Goal: Task Accomplishment & Management: Manage account settings

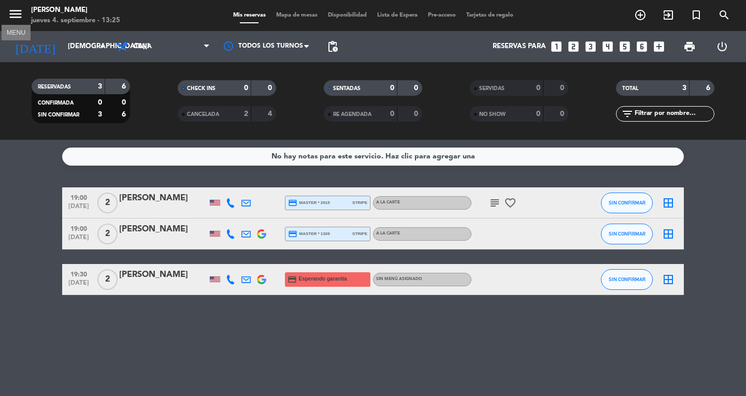
click at [18, 13] on icon "menu" at bounding box center [16, 14] width 16 height 16
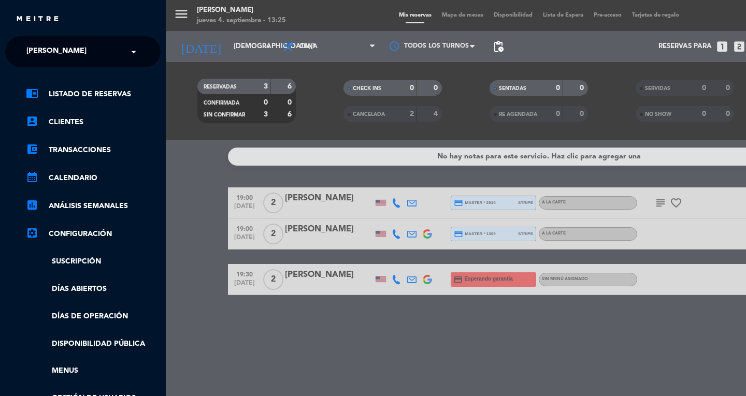
click at [66, 63] on ng-select "× [PERSON_NAME] ×" at bounding box center [82, 51] width 155 height 31
click at [131, 54] on span at bounding box center [136, 52] width 18 height 22
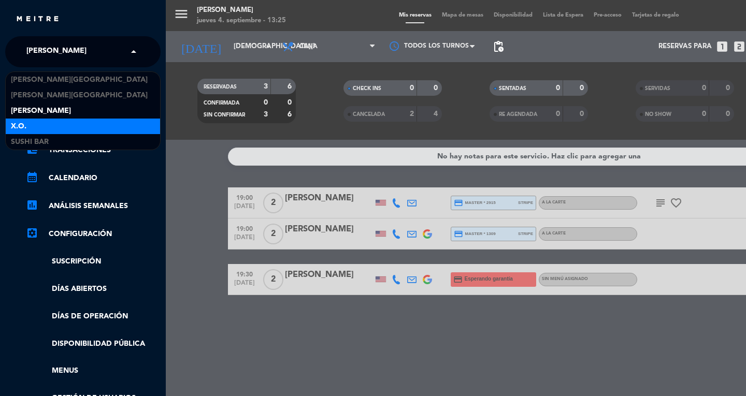
click at [63, 133] on div "X.O." at bounding box center [83, 127] width 154 height 16
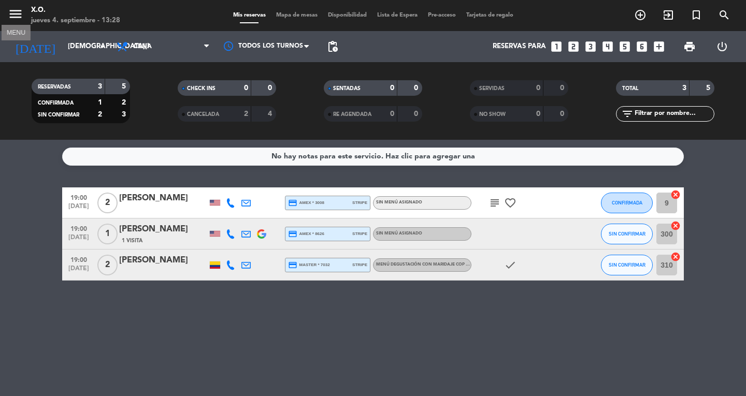
click at [18, 13] on icon "menu" at bounding box center [16, 14] width 16 height 16
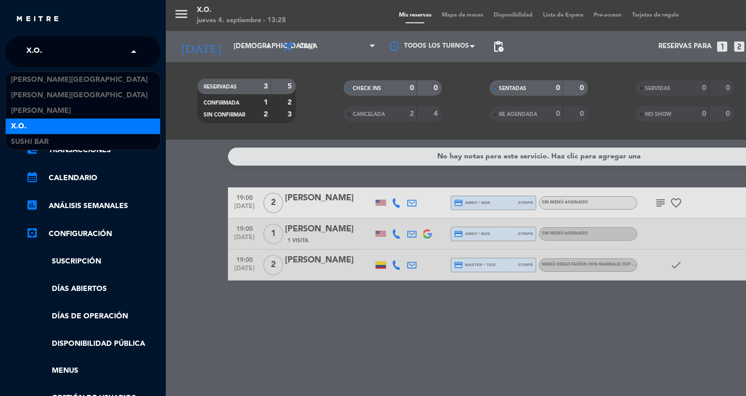
click at [133, 50] on span at bounding box center [136, 52] width 18 height 22
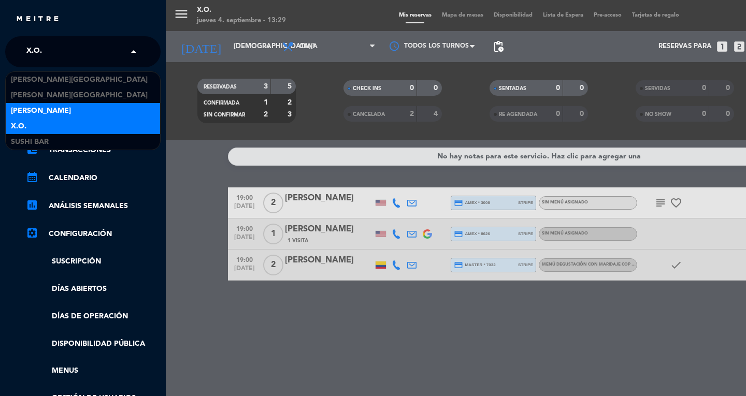
click at [37, 122] on div "X.O." at bounding box center [83, 127] width 154 height 16
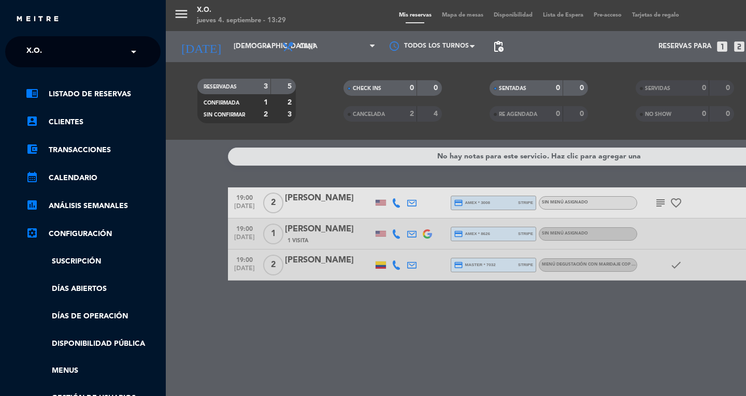
click at [130, 51] on span at bounding box center [136, 52] width 18 height 22
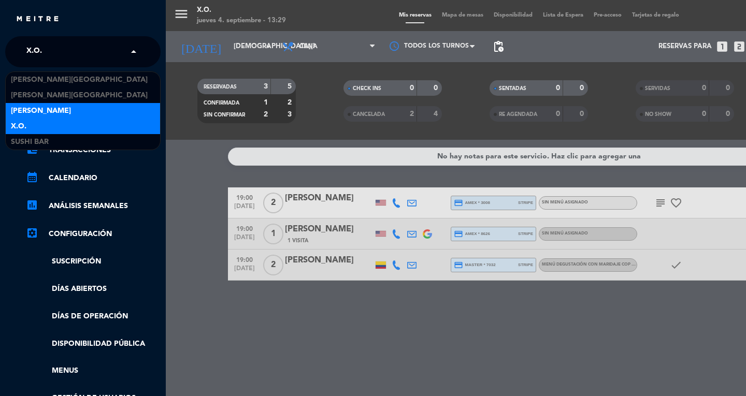
click at [53, 106] on span "[PERSON_NAME]" at bounding box center [41, 111] width 60 height 12
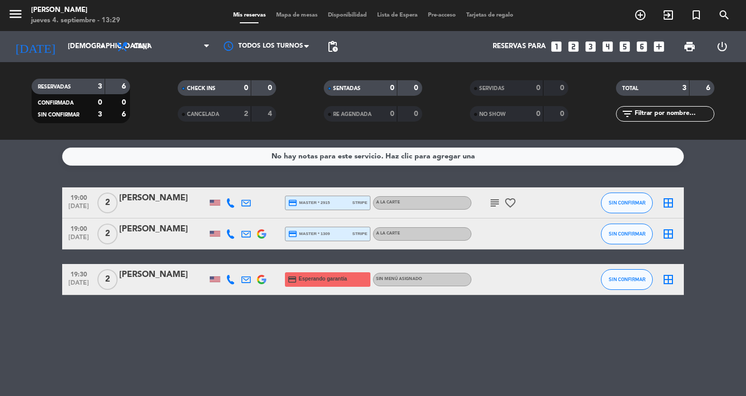
click at [496, 199] on icon "subject" at bounding box center [495, 203] width 12 height 12
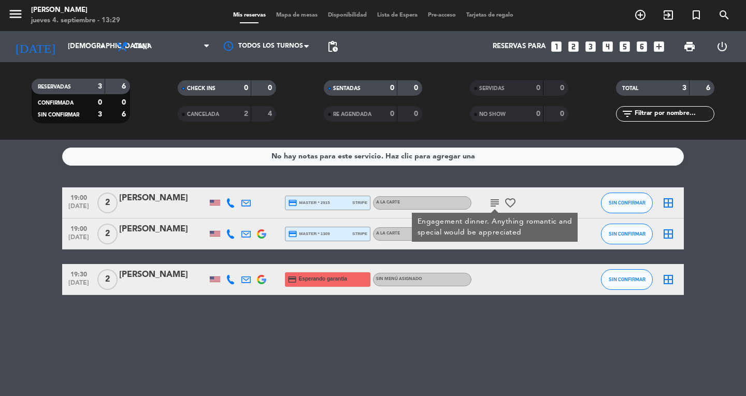
click at [513, 199] on icon "favorite_border" at bounding box center [510, 203] width 12 height 12
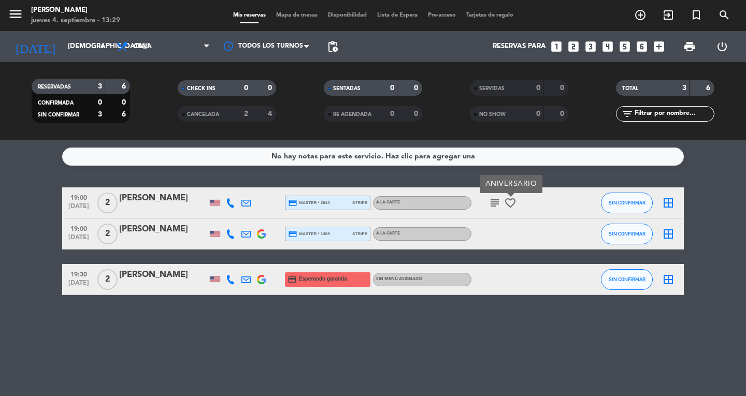
click at [489, 201] on icon "subject" at bounding box center [495, 203] width 12 height 12
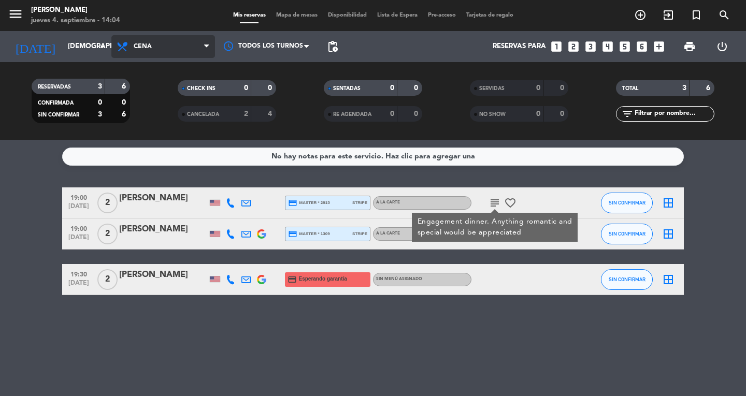
click at [149, 50] on span "Cena" at bounding box center [143, 46] width 18 height 7
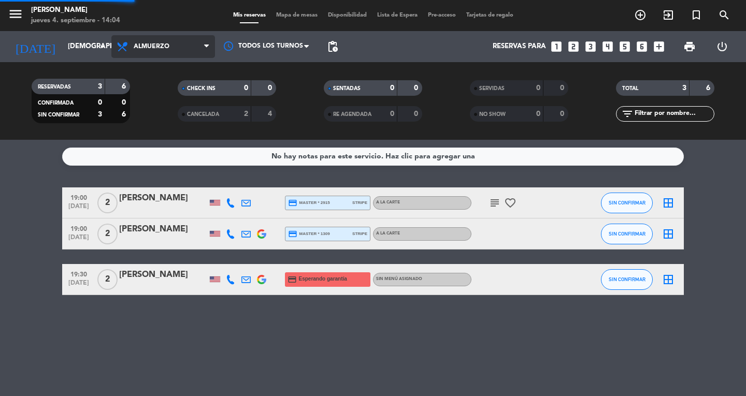
click at [170, 91] on div "menu Don Diablo [DATE] 4. septiembre - 14:04 Mis reservas Mapa de mesas Disponi…" at bounding box center [373, 70] width 746 height 140
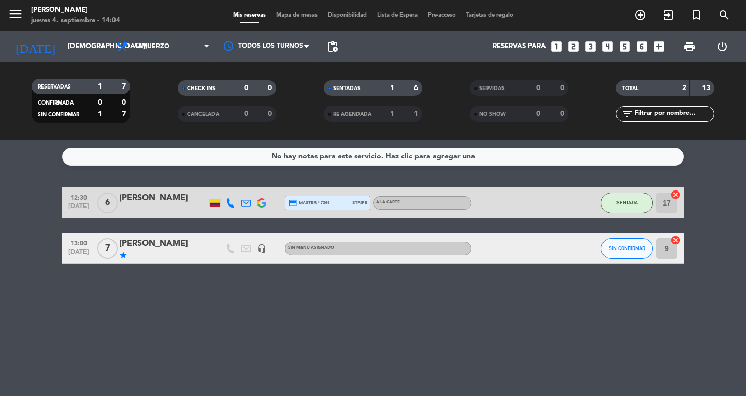
click at [286, 16] on span "Mapa de mesas" at bounding box center [297, 15] width 52 height 6
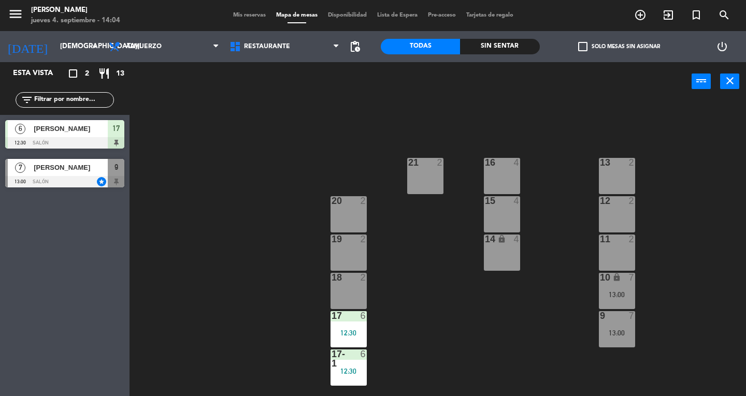
click at [612, 168] on div "13 2" at bounding box center [617, 176] width 36 height 36
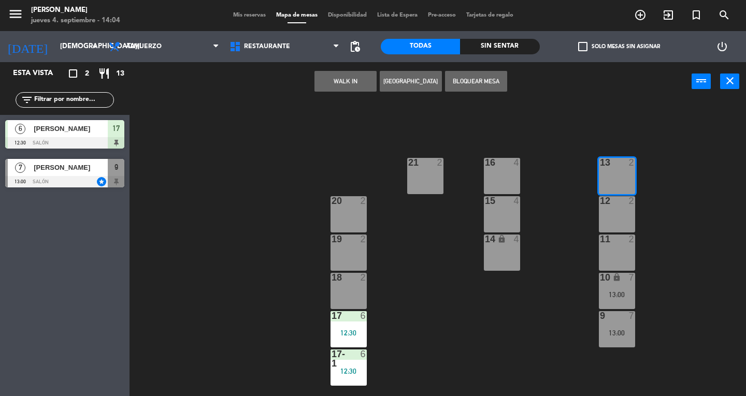
click at [361, 85] on button "WALK IN" at bounding box center [346, 81] width 62 height 21
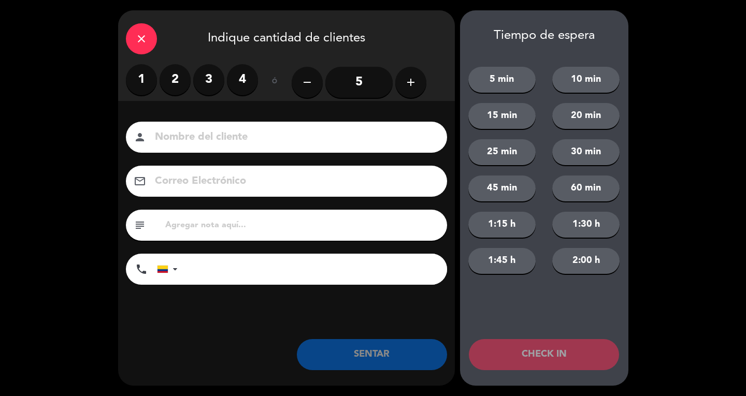
click at [132, 83] on label "1" at bounding box center [141, 79] width 31 height 31
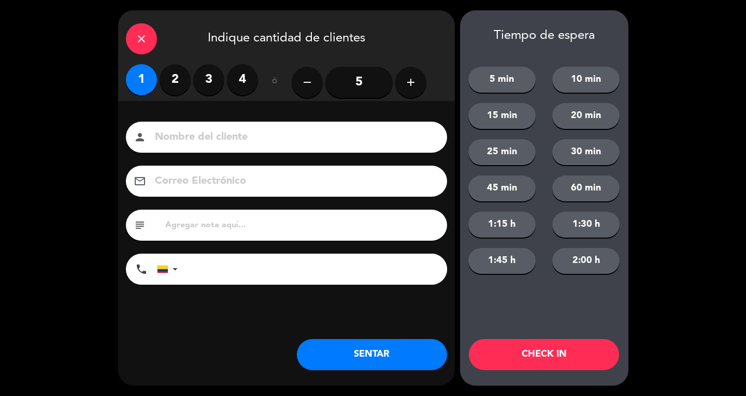
click at [198, 130] on input at bounding box center [294, 138] width 280 height 18
type input "s"
type input "SR LOC"
click at [354, 351] on button "SENTAR" at bounding box center [372, 354] width 150 height 31
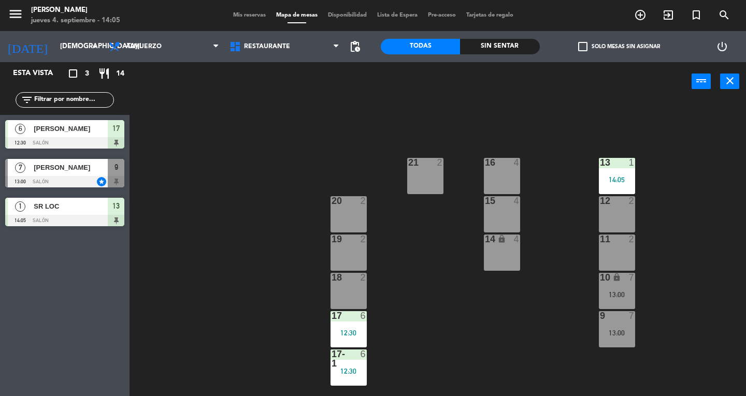
click at [350, 224] on div "20 2" at bounding box center [349, 214] width 36 height 36
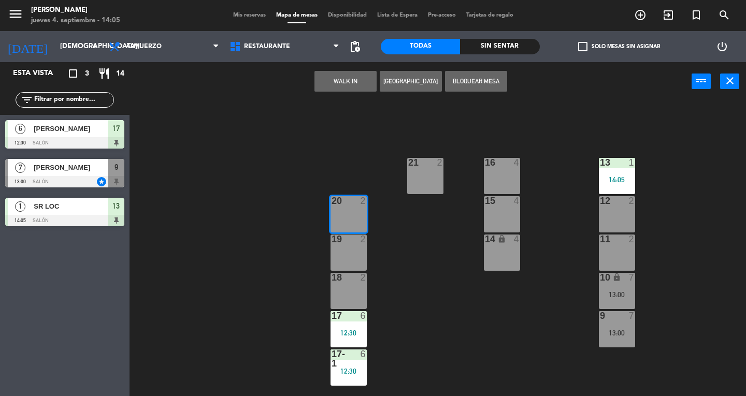
click at [346, 81] on button "WALK IN" at bounding box center [346, 81] width 62 height 21
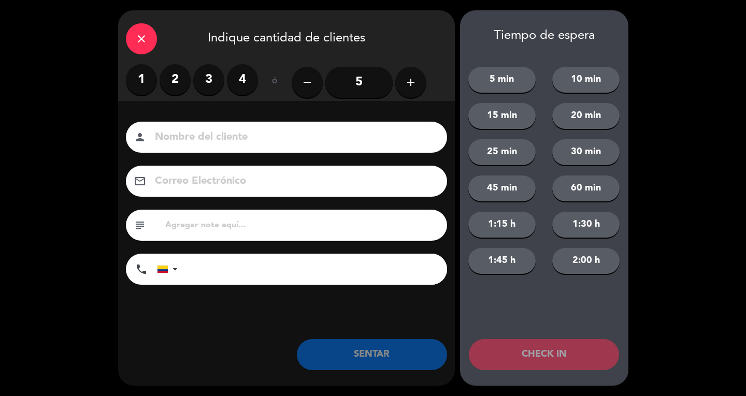
click at [146, 83] on label "1" at bounding box center [141, 79] width 31 height 31
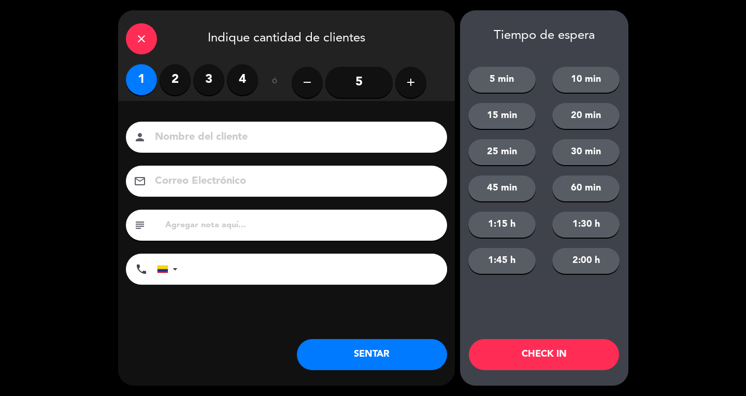
click at [261, 147] on div "person" at bounding box center [286, 137] width 321 height 31
click at [259, 139] on input at bounding box center [294, 138] width 280 height 18
type input "SR EXT"
click at [330, 356] on button "SENTAR" at bounding box center [372, 354] width 150 height 31
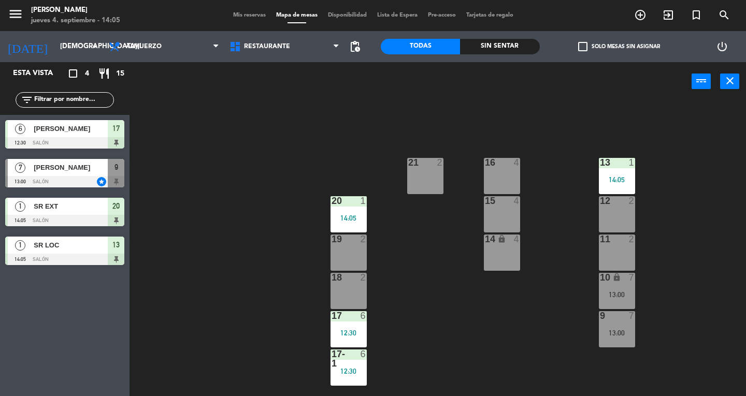
click at [238, 16] on span "Mis reservas" at bounding box center [249, 15] width 43 height 6
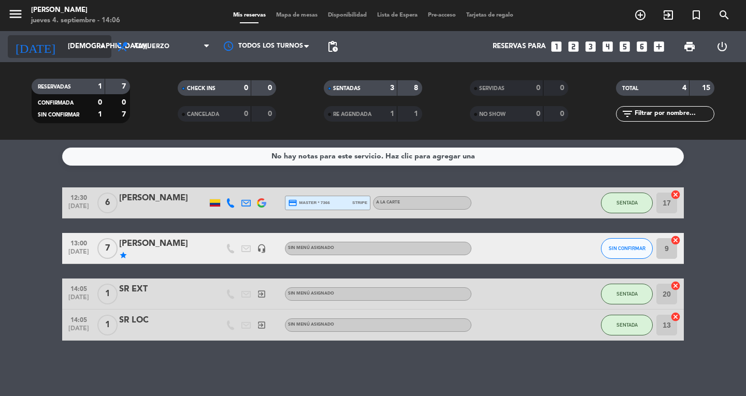
click at [92, 42] on input "[DEMOGRAPHIC_DATA][DATE]" at bounding box center [108, 46] width 91 height 19
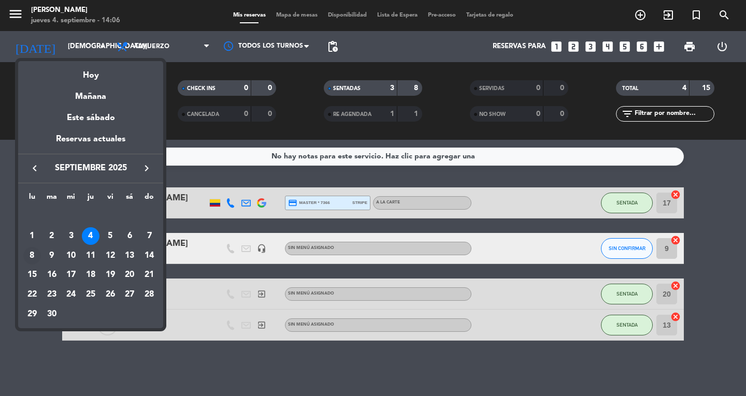
click at [32, 260] on div "8" at bounding box center [32, 256] width 18 height 18
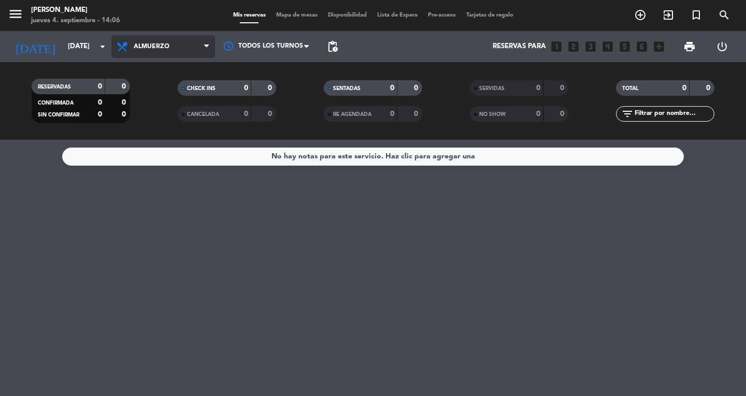
click at [210, 49] on span at bounding box center [209, 47] width 10 height 10
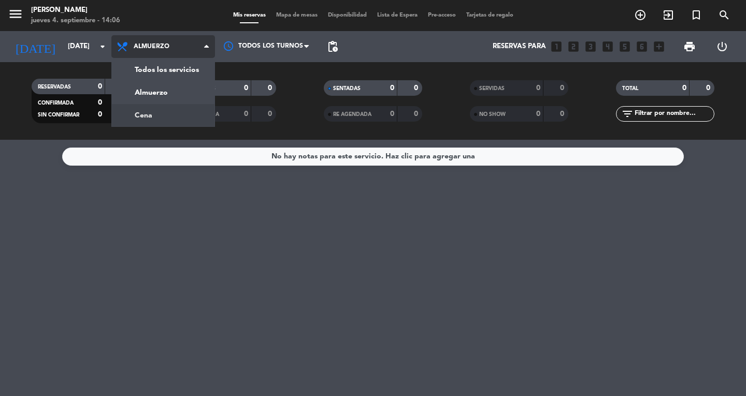
click at [189, 120] on div "menu Don Diablo [DATE] 4. septiembre - 14:06 Mis reservas Mapa de mesas Disponi…" at bounding box center [373, 70] width 746 height 140
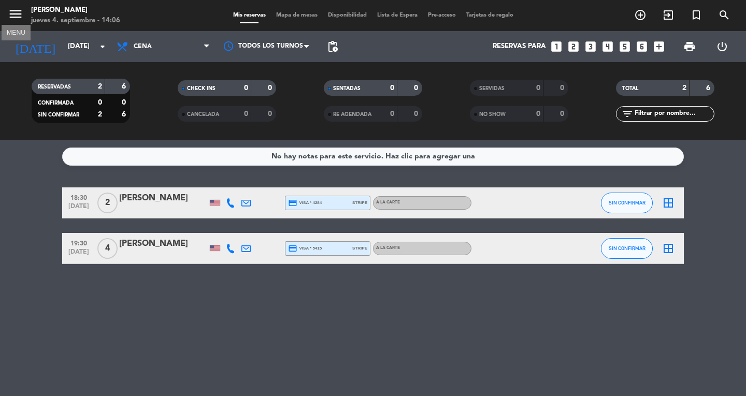
click at [8, 21] on icon "menu" at bounding box center [16, 14] width 16 height 16
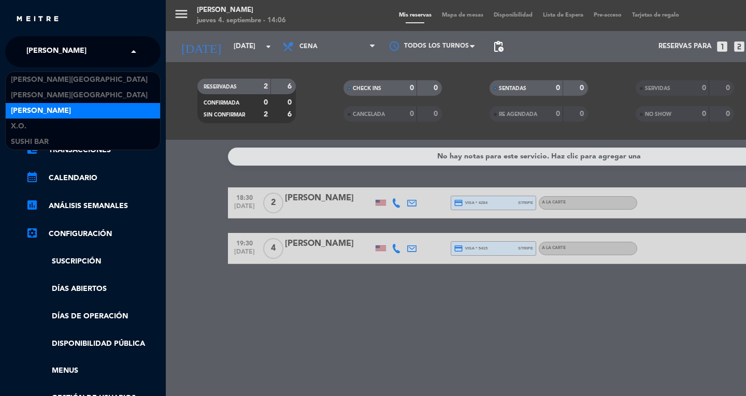
click at [128, 55] on span at bounding box center [136, 52] width 18 height 22
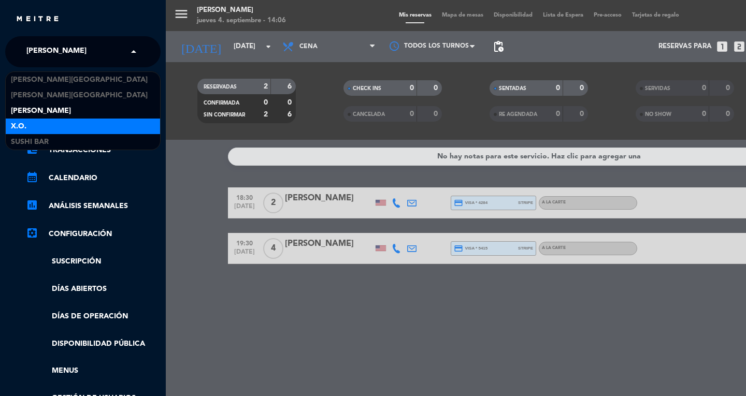
click at [40, 125] on div "X.O." at bounding box center [83, 127] width 154 height 16
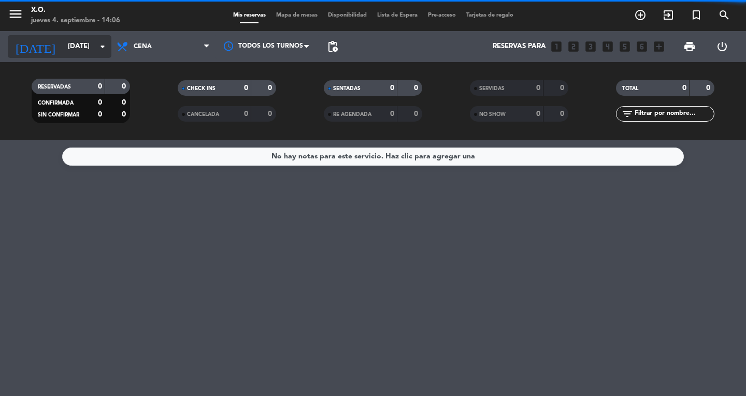
click at [92, 48] on input "[DATE]" at bounding box center [108, 46] width 91 height 19
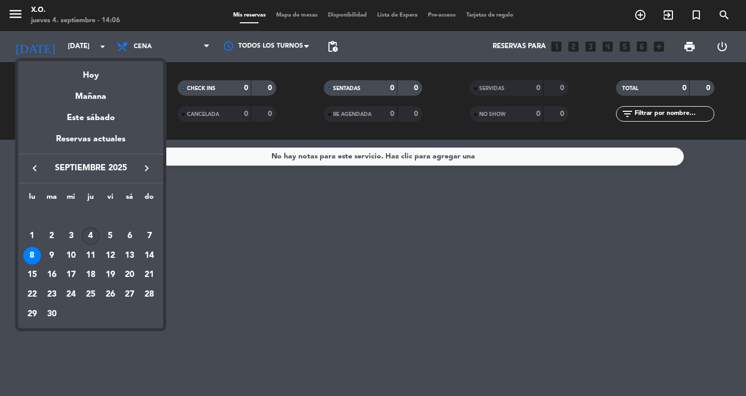
click at [89, 236] on div "4" at bounding box center [91, 236] width 18 height 18
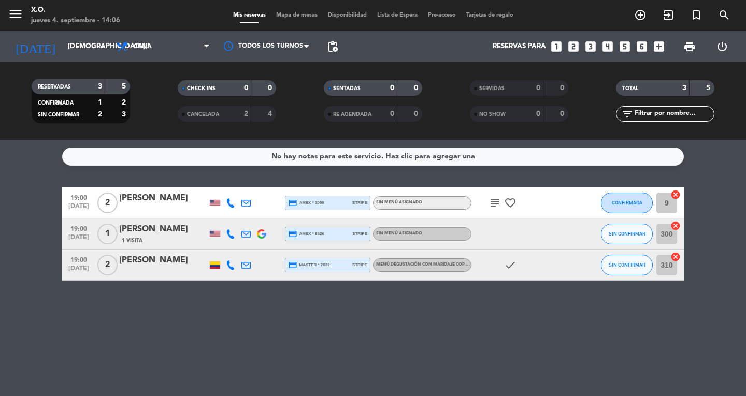
click at [323, 256] on div "19:00 [DATE] 2 [PERSON_NAME] credit_card master * 7032 stripe Menú degustación …" at bounding box center [373, 265] width 622 height 31
click at [17, 11] on icon "menu" at bounding box center [16, 14] width 16 height 16
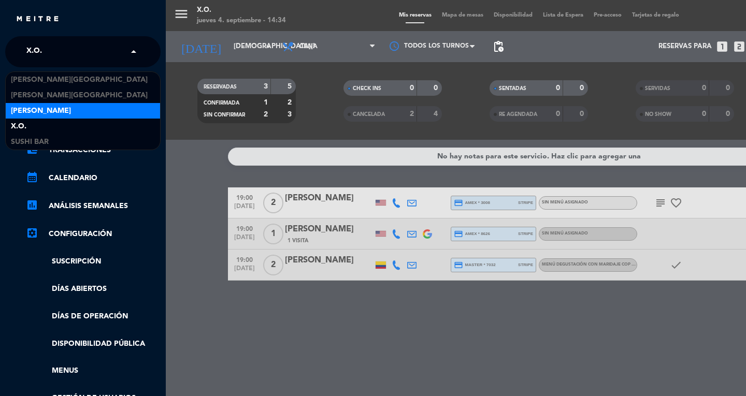
drag, startPoint x: 133, startPoint y: 55, endPoint x: 44, endPoint y: 115, distance: 107.2
click at [44, 115] on span "[PERSON_NAME]" at bounding box center [41, 111] width 60 height 12
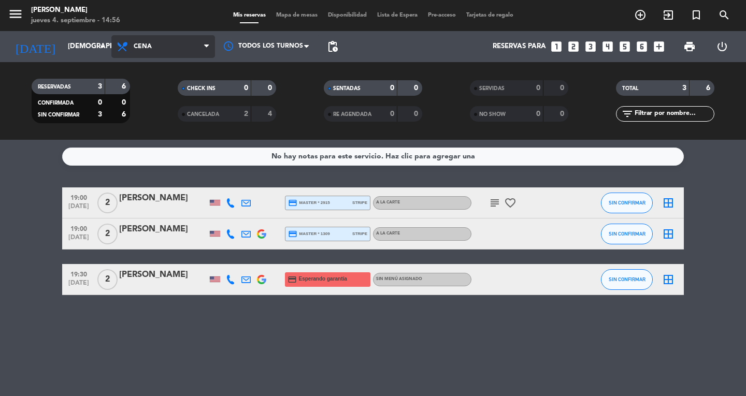
click at [207, 48] on icon at bounding box center [206, 46] width 5 height 8
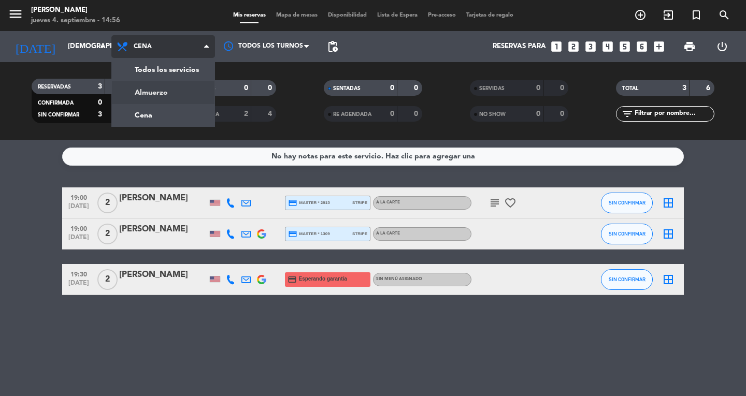
click at [184, 92] on div "menu Don Diablo [DATE] 4. septiembre - 14:56 Mis reservas Mapa de mesas Disponi…" at bounding box center [373, 70] width 746 height 140
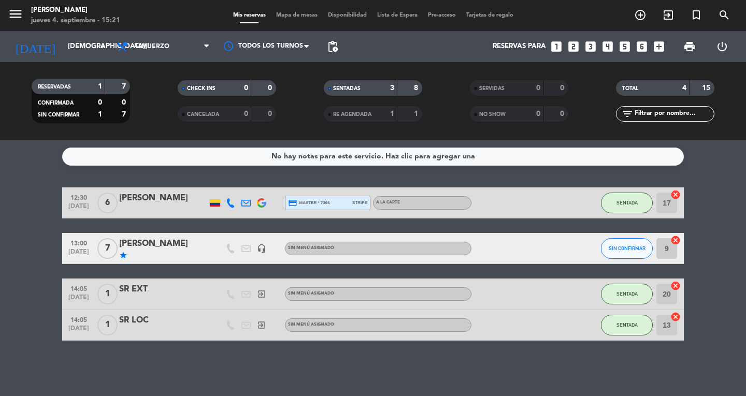
click at [106, 361] on div "No hay notas para este servicio. Haz clic para agregar una 12:30 [DATE] 6 [PERS…" at bounding box center [373, 268] width 746 height 256
click at [634, 205] on span "SENTADA" at bounding box center [627, 203] width 21 height 6
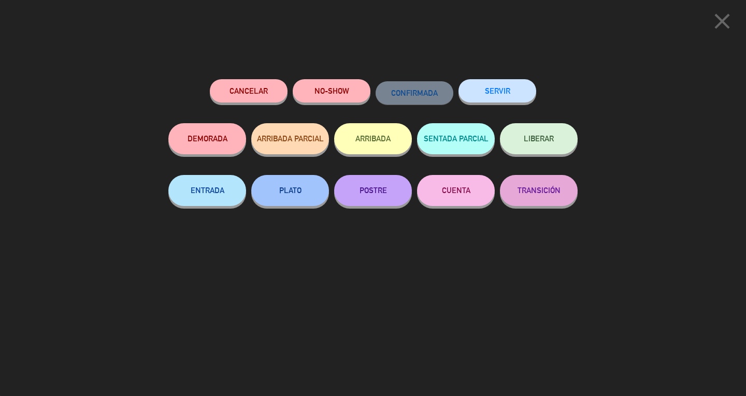
click at [516, 94] on button "SERVIR" at bounding box center [498, 90] width 78 height 23
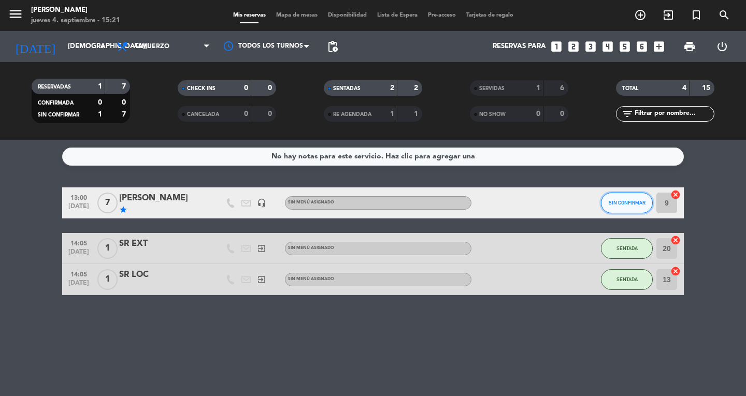
click at [629, 204] on span "SIN CONFIRMAR" at bounding box center [627, 203] width 37 height 6
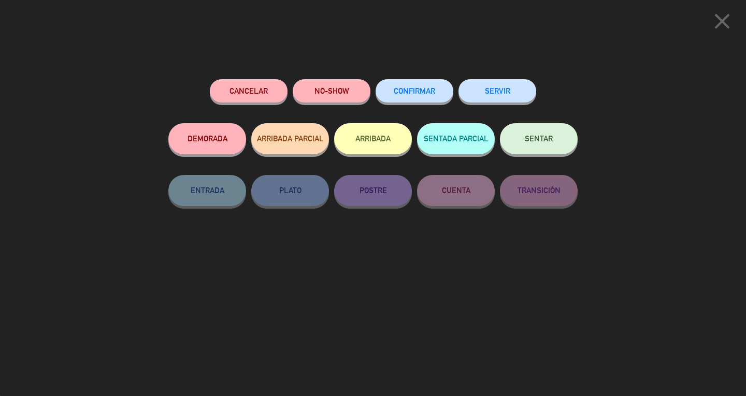
click at [520, 93] on button "SERVIR" at bounding box center [498, 90] width 78 height 23
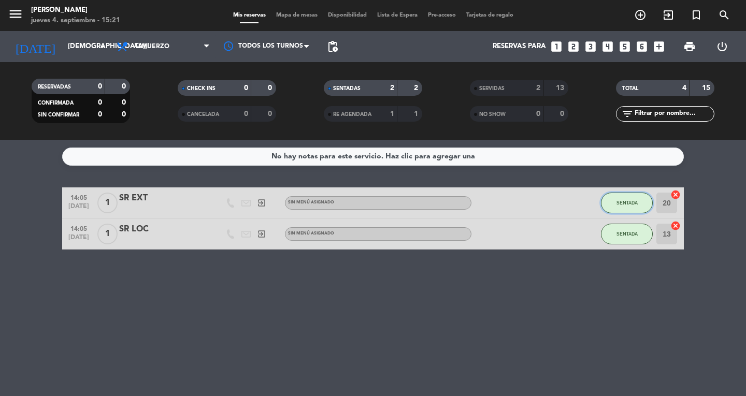
click at [627, 210] on button "SENTADA" at bounding box center [627, 203] width 52 height 21
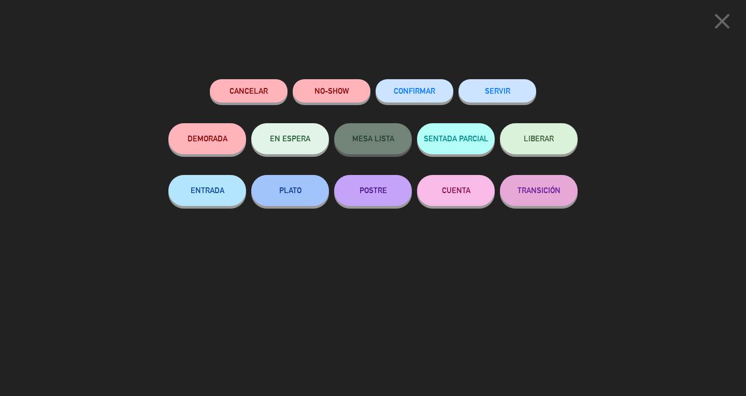
click at [501, 81] on button "SERVIR" at bounding box center [498, 90] width 78 height 23
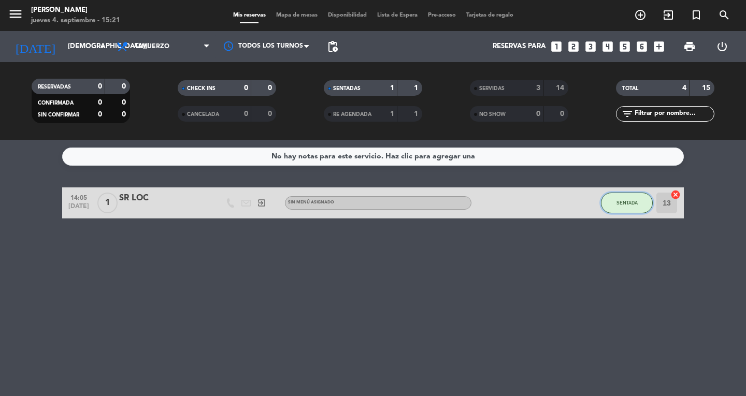
click at [616, 200] on button "SENTADA" at bounding box center [627, 203] width 52 height 21
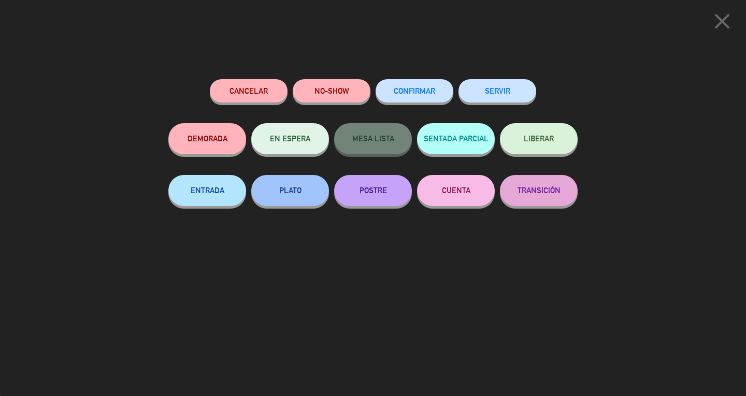
click at [492, 87] on button "SERVIR" at bounding box center [498, 90] width 78 height 23
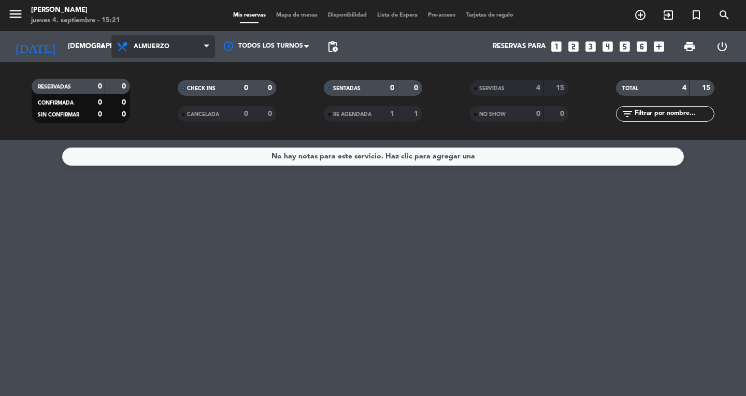
click at [186, 51] on span "Almuerzo" at bounding box center [163, 46] width 104 height 23
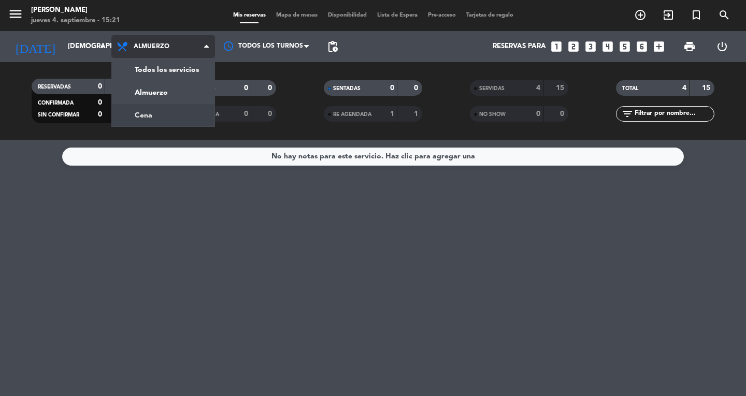
click at [158, 110] on div "menu Don Diablo [DATE] 4. septiembre - 15:21 Mis reservas Mapa de mesas Disponi…" at bounding box center [373, 70] width 746 height 140
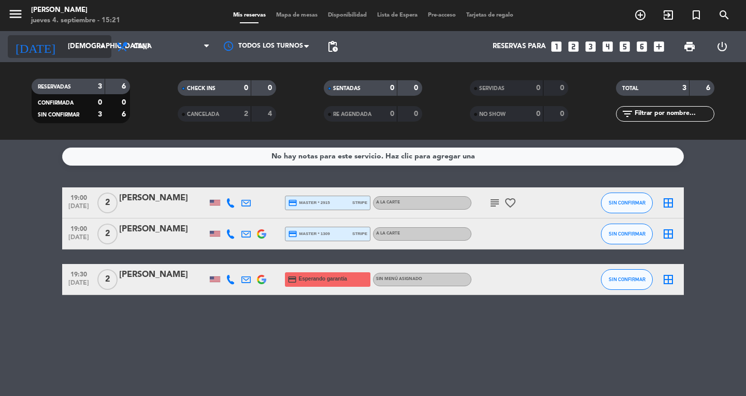
click at [69, 51] on input "[DEMOGRAPHIC_DATA][DATE]" at bounding box center [108, 46] width 91 height 19
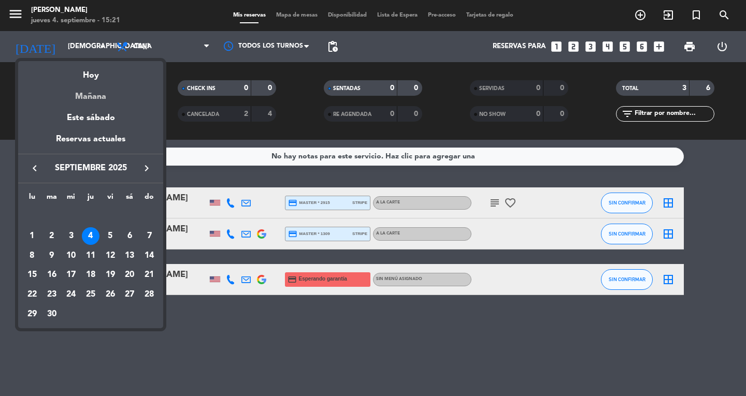
click at [97, 97] on div "Mañana" at bounding box center [90, 92] width 145 height 21
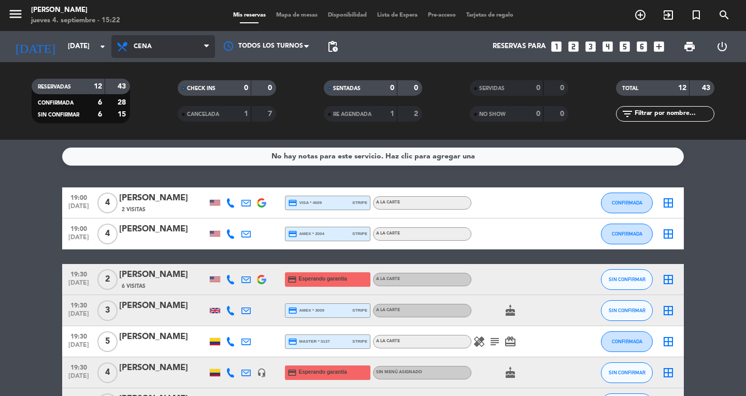
click at [174, 51] on span "Cena" at bounding box center [163, 46] width 104 height 23
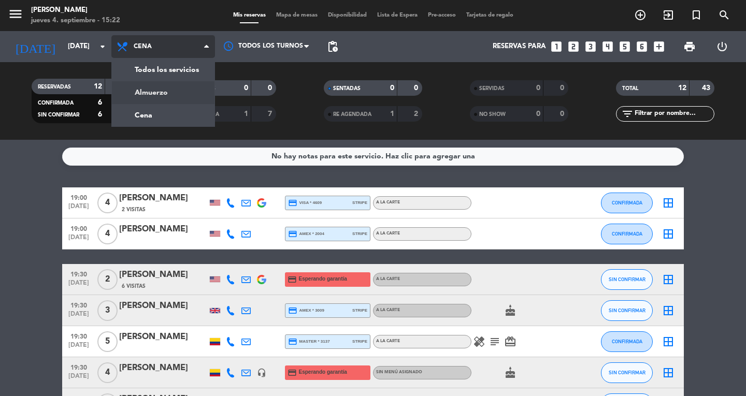
click at [174, 88] on div "menu Don Diablo [DATE] 4. septiembre - 15:22 Mis reservas Mapa de mesas Disponi…" at bounding box center [373, 70] width 746 height 140
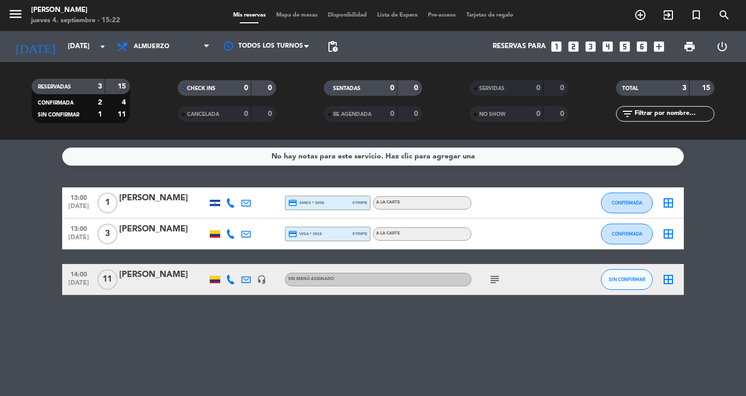
click at [65, 32] on div "[DATE] [DATE] arrow_drop_down" at bounding box center [60, 46] width 104 height 31
click at [66, 41] on input "[DATE]" at bounding box center [108, 46] width 91 height 19
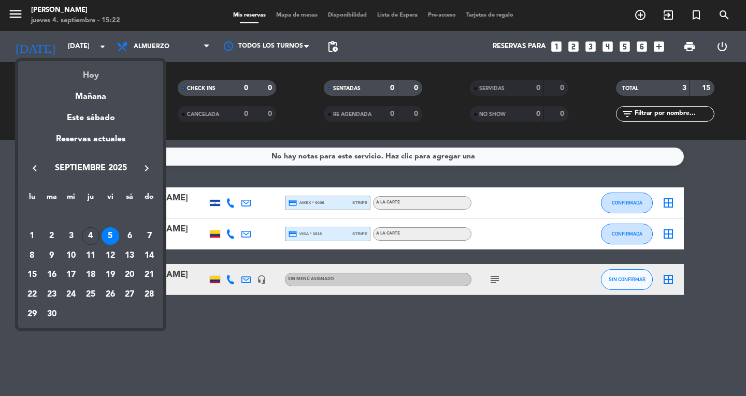
click at [90, 70] on div "Hoy" at bounding box center [90, 71] width 145 height 21
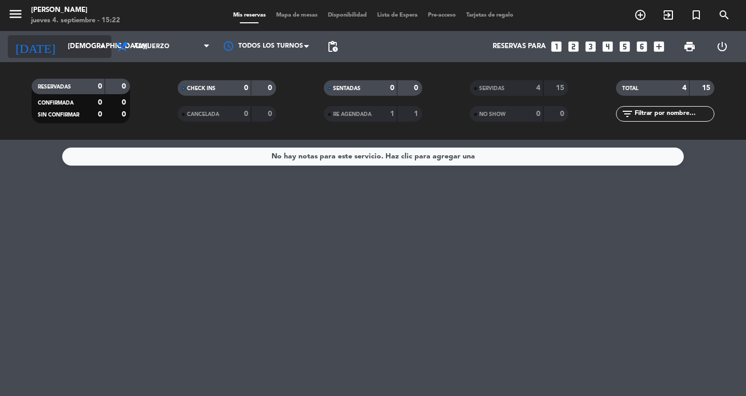
click at [87, 43] on input "[DEMOGRAPHIC_DATA][DATE]" at bounding box center [108, 46] width 91 height 19
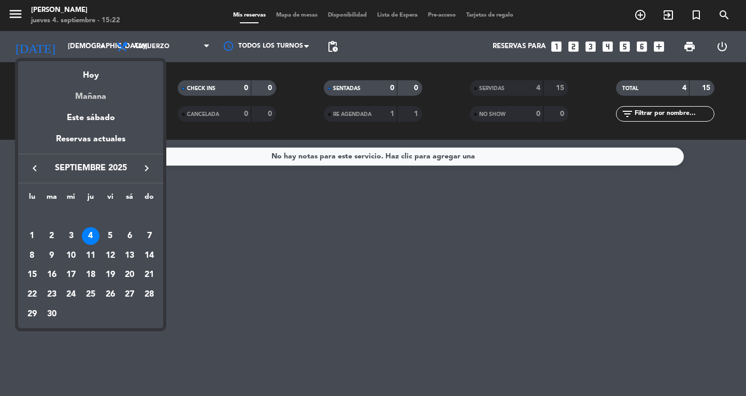
click at [103, 94] on div "Mañana" at bounding box center [90, 92] width 145 height 21
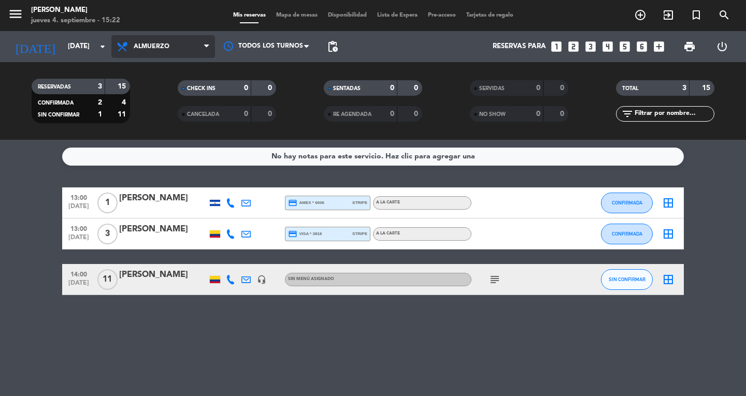
click at [167, 43] on span "Almuerzo" at bounding box center [152, 46] width 36 height 7
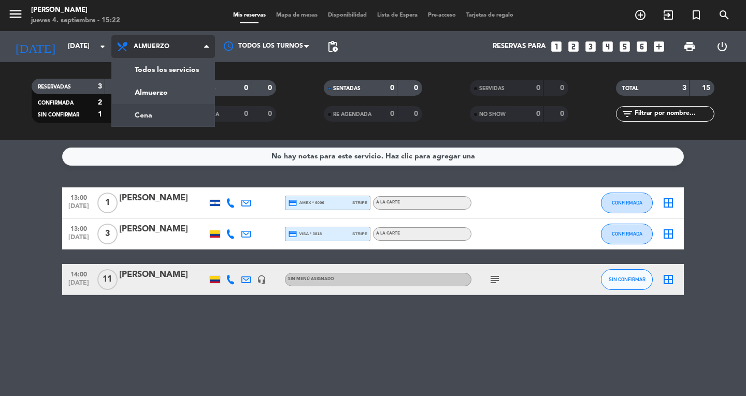
click at [144, 109] on div "menu Don Diablo [DATE] 4. septiembre - 15:22 Mis reservas Mapa de mesas Disponi…" at bounding box center [373, 70] width 746 height 140
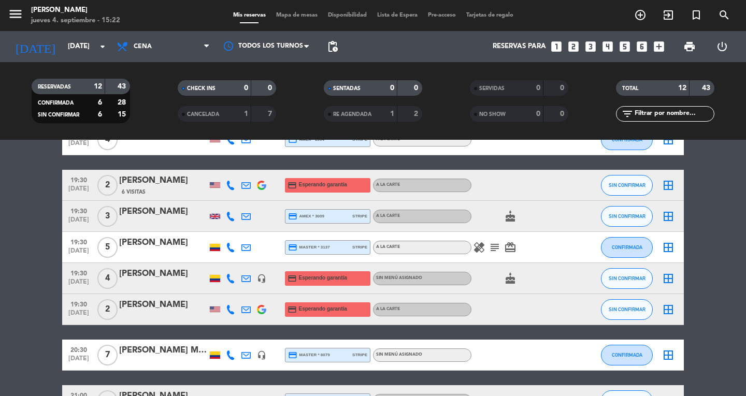
scroll to position [97, 0]
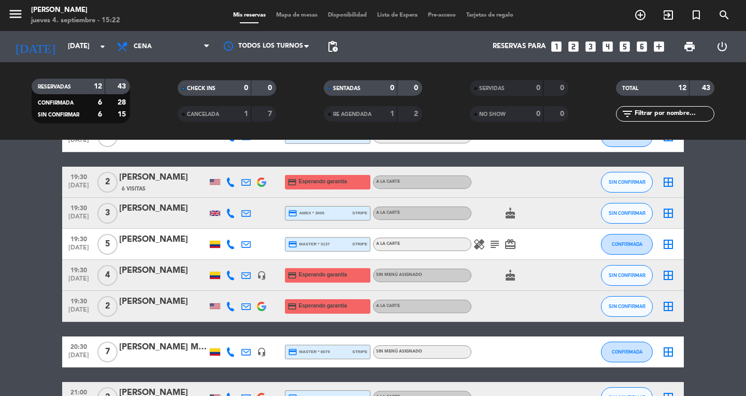
click at [66, 307] on span "[DATE]" at bounding box center [79, 313] width 26 height 12
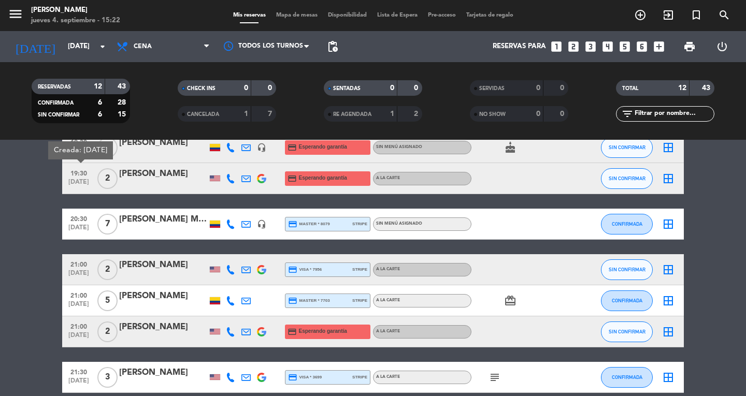
scroll to position [226, 0]
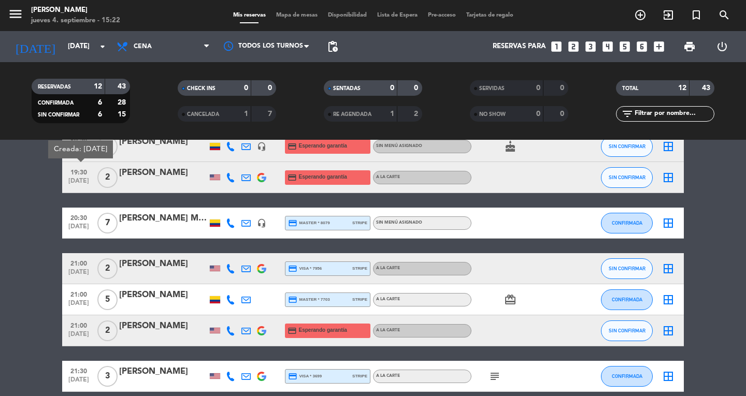
click at [76, 331] on span "[DATE]" at bounding box center [79, 337] width 26 height 12
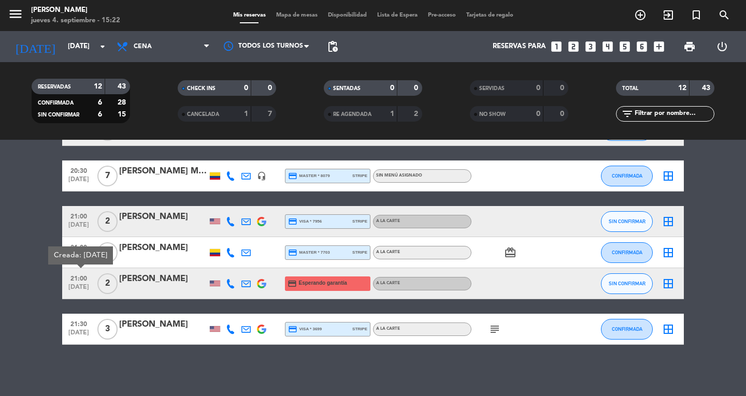
click at [235, 280] on div at bounding box center [231, 283] width 16 height 31
click at [229, 281] on icon at bounding box center [230, 283] width 9 height 9
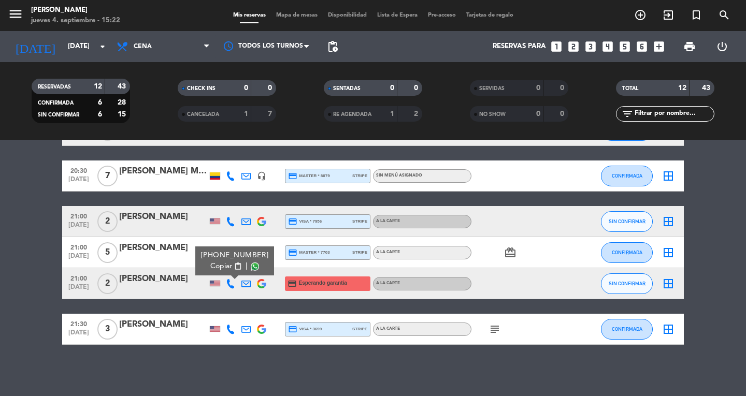
click at [229, 266] on button "Copiar content_paste" at bounding box center [226, 266] width 32 height 11
click at [41, 339] on bookings-row "19:00 [DATE] 4 [PERSON_NAME] 2 Visitas credit_card visa * 4609 stripe A la cart…" at bounding box center [373, 129] width 746 height 431
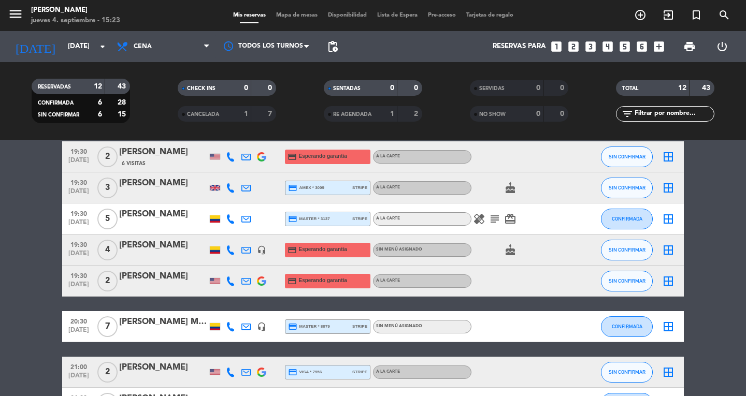
scroll to position [122, 0]
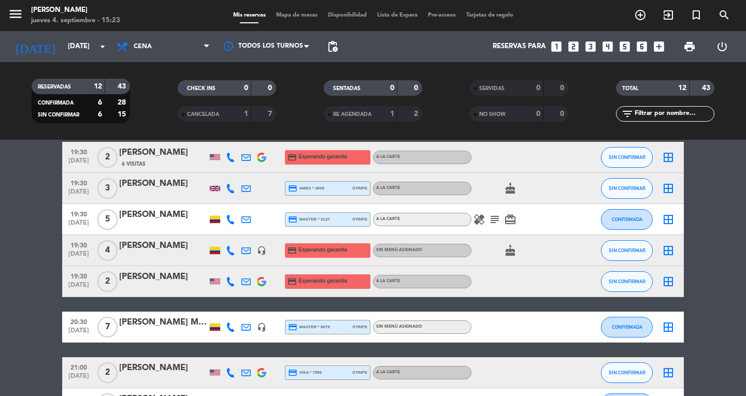
click at [230, 253] on icon at bounding box center [230, 250] width 9 height 9
click at [230, 240] on div "[PHONE_NUMBER] Copiar content_paste |" at bounding box center [238, 227] width 79 height 29
click at [230, 238] on button "Copiar content_paste" at bounding box center [230, 233] width 32 height 11
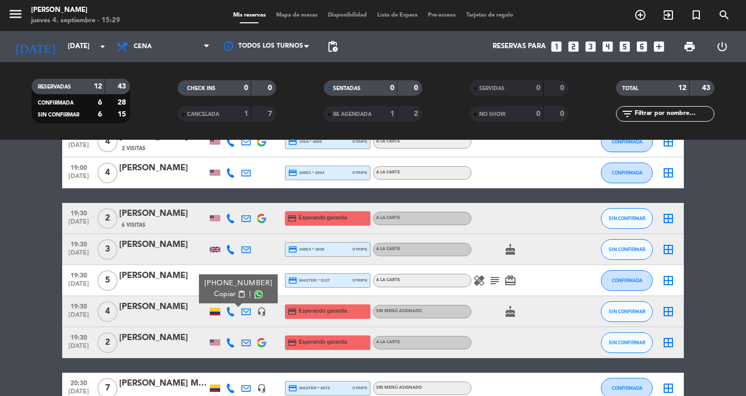
scroll to position [0, 0]
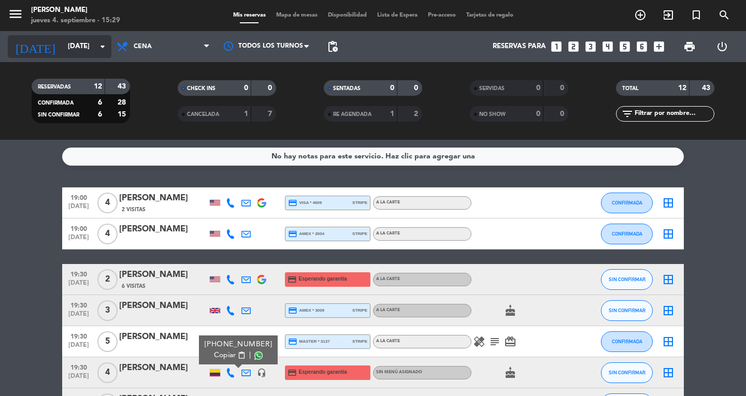
click at [63, 39] on input "[DATE]" at bounding box center [108, 46] width 91 height 19
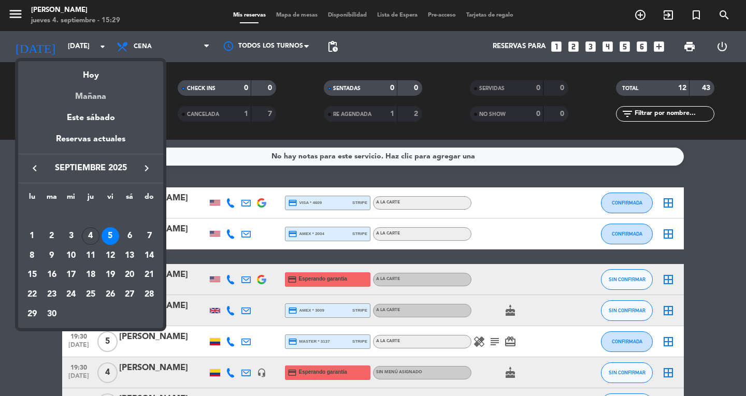
click at [83, 102] on div "Mañana" at bounding box center [90, 92] width 145 height 21
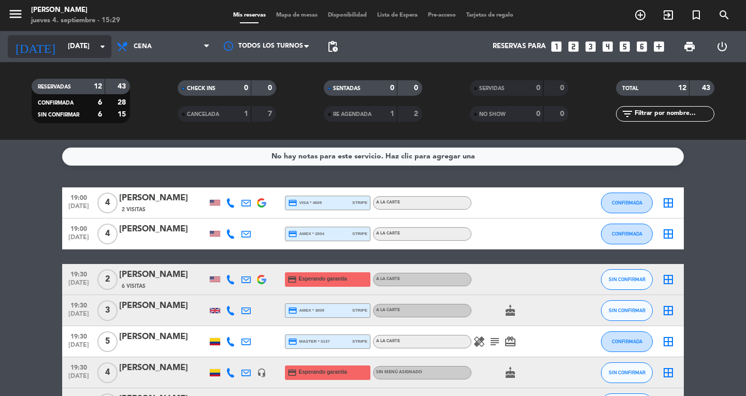
click at [63, 46] on input "[DATE]" at bounding box center [108, 46] width 91 height 19
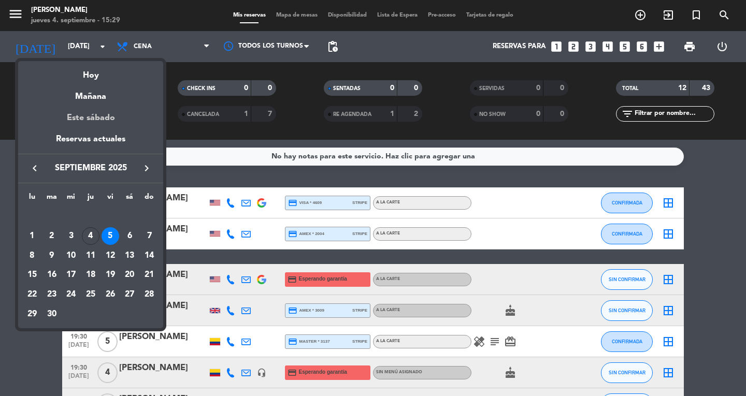
click at [87, 118] on div "Este sábado" at bounding box center [90, 118] width 145 height 29
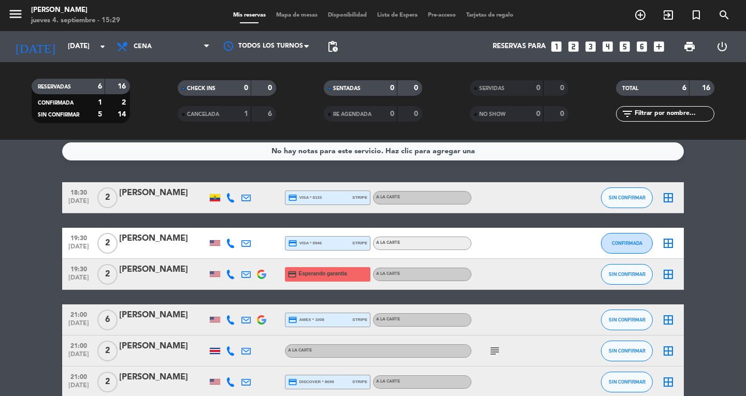
scroll to position [2, 0]
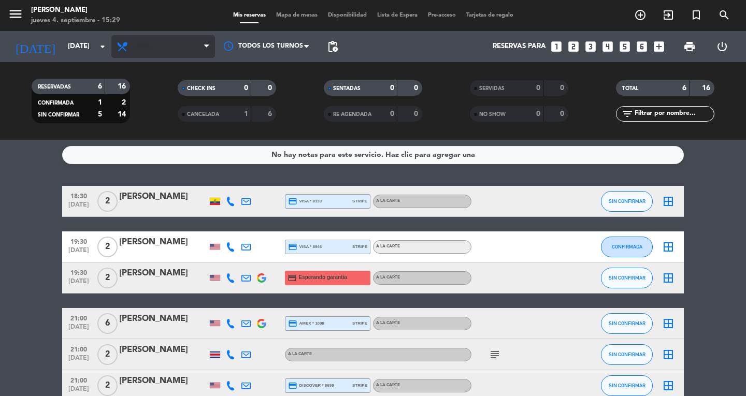
click at [149, 54] on span "Cena" at bounding box center [163, 46] width 104 height 23
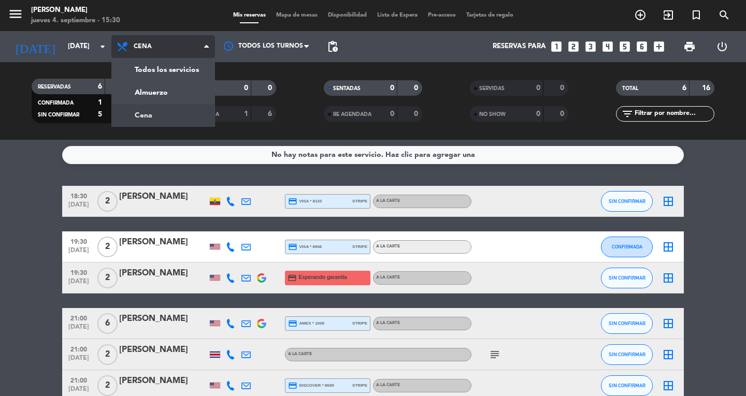
click at [137, 93] on div "menu Don Diablo [DATE] 4. septiembre - 15:30 Mis reservas Mapa de mesas Disponi…" at bounding box center [373, 70] width 746 height 140
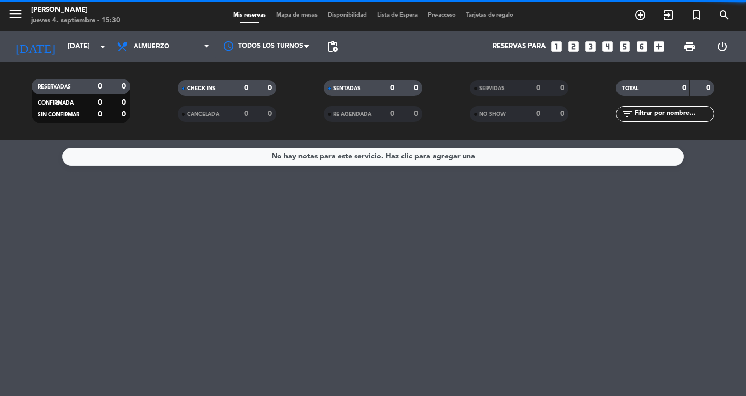
scroll to position [0, 0]
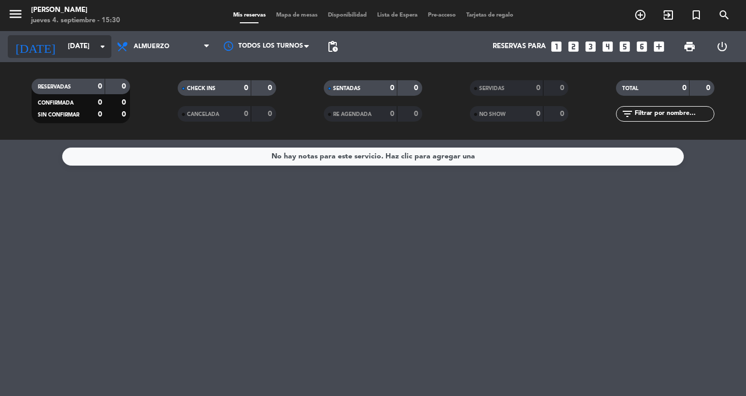
click at [63, 47] on input "[DATE]" at bounding box center [108, 46] width 91 height 19
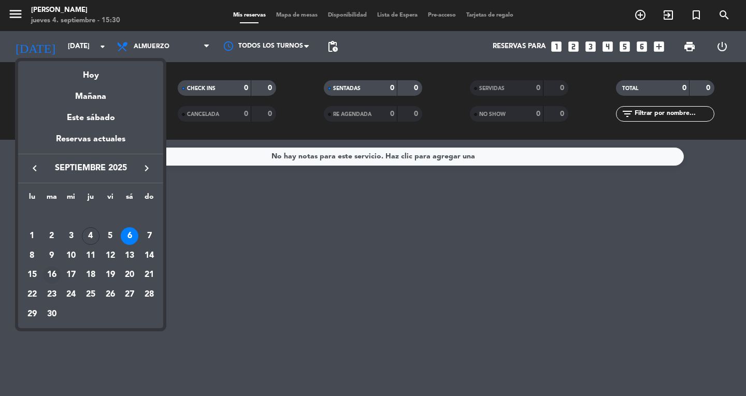
click at [45, 276] on div "16" at bounding box center [52, 275] width 18 height 18
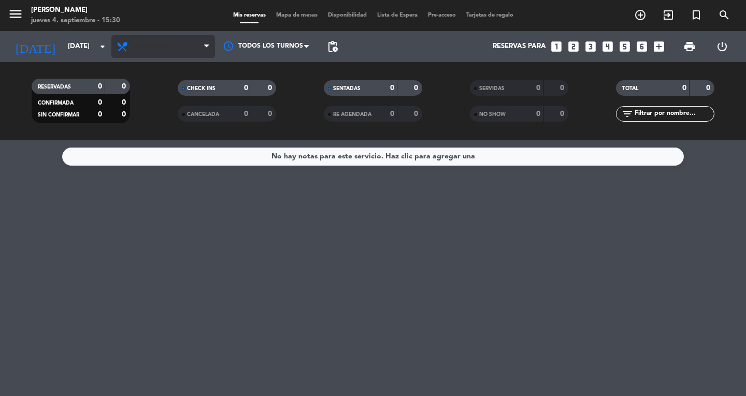
click at [126, 50] on icon at bounding box center [123, 46] width 15 height 12
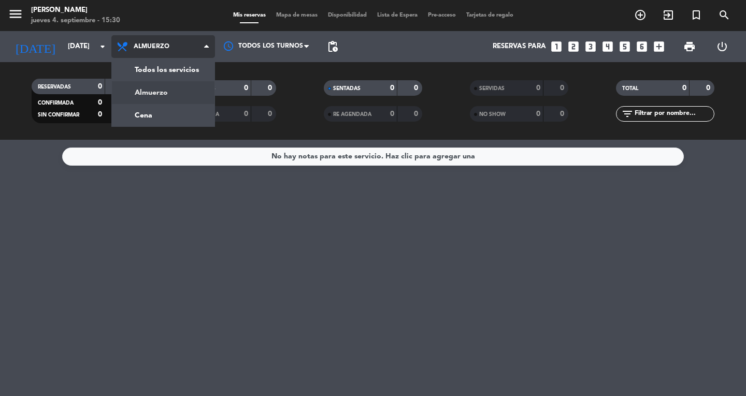
click at [149, 117] on div "menu Don Diablo [DATE] 4. septiembre - 15:30 Mis reservas Mapa de mesas Disponi…" at bounding box center [373, 70] width 746 height 140
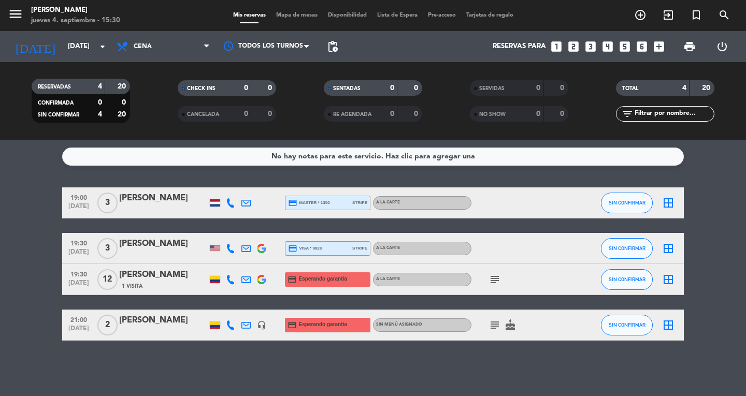
click at [264, 328] on icon "headset_mic" at bounding box center [261, 325] width 9 height 9
click at [493, 327] on icon "subject" at bounding box center [495, 325] width 12 height 12
click at [227, 282] on icon at bounding box center [230, 279] width 9 height 9
click at [39, 229] on bookings-row "19:00 [DATE] 3 [PERSON_NAME] credit_card master * 1350 stripe A la carte SIN CO…" at bounding box center [373, 264] width 746 height 153
click at [232, 283] on icon at bounding box center [230, 279] width 9 height 9
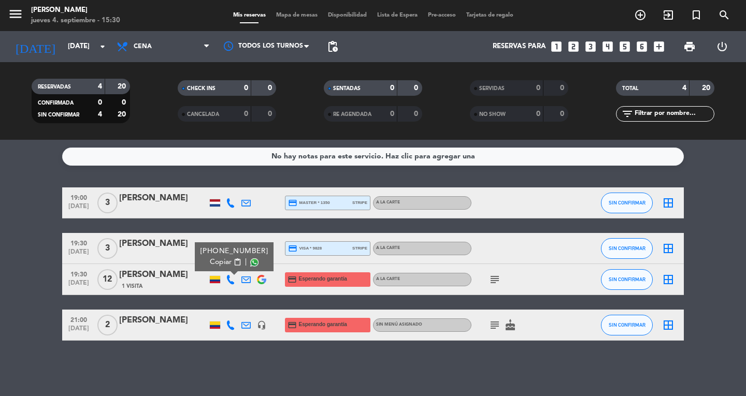
click at [224, 265] on span "Copiar" at bounding box center [221, 262] width 22 height 11
click at [494, 277] on icon "subject" at bounding box center [495, 280] width 12 height 12
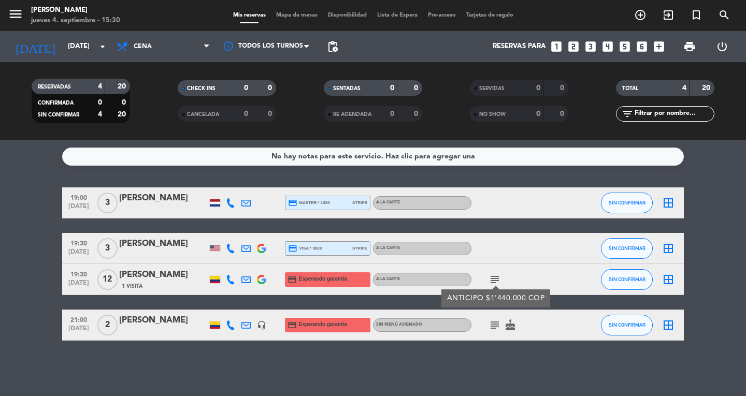
click at [38, 196] on bookings-row "19:00 [DATE] 3 [PERSON_NAME] credit_card master * 1350 stripe A la carte SIN CO…" at bounding box center [373, 264] width 746 height 153
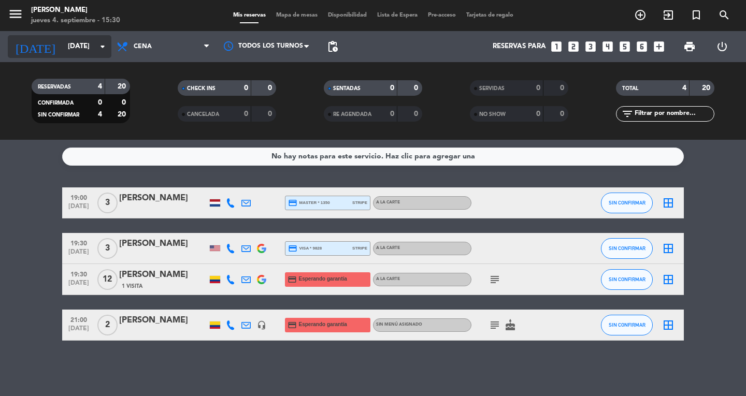
click at [63, 53] on input "[DATE]" at bounding box center [108, 46] width 91 height 19
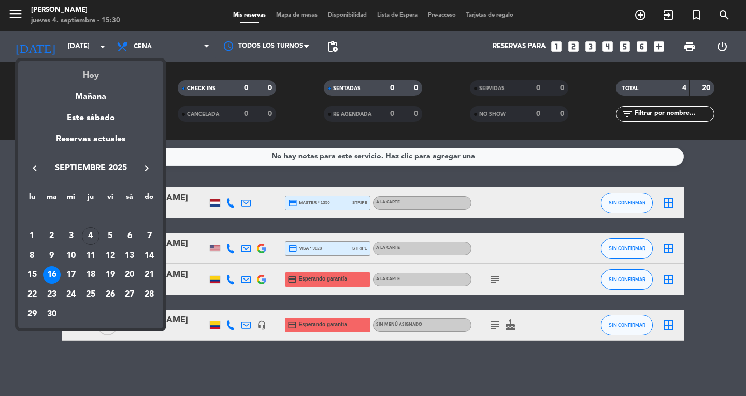
click at [88, 80] on div "Hoy" at bounding box center [90, 71] width 145 height 21
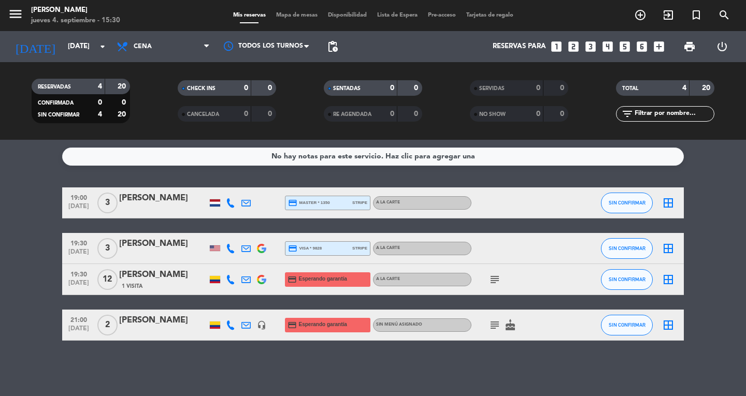
type input "[DEMOGRAPHIC_DATA][DATE]"
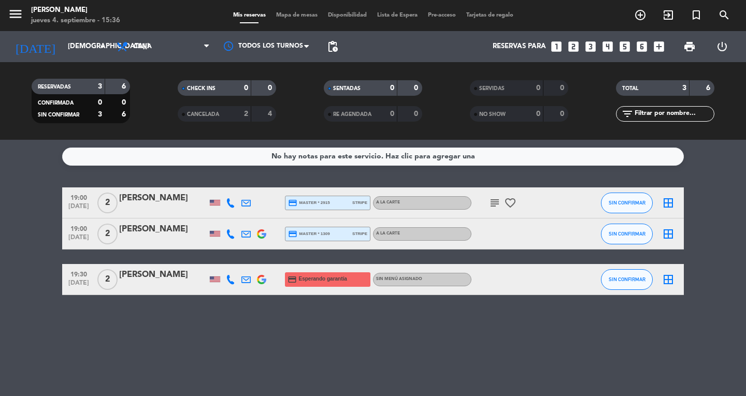
click at [26, 14] on span "menu" at bounding box center [19, 16] width 23 height 24
click at [21, 14] on icon "menu" at bounding box center [16, 14] width 16 height 16
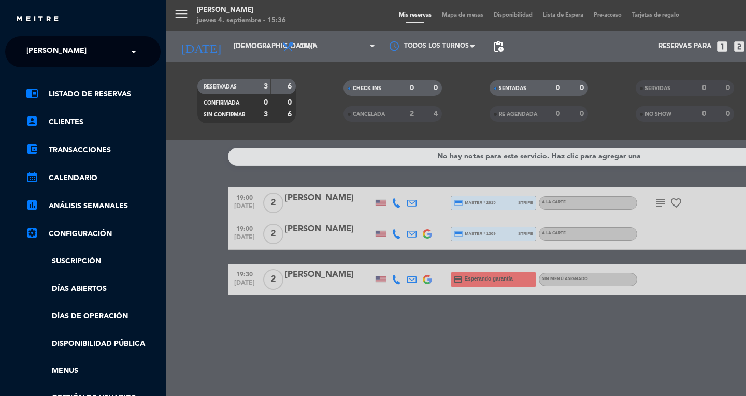
click at [29, 38] on ng-select "× [PERSON_NAME] ×" at bounding box center [82, 51] width 155 height 31
click at [31, 49] on span "[PERSON_NAME]" at bounding box center [56, 52] width 60 height 22
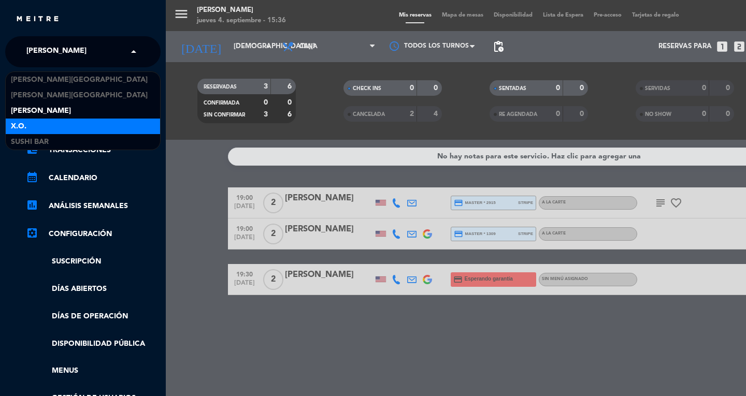
click at [18, 123] on span "X.O." at bounding box center [19, 127] width 16 height 12
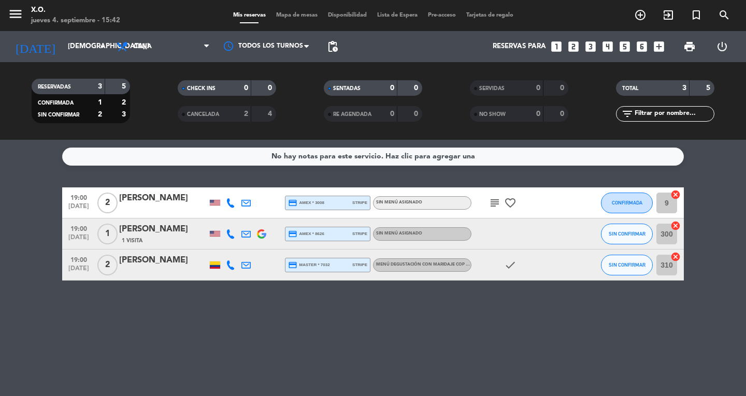
click at [392, 161] on div "No hay notas para este servicio. Haz clic para agregar una" at bounding box center [374, 157] width 204 height 12
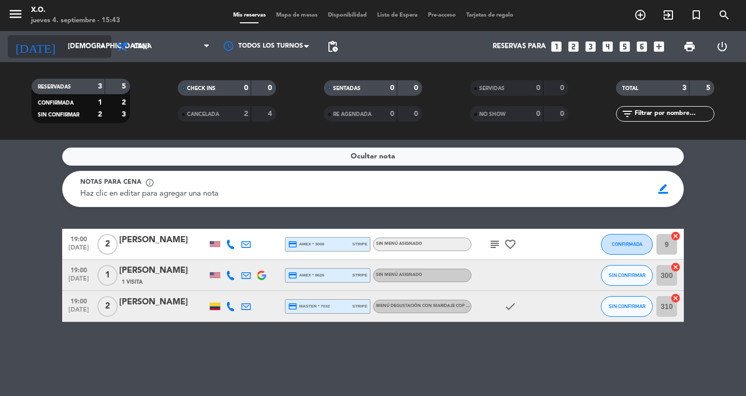
click at [76, 42] on input "[DEMOGRAPHIC_DATA][DATE]" at bounding box center [108, 46] width 91 height 19
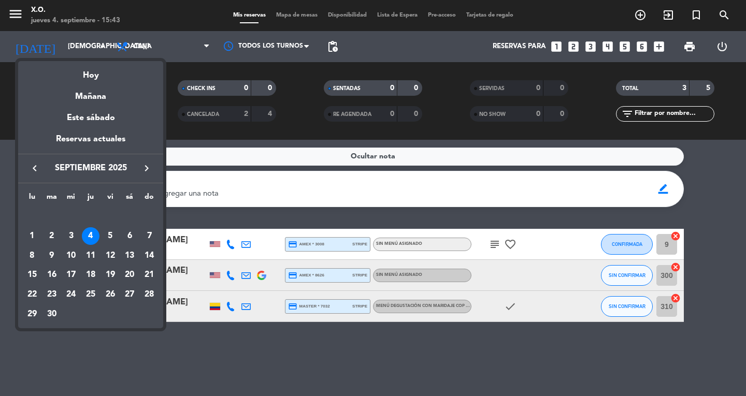
click at [551, 378] on div at bounding box center [373, 198] width 746 height 396
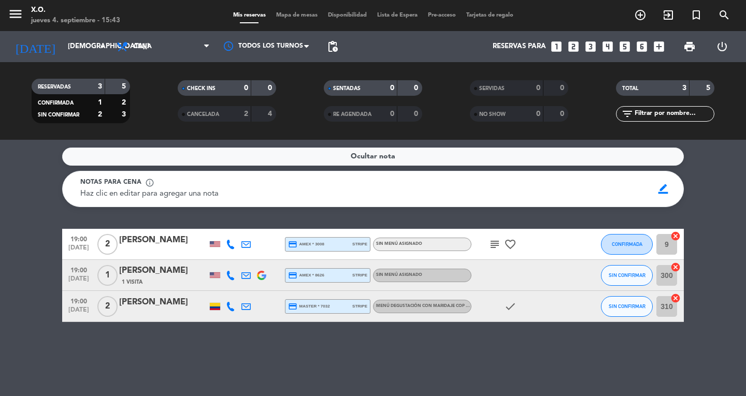
click at [228, 117] on div "2" at bounding box center [238, 114] width 21 height 12
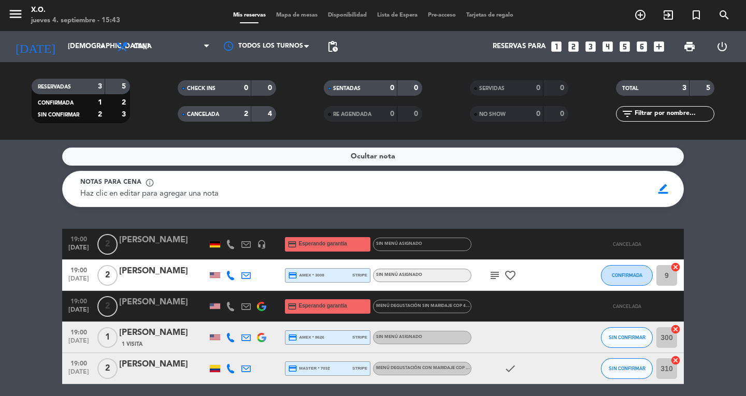
click at [228, 117] on div "2" at bounding box center [238, 114] width 21 height 12
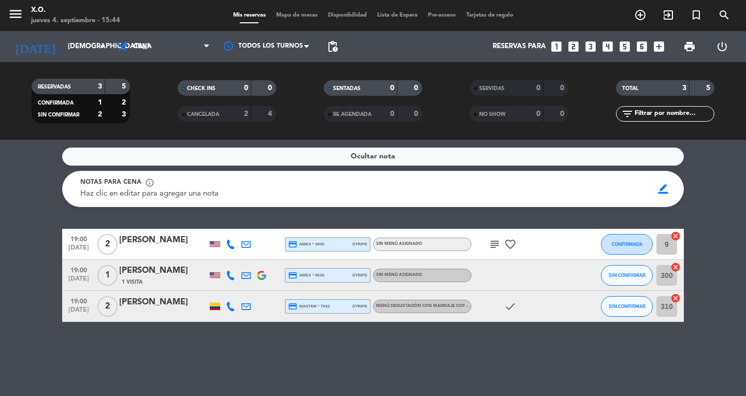
click at [34, 328] on div "Ocultar nota Notas para cena info_outline Haz clic en editar para agregar una n…" at bounding box center [373, 268] width 746 height 256
click at [10, 10] on icon "menu" at bounding box center [16, 14] width 16 height 16
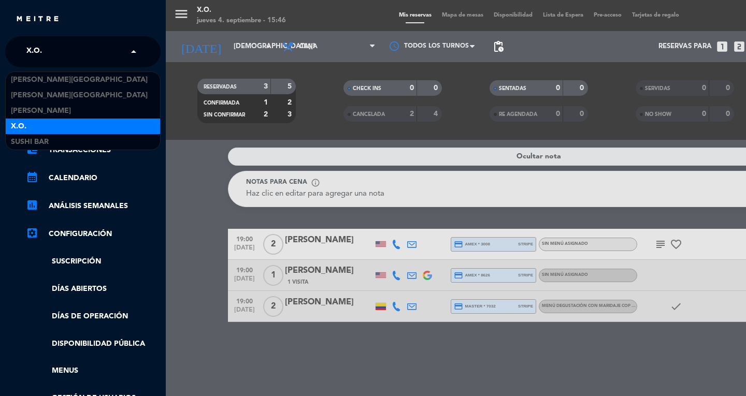
click at [36, 54] on span "X.O." at bounding box center [34, 52] width 16 height 22
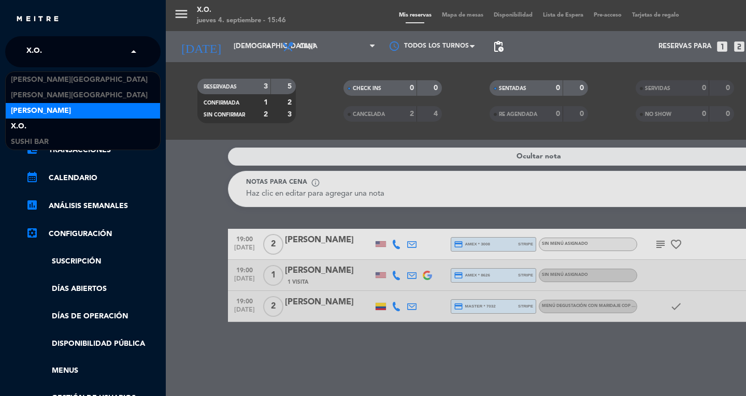
click at [37, 110] on span "[PERSON_NAME]" at bounding box center [41, 111] width 60 height 12
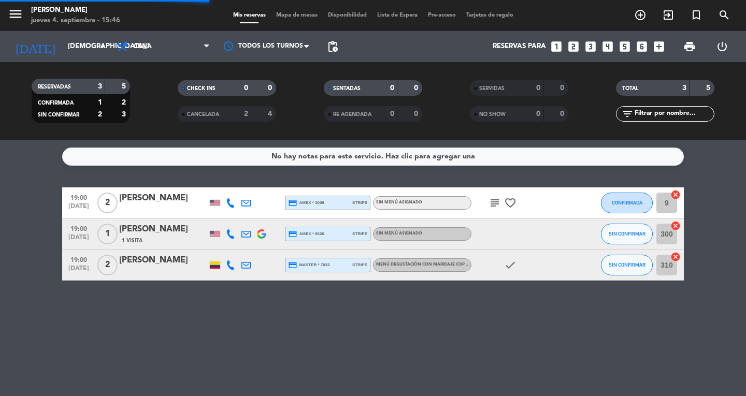
click at [37, 110] on div "SIN CONFIRMAR" at bounding box center [58, 115] width 48 height 12
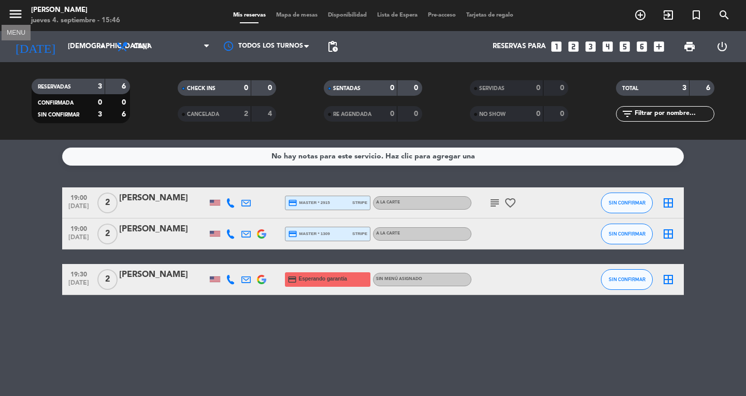
click at [15, 13] on icon "menu" at bounding box center [16, 14] width 16 height 16
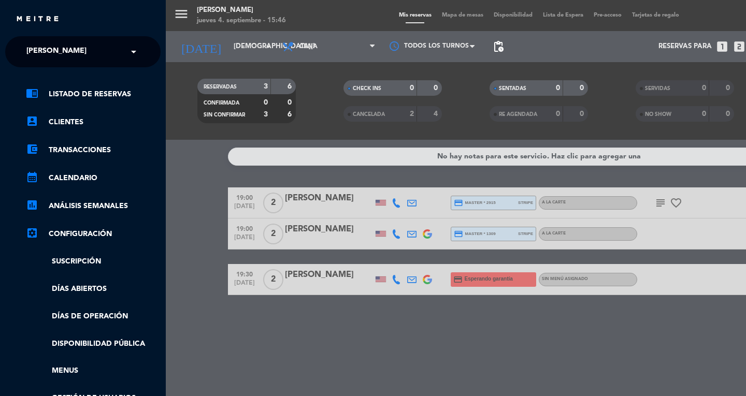
click at [30, 64] on ng-select "× [PERSON_NAME] ×" at bounding box center [82, 51] width 155 height 31
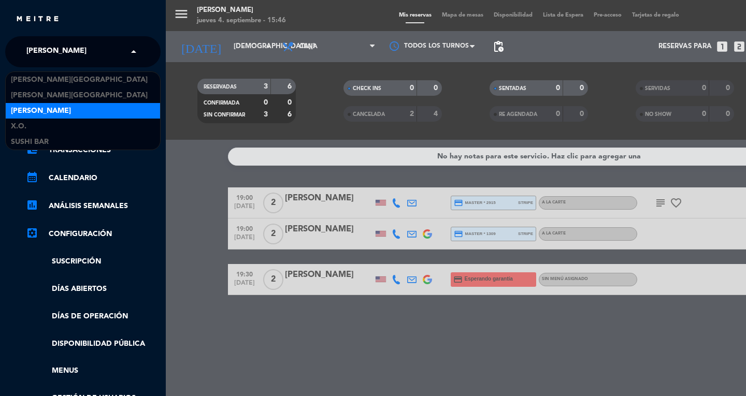
click at [37, 58] on span "[PERSON_NAME]" at bounding box center [56, 52] width 60 height 22
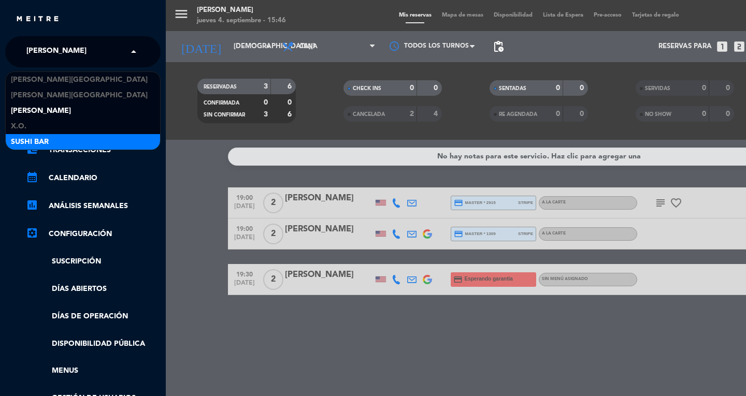
click at [49, 143] on div "SUSHI BAR" at bounding box center [83, 142] width 154 height 16
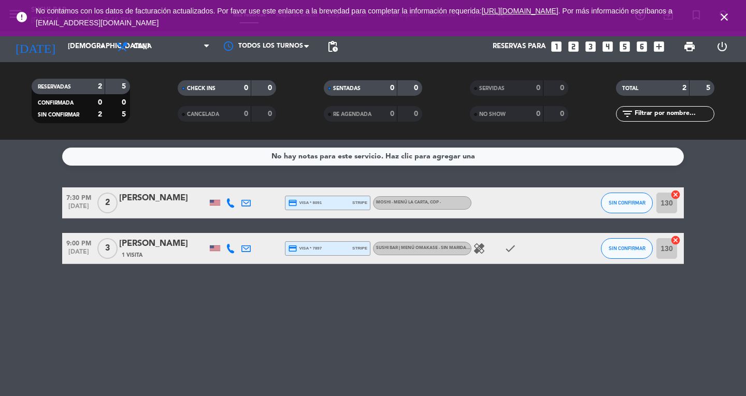
click at [723, 16] on icon "close" at bounding box center [724, 17] width 12 height 12
click at [485, 253] on icon "healing" at bounding box center [479, 249] width 12 height 12
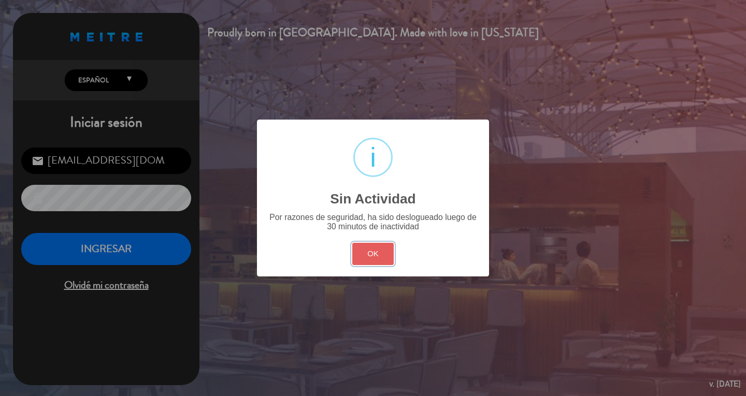
click at [374, 262] on button "OK" at bounding box center [373, 254] width 42 height 22
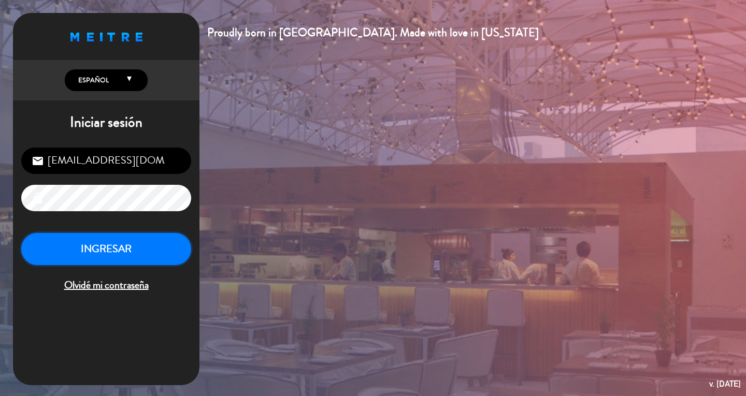
click at [158, 255] on button "INGRESAR" at bounding box center [106, 249] width 170 height 33
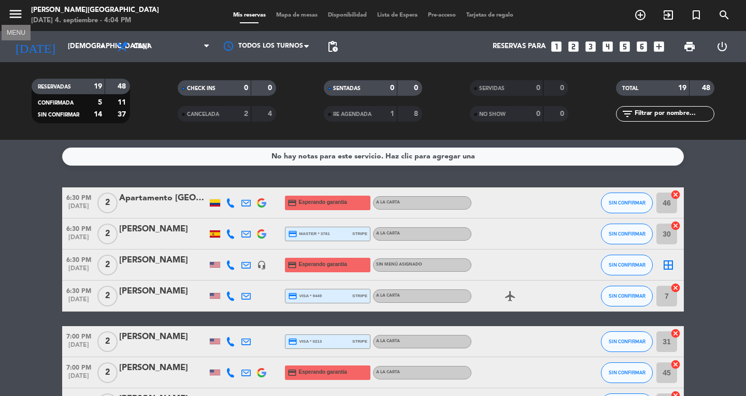
click at [15, 21] on icon "menu" at bounding box center [16, 14] width 16 height 16
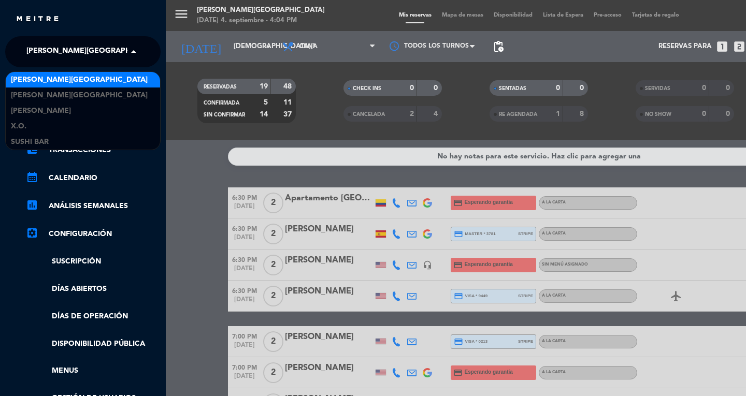
click at [81, 53] on span "[PERSON_NAME][GEOGRAPHIC_DATA]" at bounding box center [94, 52] width 137 height 22
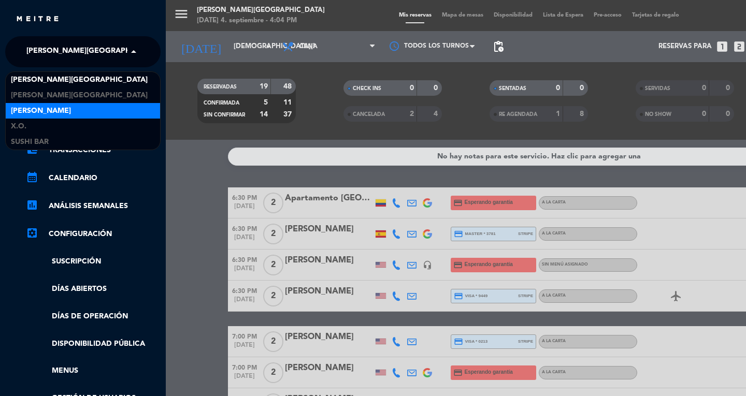
click at [60, 108] on div "[PERSON_NAME]" at bounding box center [83, 111] width 154 height 16
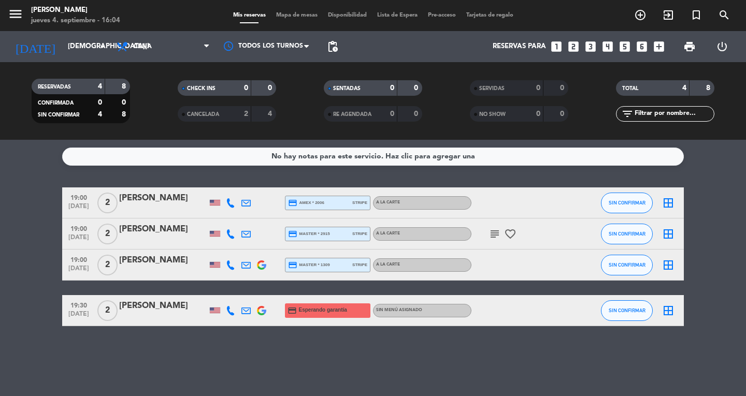
click at [639, 46] on icon "looks_6" at bounding box center [641, 46] width 13 height 13
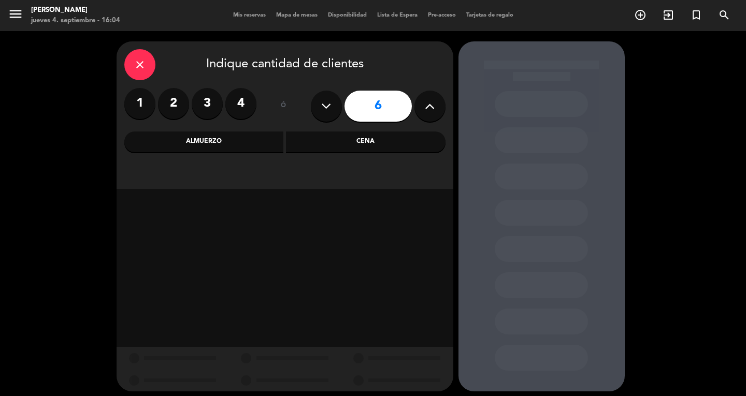
click at [341, 146] on div "Cena" at bounding box center [366, 142] width 160 height 21
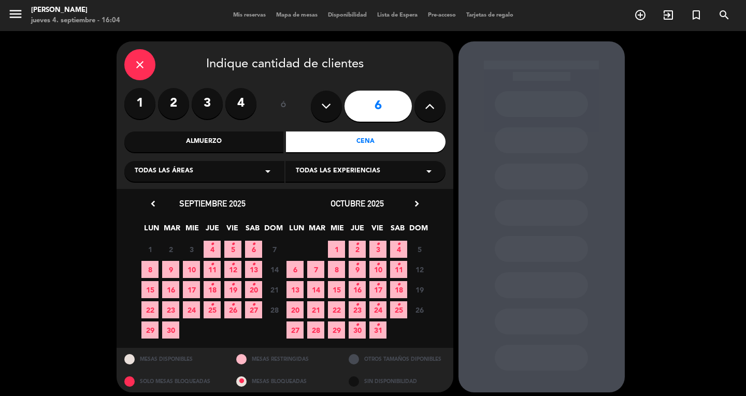
click at [211, 250] on icon "•" at bounding box center [212, 244] width 4 height 17
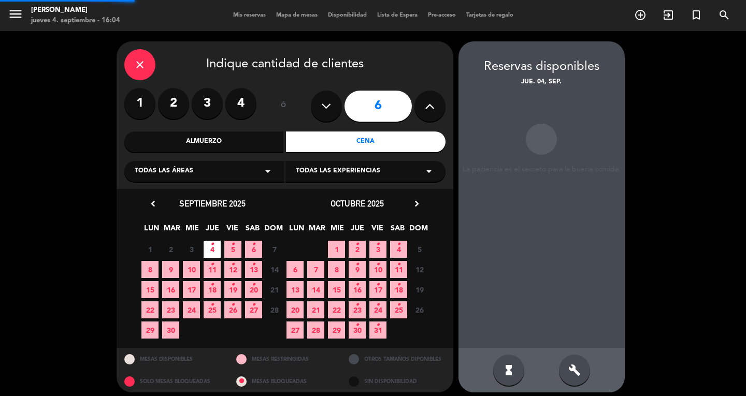
scroll to position [6, 0]
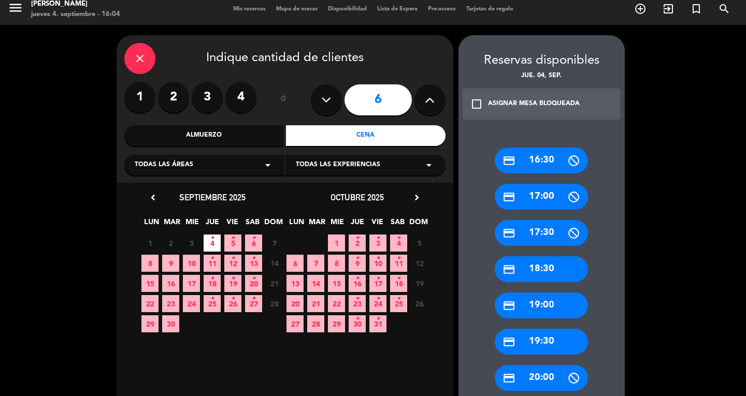
click at [435, 363] on div "chevron_left [DATE] LUN MAR MIE JUE VIE SAB DOM 1 2 3 4 • 5 • 6 • 7 Cerrado 8 9…" at bounding box center [285, 346] width 337 height 327
click at [515, 381] on icon "credit_card" at bounding box center [509, 378] width 13 height 13
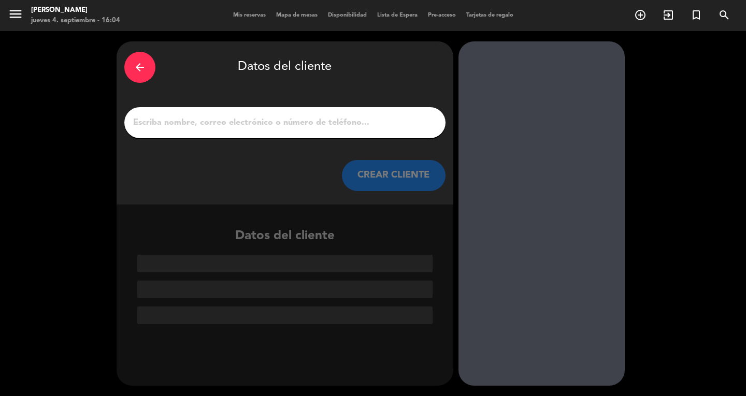
click at [335, 130] on input "1" at bounding box center [285, 123] width 306 height 15
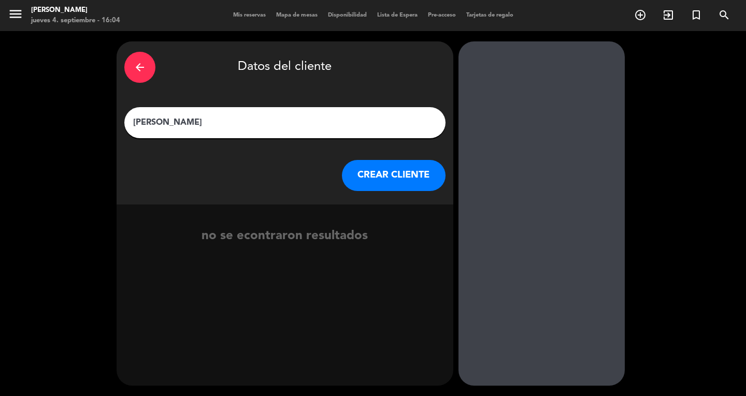
type input "[PERSON_NAME]"
click at [372, 339] on div "arrow_back Datos del cliente [PERSON_NAME] CREAR CLIENTE no se econtraron resul…" at bounding box center [285, 213] width 337 height 345
click at [426, 179] on button "CREAR CLIENTE" at bounding box center [394, 175] width 104 height 31
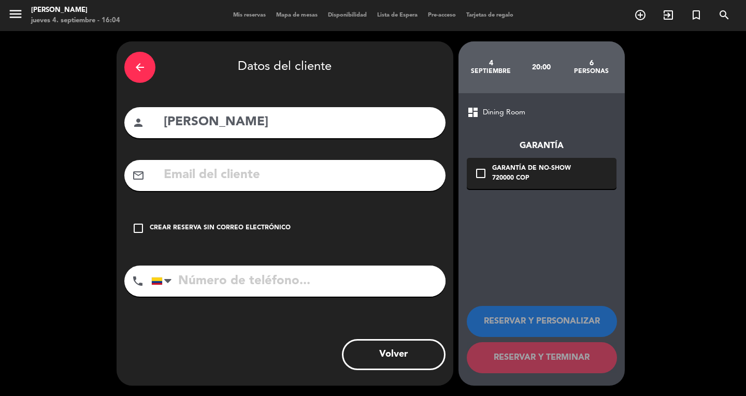
click at [252, 221] on div "check_box_outline_blank Crear reserva sin correo electrónico" at bounding box center [284, 228] width 321 height 31
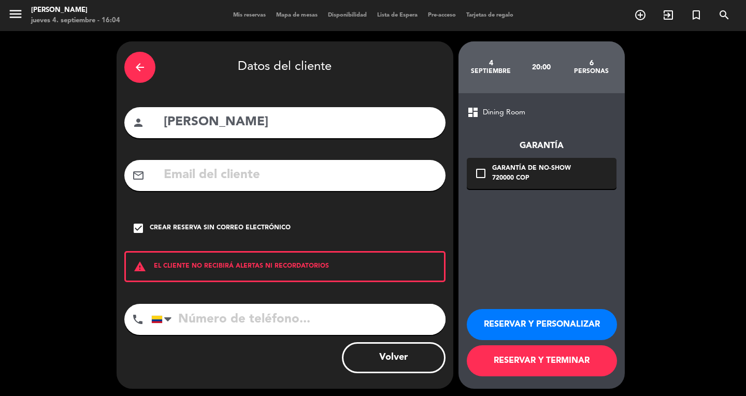
click at [522, 356] on button "RESERVAR Y TERMINAR" at bounding box center [542, 361] width 150 height 31
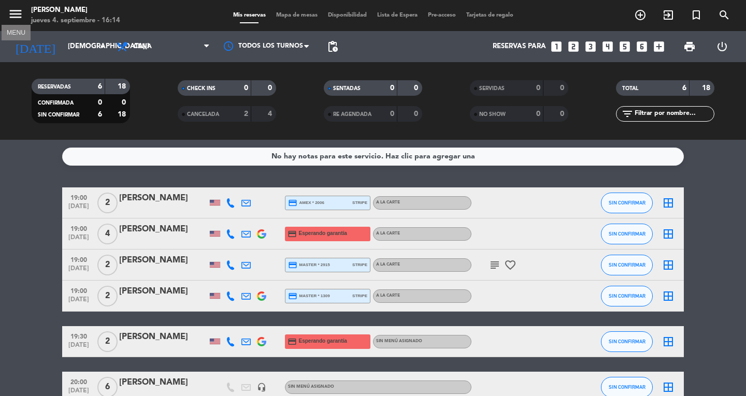
click at [16, 12] on icon "menu" at bounding box center [16, 14] width 16 height 16
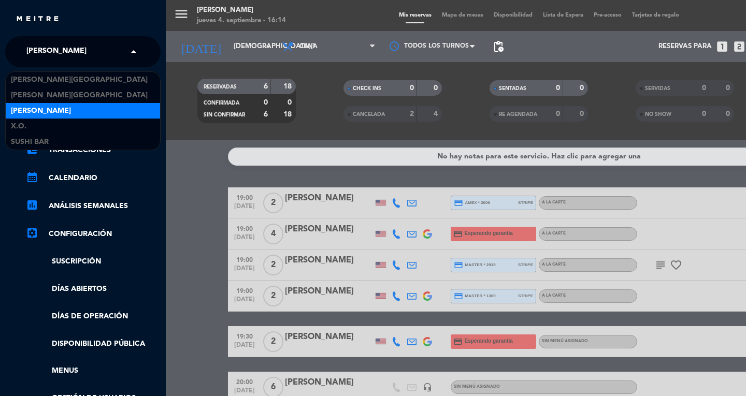
click at [22, 44] on input "text" at bounding box center [84, 52] width 126 height 23
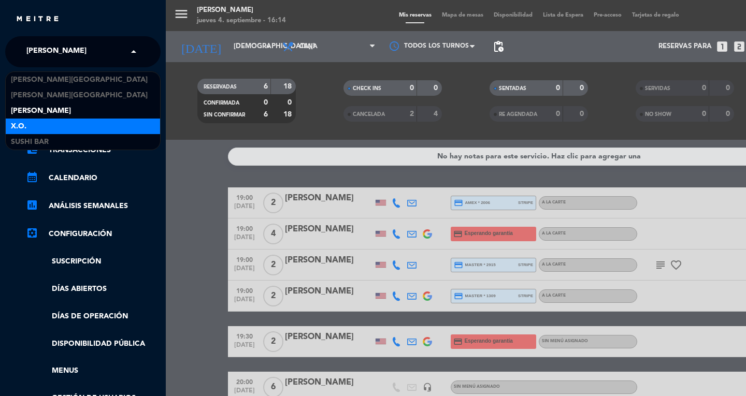
click at [74, 129] on div "X.O." at bounding box center [83, 127] width 154 height 16
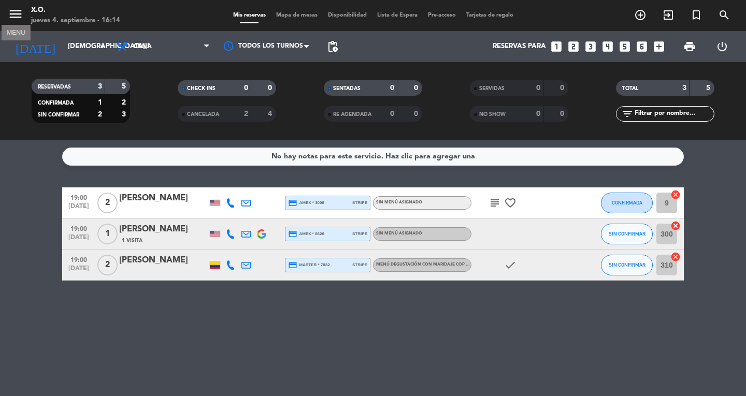
click at [13, 9] on icon "menu" at bounding box center [16, 14] width 16 height 16
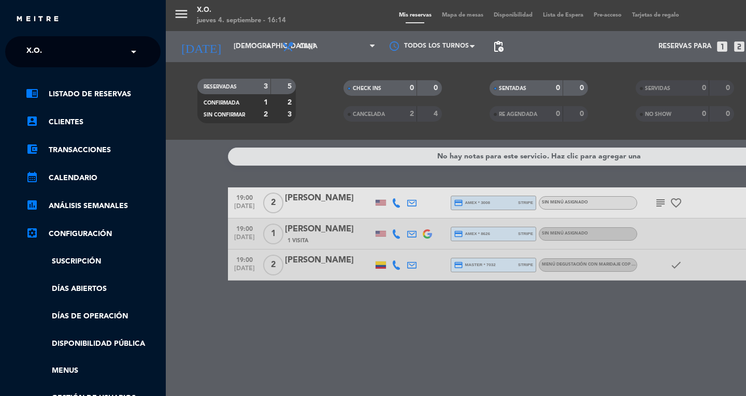
click at [66, 71] on div "chrome_reader_mode Listado de Reservas account_box Clientes account_balance_wal…" at bounding box center [82, 265] width 171 height 396
click at [67, 64] on ng-select "× X.O. ×" at bounding box center [82, 51] width 155 height 31
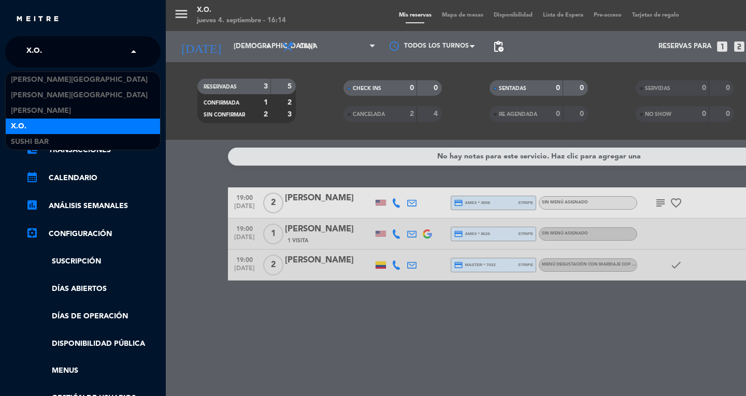
click at [58, 47] on input "text" at bounding box center [84, 52] width 126 height 23
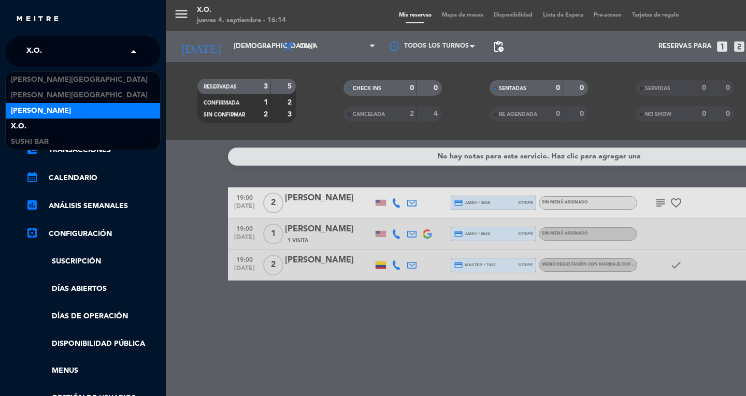
click at [61, 112] on div "[PERSON_NAME]" at bounding box center [83, 111] width 154 height 16
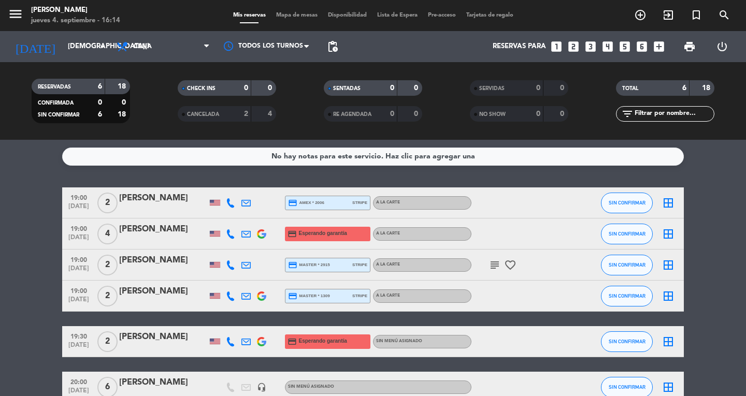
click at [88, 58] on div "[DATE] [DATE] arrow_drop_down" at bounding box center [60, 46] width 104 height 31
click at [86, 56] on div "[DATE] [DATE] arrow_drop_down" at bounding box center [60, 46] width 104 height 23
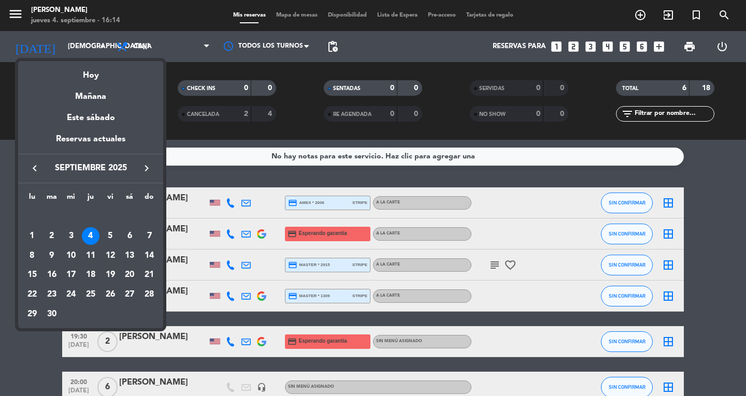
click at [10, 16] on div at bounding box center [373, 198] width 746 height 396
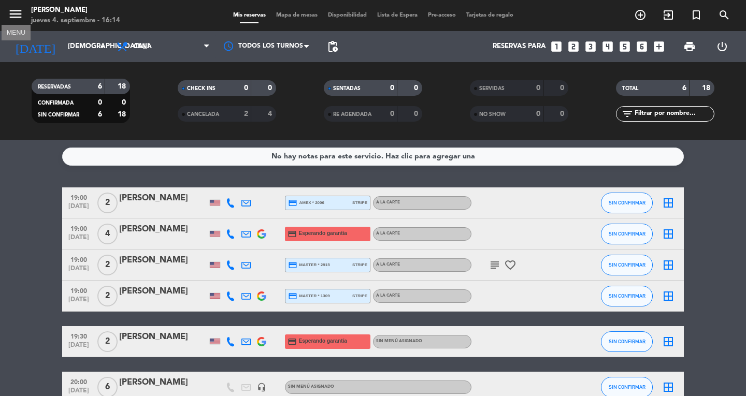
click at [10, 16] on icon "menu" at bounding box center [16, 14] width 16 height 16
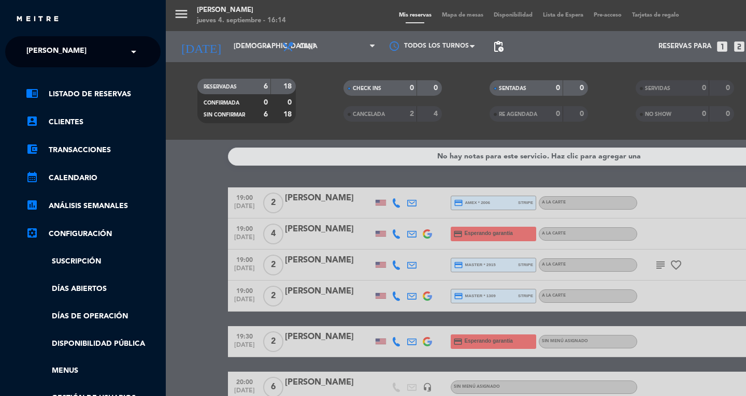
click at [24, 63] on ng-select "× [PERSON_NAME] ×" at bounding box center [82, 51] width 155 height 31
click at [32, 65] on ng-select "× [PERSON_NAME] ×" at bounding box center [82, 51] width 155 height 31
click at [58, 66] on ng-select "× [PERSON_NAME] ×" at bounding box center [82, 51] width 155 height 31
click at [60, 57] on span "[PERSON_NAME]" at bounding box center [56, 52] width 60 height 22
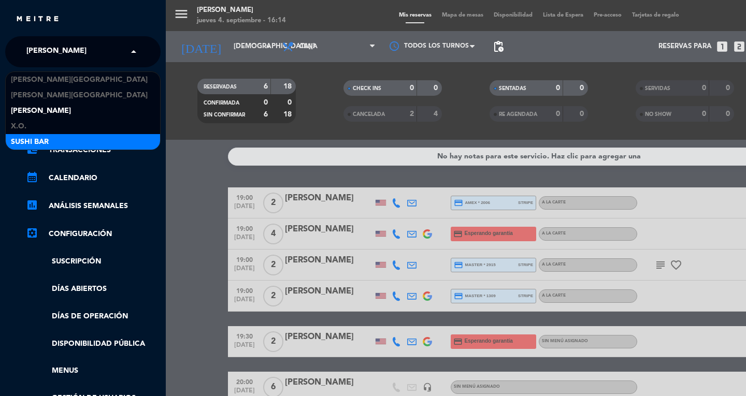
click at [38, 136] on span "SUSHI BAR" at bounding box center [30, 142] width 38 height 12
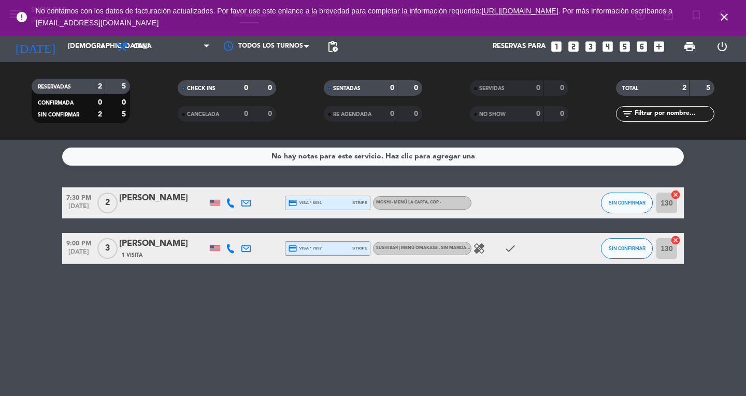
drag, startPoint x: 203, startPoint y: 206, endPoint x: 200, endPoint y: 192, distance: 14.3
click at [200, 192] on div "[PERSON_NAME]" at bounding box center [163, 203] width 88 height 22
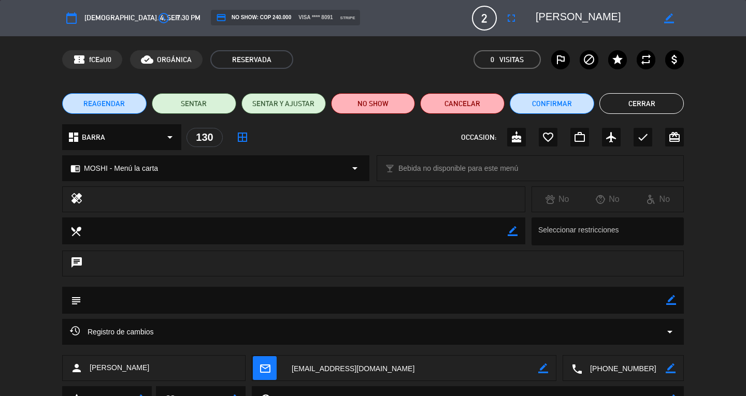
click at [625, 97] on button "Cerrar" at bounding box center [642, 103] width 84 height 21
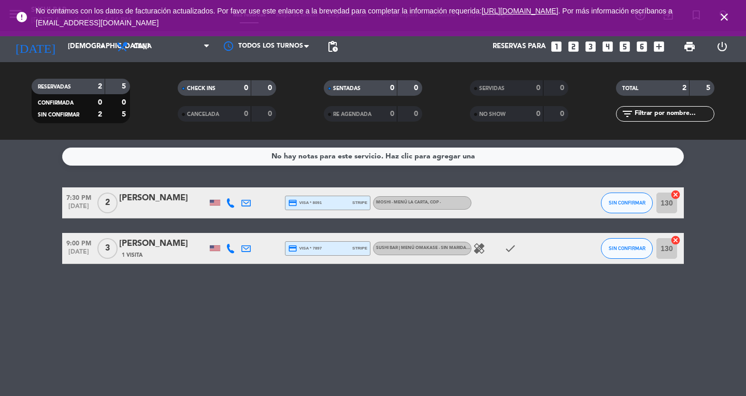
click at [726, 15] on icon "close" at bounding box center [724, 17] width 12 height 12
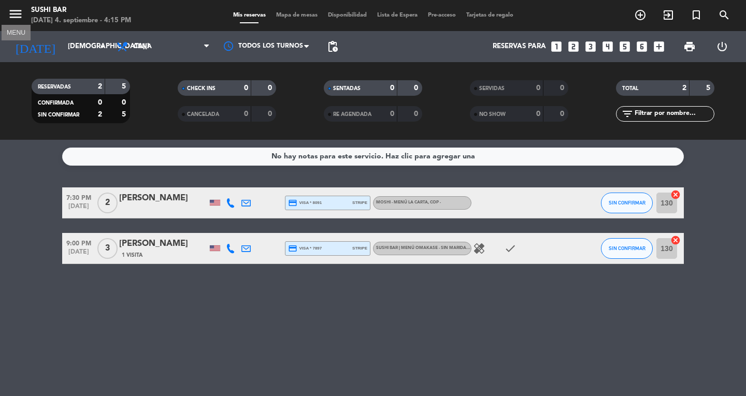
click at [18, 22] on button "menu" at bounding box center [16, 15] width 16 height 19
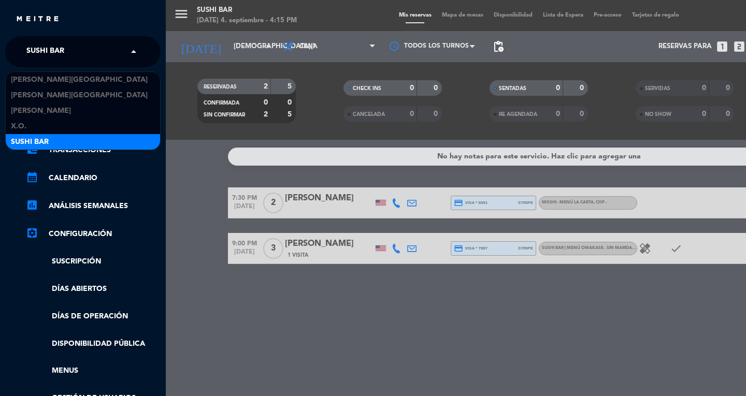
click at [41, 52] on span "SUSHI BAR" at bounding box center [45, 52] width 38 height 22
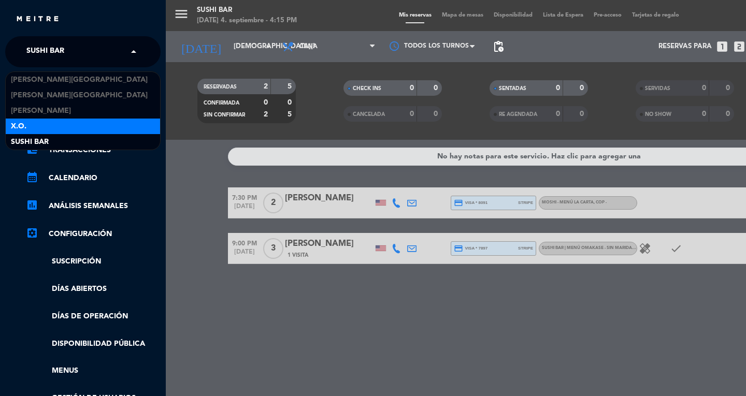
click at [56, 125] on div "X.O." at bounding box center [83, 127] width 154 height 16
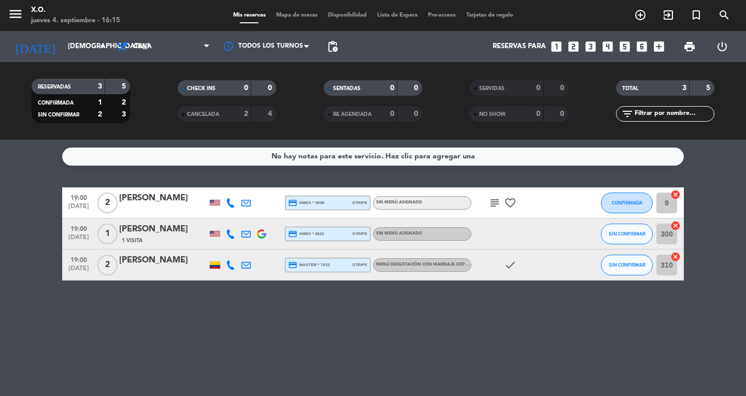
click at [274, 115] on div "4" at bounding box center [264, 114] width 20 height 12
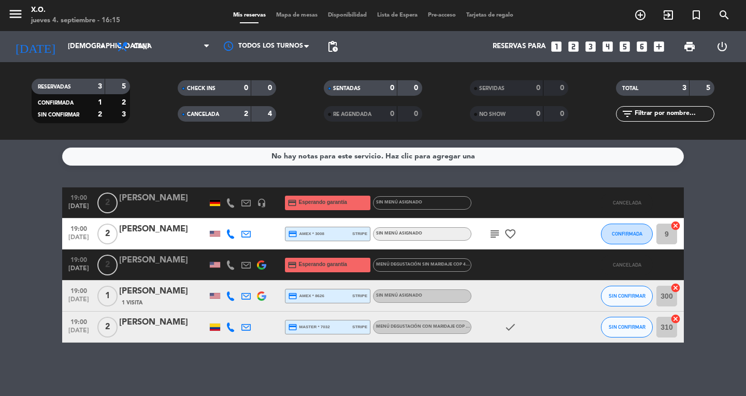
click at [267, 201] on div "headset_mic" at bounding box center [262, 203] width 16 height 31
click at [264, 201] on icon "headset_mic" at bounding box center [261, 202] width 9 height 9
click at [228, 201] on icon at bounding box center [230, 202] width 9 height 9
click at [236, 182] on span "content_paste" at bounding box center [240, 186] width 8 height 8
click at [135, 372] on div "No hay notas para este servicio. Haz clic para agregar una 19:00 [DATE] 2 [PERS…" at bounding box center [373, 268] width 746 height 256
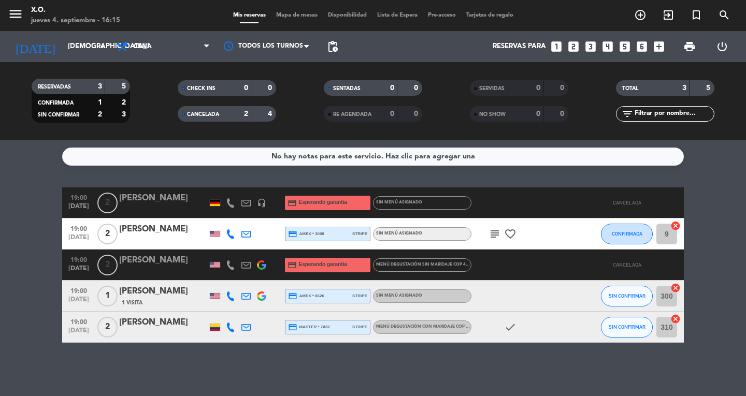
click at [572, 50] on icon "looks_two" at bounding box center [573, 46] width 13 height 13
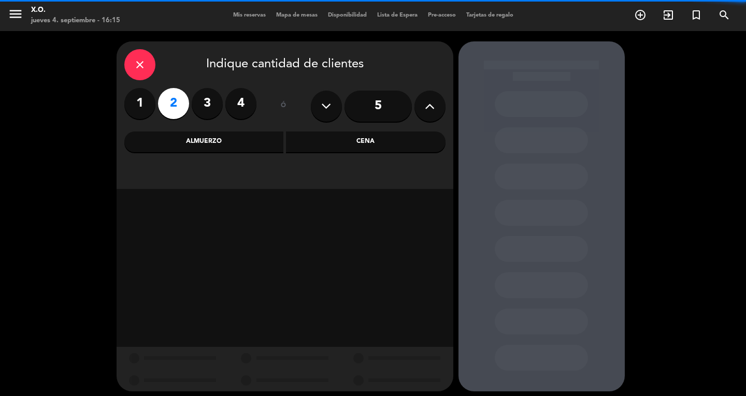
click at [349, 148] on div "Cena" at bounding box center [366, 142] width 160 height 21
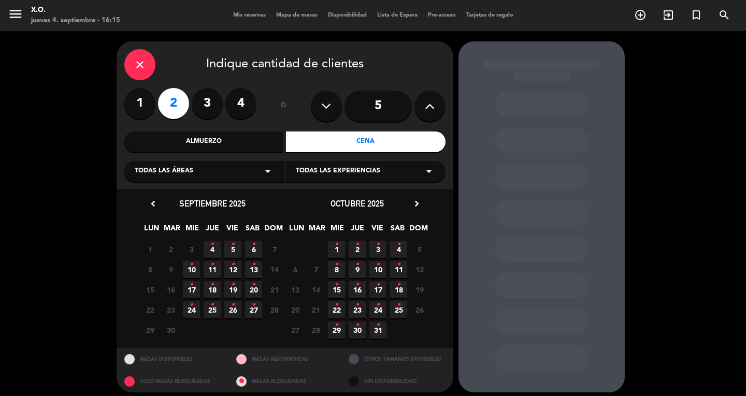
click at [253, 245] on icon "•" at bounding box center [254, 244] width 4 height 17
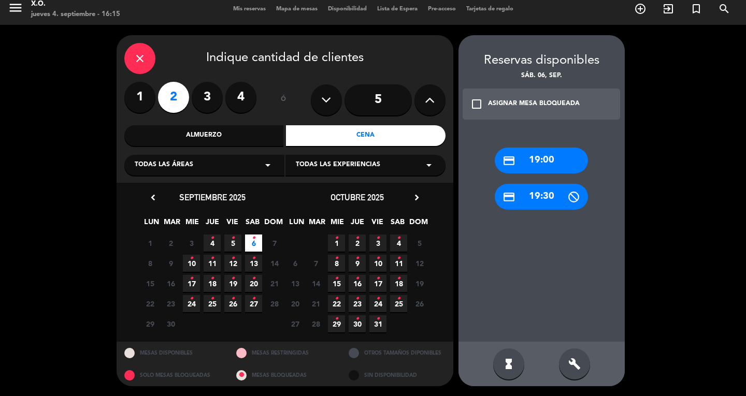
click at [522, 156] on div "credit_card 19:00" at bounding box center [541, 161] width 93 height 26
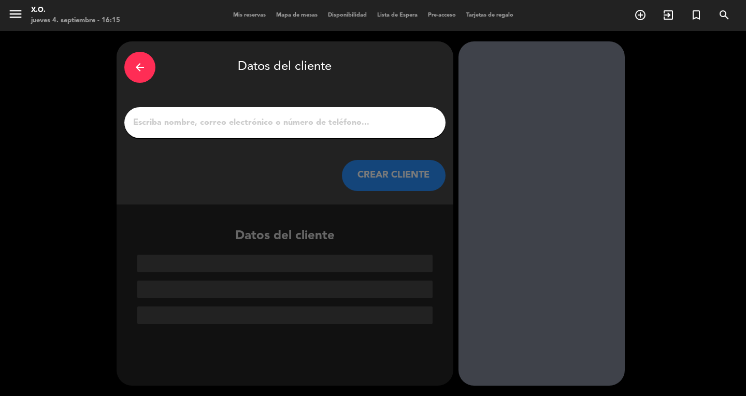
click at [393, 118] on input "1" at bounding box center [285, 123] width 306 height 15
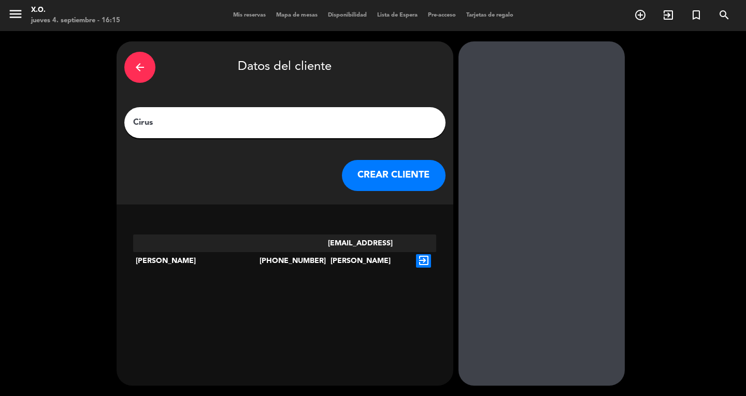
type input "Cirus"
click at [425, 254] on icon "exit_to_app" at bounding box center [423, 260] width 15 height 13
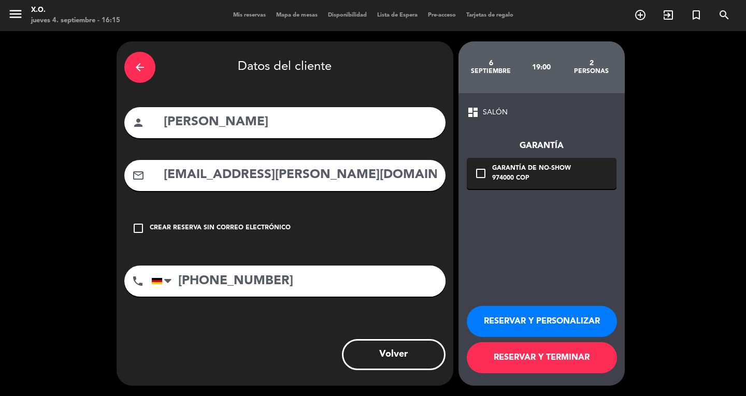
click at [520, 155] on div "Garantía check_box_outline_blank Garantía de no-show 974000 COP" at bounding box center [542, 154] width 150 height 70
click at [520, 171] on div "Garantía de no-show" at bounding box center [531, 169] width 79 height 10
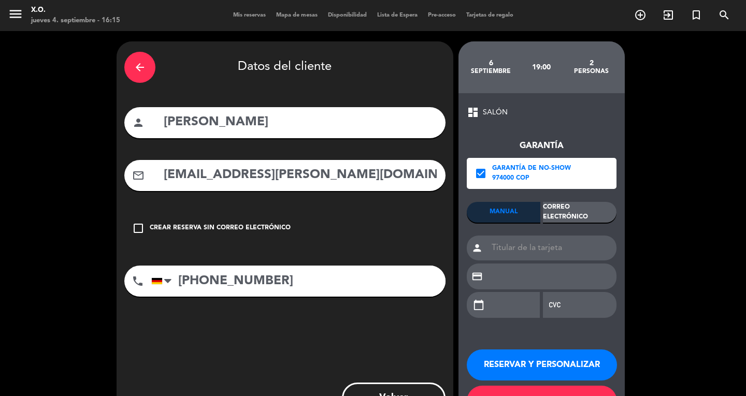
click at [576, 222] on div "Correo Electrónico" at bounding box center [580, 212] width 74 height 21
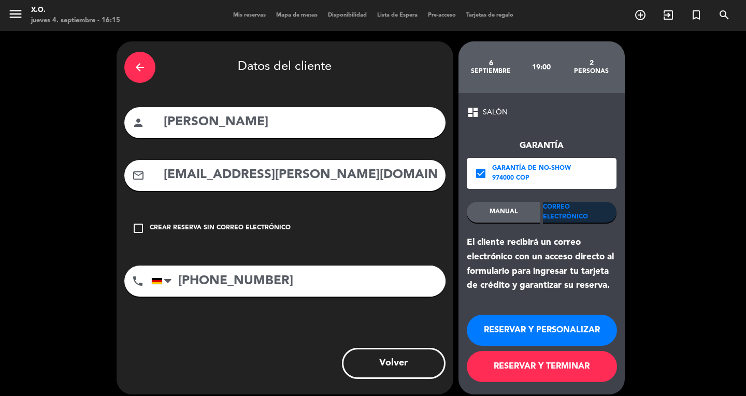
click at [539, 358] on button "RESERVAR Y TERMINAR" at bounding box center [542, 366] width 150 height 31
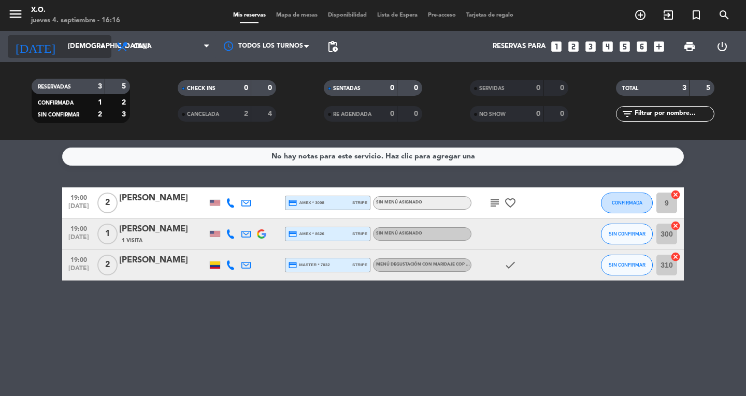
click at [65, 53] on input "[DEMOGRAPHIC_DATA][DATE]" at bounding box center [108, 46] width 91 height 19
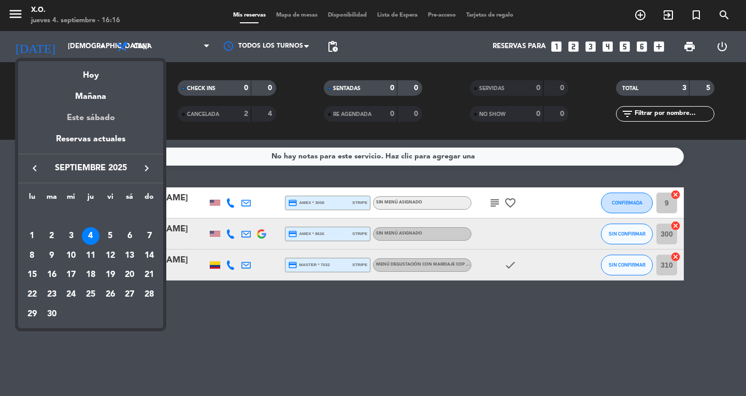
click at [78, 112] on div "Este sábado" at bounding box center [90, 118] width 145 height 29
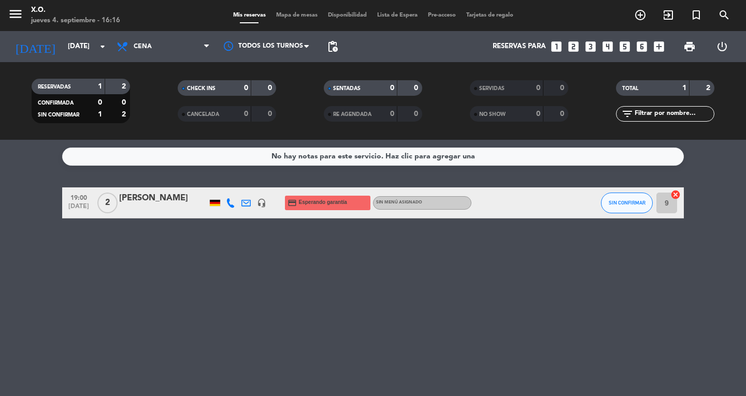
click at [140, 203] on div "[PERSON_NAME]" at bounding box center [163, 198] width 88 height 13
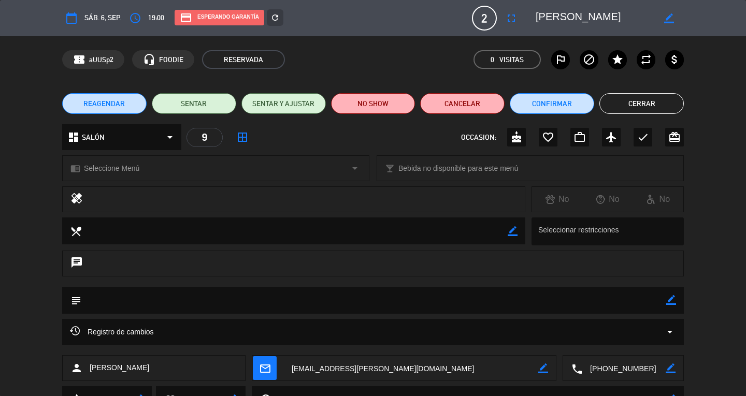
click at [146, 165] on div "chrome_reader_mode Seleccione Menú arrow_drop_down" at bounding box center [216, 168] width 306 height 25
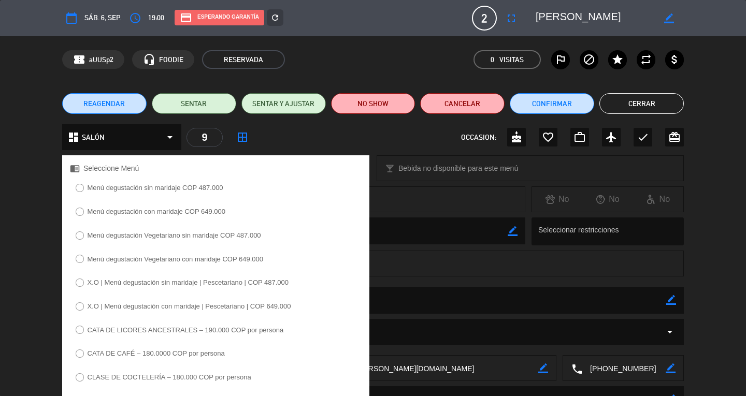
click at [158, 193] on label "Menú degustación sin maridaje COP 487.000" at bounding box center [149, 189] width 159 height 17
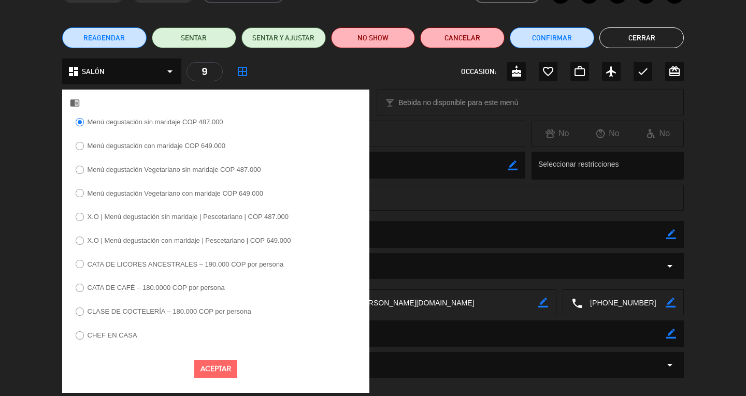
scroll to position [79, 0]
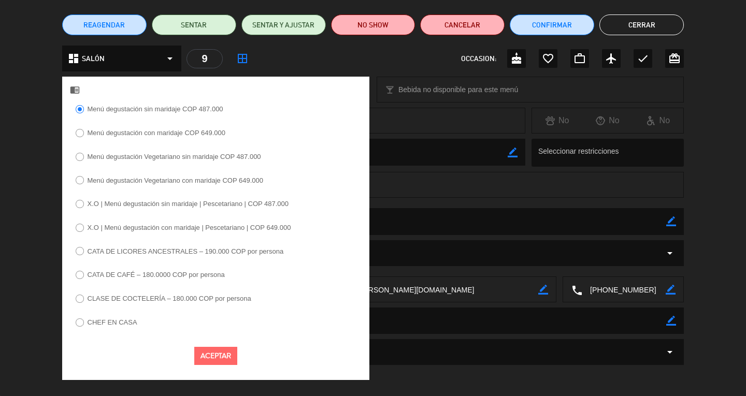
click at [222, 355] on button "Aceptar" at bounding box center [215, 356] width 43 height 18
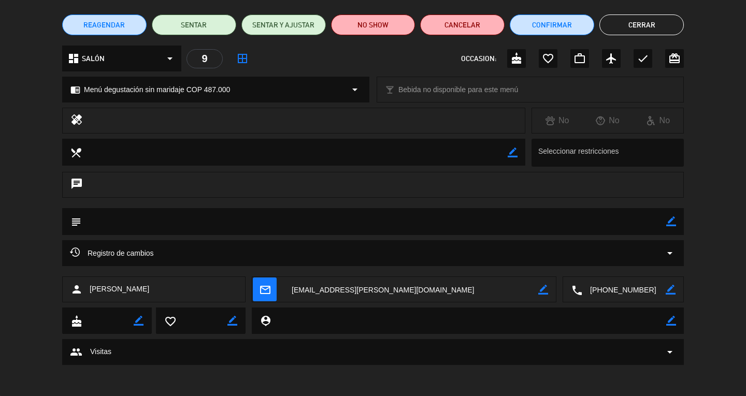
click at [630, 20] on button "Cerrar" at bounding box center [642, 25] width 84 height 21
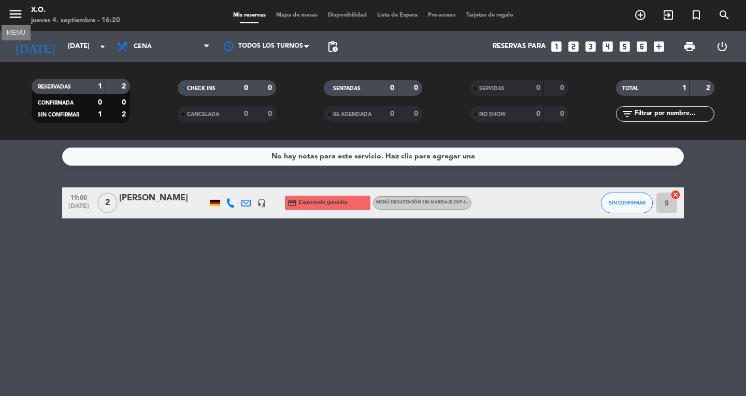
click at [17, 20] on icon "menu" at bounding box center [16, 14] width 16 height 16
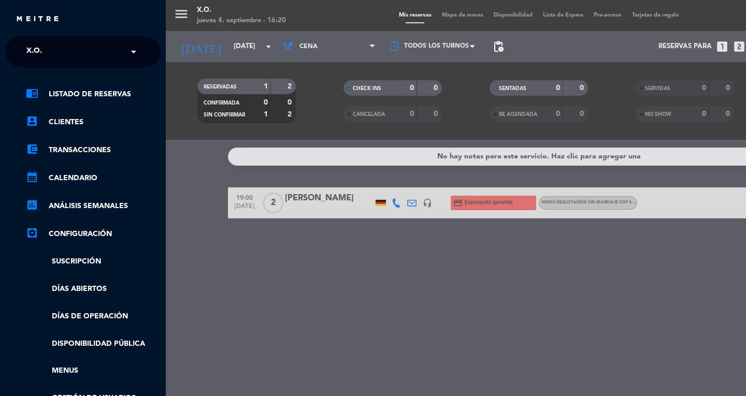
click at [90, 39] on ng-select "× X.O. ×" at bounding box center [82, 51] width 155 height 31
click at [73, 74] on div "chrome_reader_mode Listado de Reservas account_box Clientes account_balance_wal…" at bounding box center [82, 265] width 171 height 396
click at [85, 60] on input "text" at bounding box center [84, 52] width 126 height 23
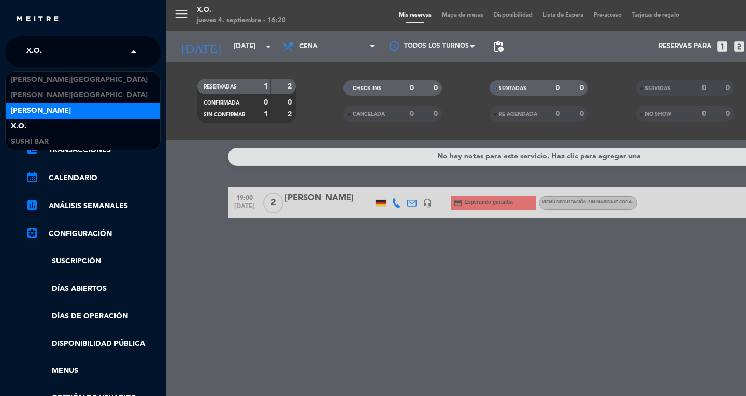
click at [61, 106] on div "[PERSON_NAME]" at bounding box center [83, 111] width 154 height 16
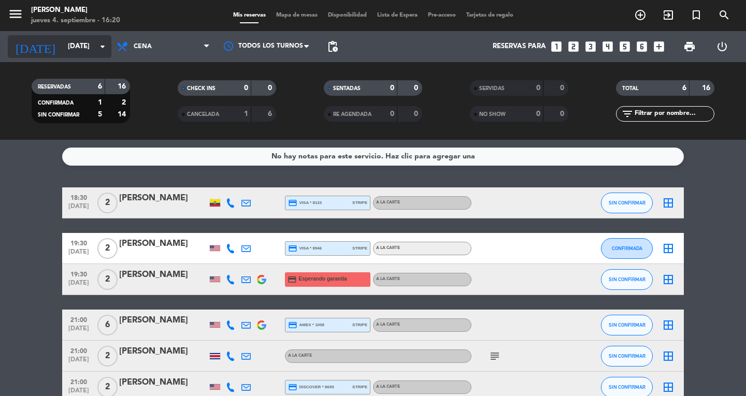
click at [67, 56] on div "[DATE] [DATE] arrow_drop_down" at bounding box center [60, 46] width 104 height 23
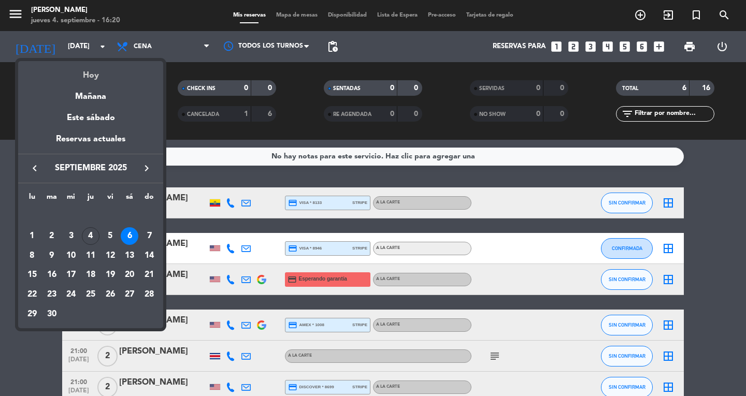
click at [87, 77] on div "Hoy" at bounding box center [90, 71] width 145 height 21
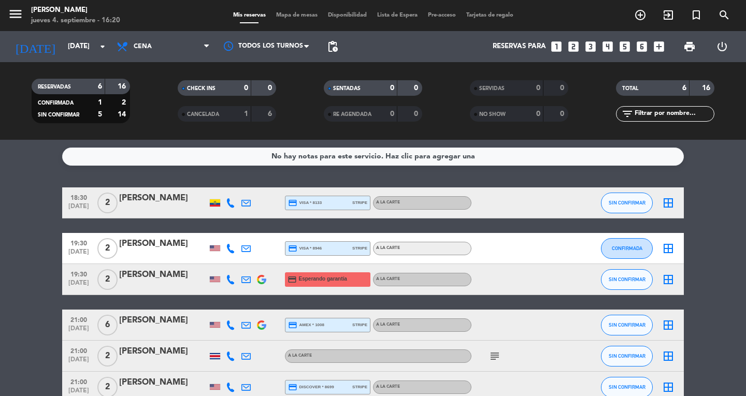
type input "[DEMOGRAPHIC_DATA][DATE]"
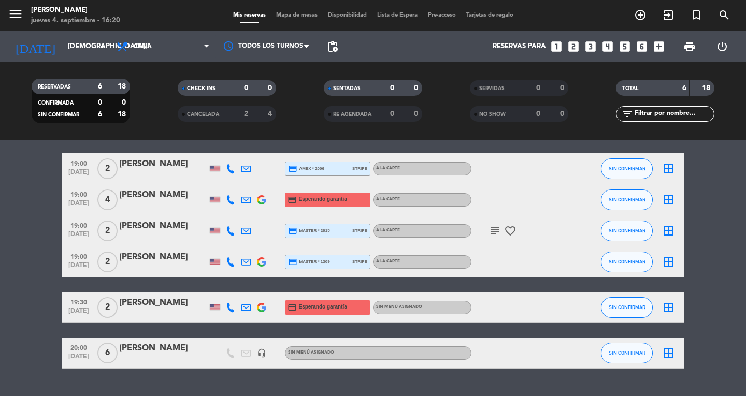
scroll to position [34, 0]
click at [495, 235] on icon "subject" at bounding box center [495, 231] width 12 height 12
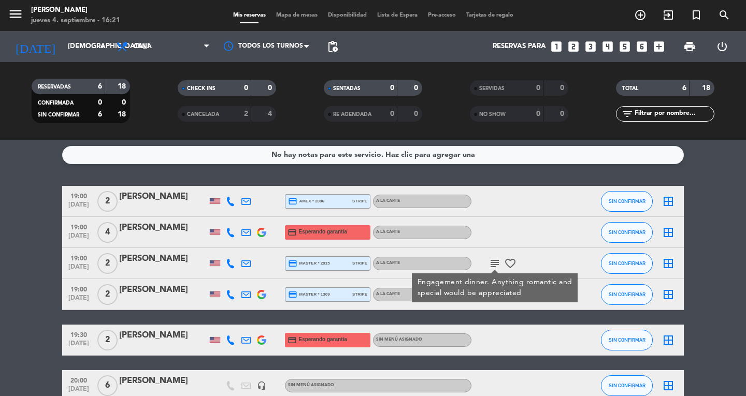
scroll to position [0, 0]
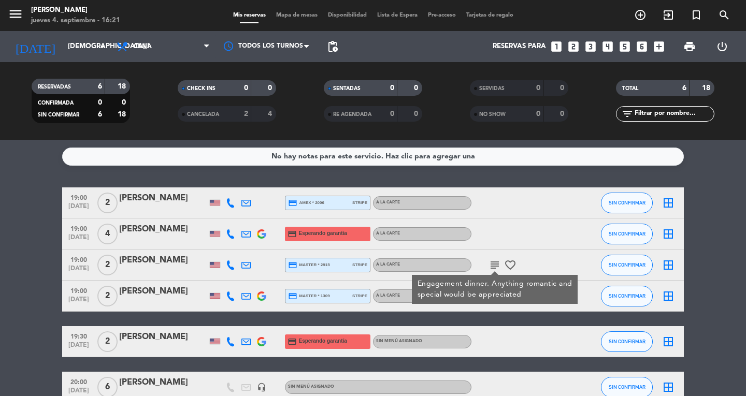
click at [87, 207] on span "[DATE]" at bounding box center [79, 209] width 26 height 12
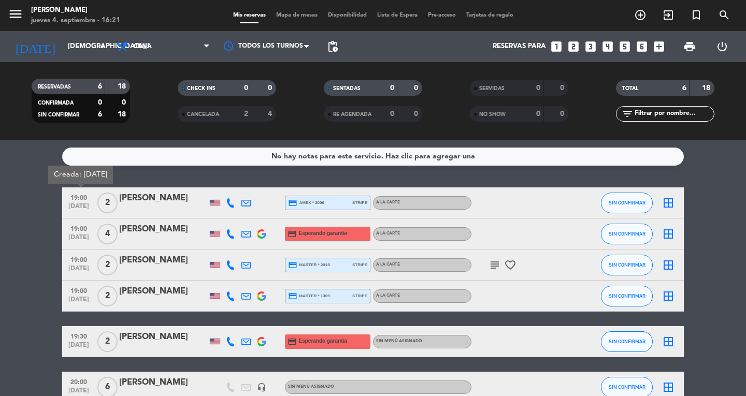
click at [20, 215] on bookings-row "19:00 [DATE] Creada: [DATE] 2 [PERSON_NAME] credit_card amex * 2006 stripe A la…" at bounding box center [373, 296] width 746 height 216
click at [14, 17] on icon "menu" at bounding box center [16, 14] width 16 height 16
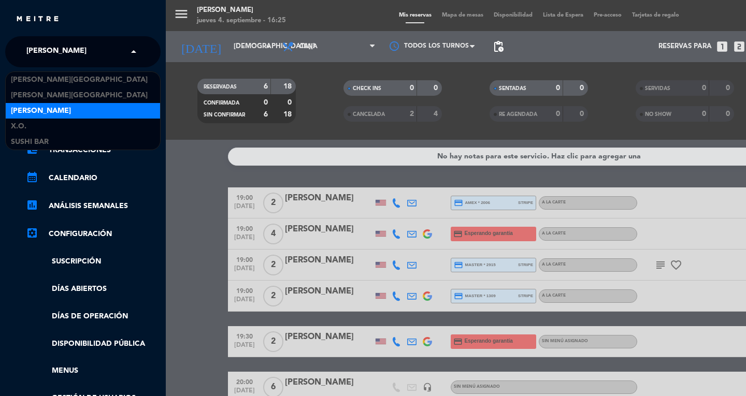
click at [96, 61] on input "text" at bounding box center [84, 52] width 126 height 23
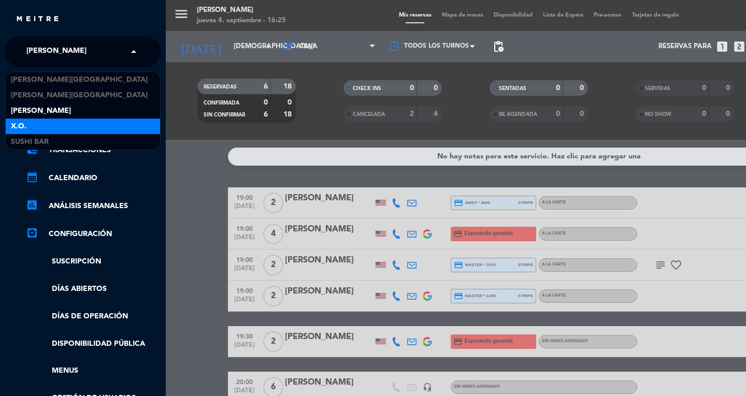
click at [77, 133] on div "X.O." at bounding box center [83, 127] width 154 height 16
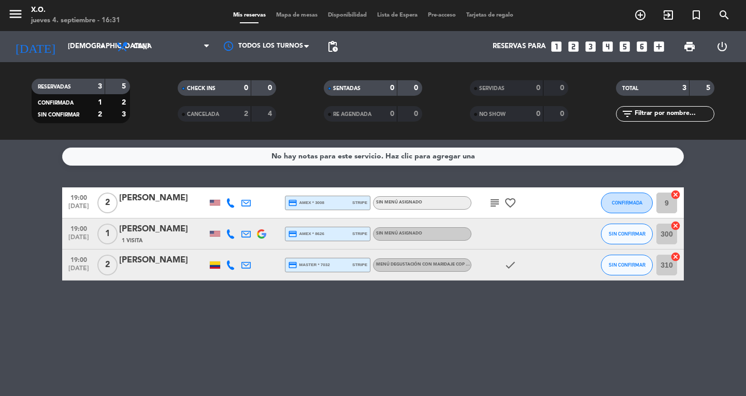
click at [278, 393] on div "No hay notas para este servicio. Haz clic para agregar una 19:00 [DATE] 2 [PERS…" at bounding box center [373, 268] width 746 height 256
click at [225, 203] on div at bounding box center [231, 203] width 16 height 31
click at [230, 203] on icon at bounding box center [230, 202] width 9 height 9
click at [238, 185] on span "content_paste" at bounding box center [242, 186] width 8 height 8
click at [204, 297] on div "No hay notas para este servicio. Haz clic para agregar una 19:00 [DATE] 2 [PERS…" at bounding box center [373, 268] width 746 height 256
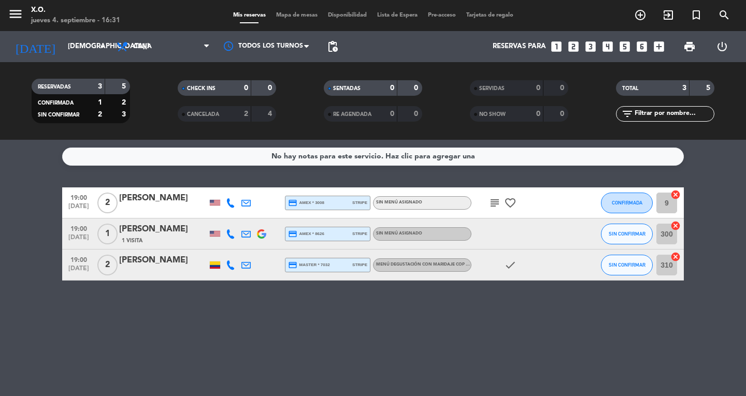
click at [233, 232] on icon at bounding box center [230, 234] width 9 height 9
click at [224, 214] on span "Copiar" at bounding box center [225, 216] width 22 height 11
click at [375, 335] on div "No hay notas para este servicio. Haz clic para agregar una 19:00 [DATE] 2 [PERS…" at bounding box center [373, 268] width 746 height 256
click at [233, 265] on icon at bounding box center [230, 265] width 9 height 9
click at [232, 243] on button "Copiar content_paste" at bounding box center [228, 248] width 32 height 11
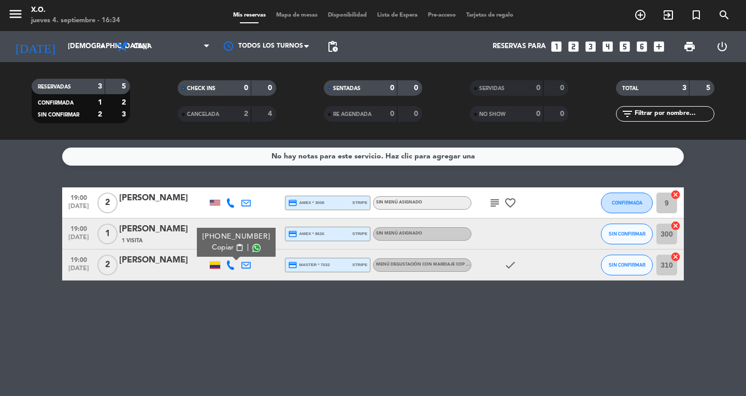
click at [160, 302] on div "No hay notas para este servicio. Haz clic para agregar una 19:00 [DATE] 2 [PERS…" at bounding box center [373, 268] width 746 height 256
click at [18, 19] on icon "menu" at bounding box center [16, 14] width 16 height 16
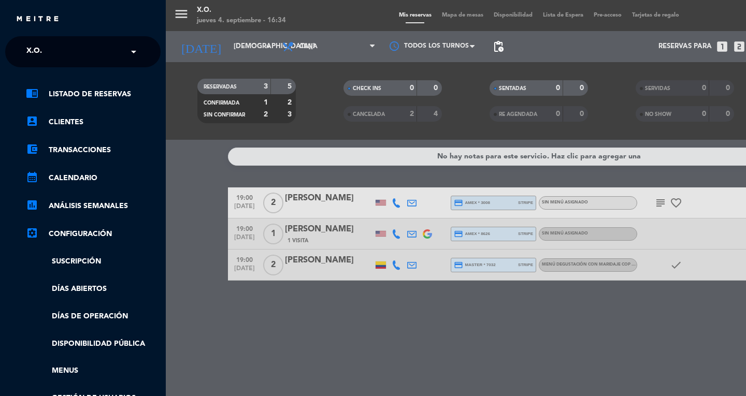
click at [108, 49] on input "text" at bounding box center [84, 52] width 126 height 23
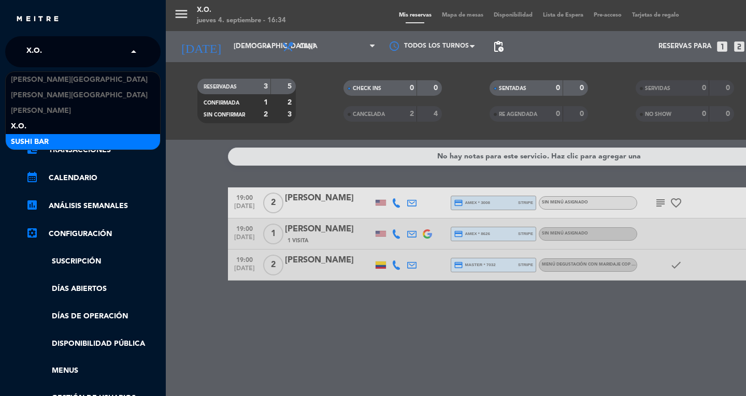
click at [73, 135] on div "SUSHI BAR" at bounding box center [83, 142] width 154 height 16
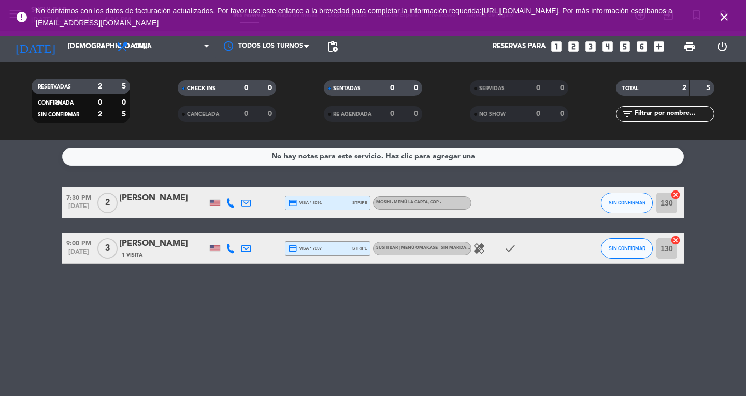
click at [229, 206] on icon at bounding box center [230, 202] width 9 height 9
click at [229, 183] on button "Copiar content_paste" at bounding box center [230, 185] width 32 height 11
click at [231, 253] on icon at bounding box center [230, 248] width 9 height 9
click at [238, 232] on span "content_paste" at bounding box center [242, 231] width 8 height 8
click at [722, 11] on icon "close" at bounding box center [724, 17] width 12 height 12
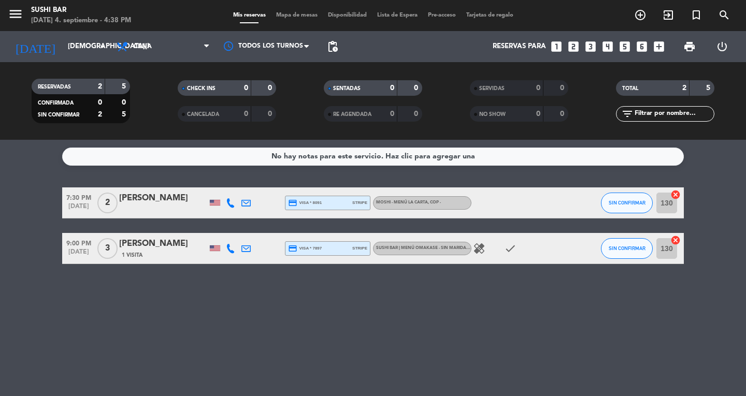
click at [228, 318] on div "No hay notas para este servicio. Haz clic para agregar una 7:30 PM [DATE] 2 [PE…" at bounding box center [373, 268] width 746 height 256
click at [19, 22] on button "menu" at bounding box center [16, 15] width 16 height 19
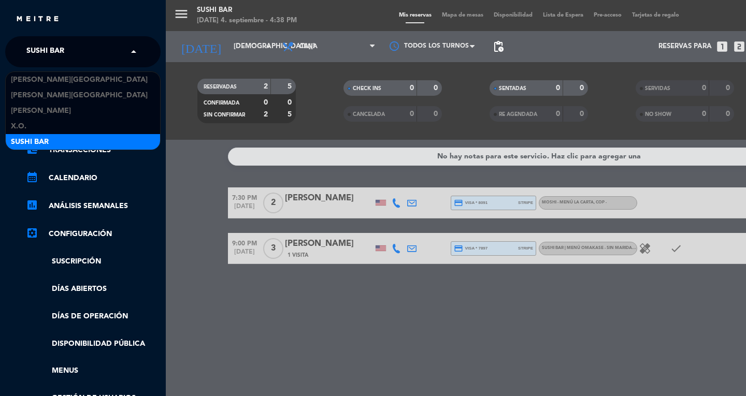
click at [52, 60] on span "SUSHI BAR" at bounding box center [45, 52] width 38 height 22
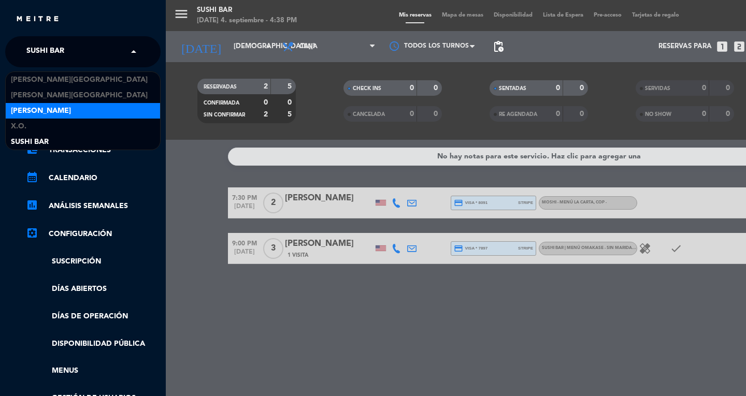
click at [43, 104] on div "[PERSON_NAME]" at bounding box center [83, 111] width 154 height 16
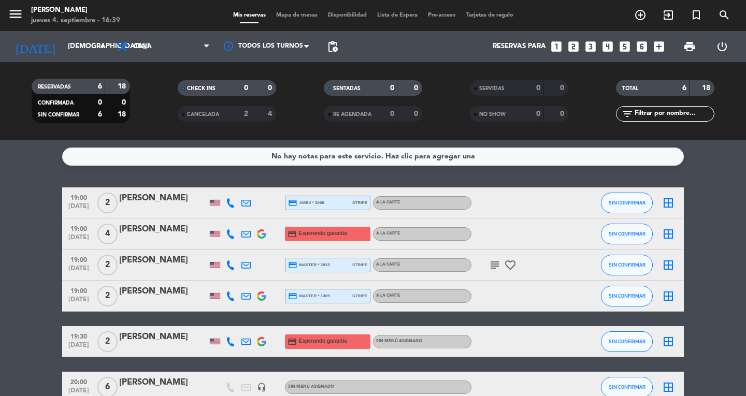
click at [15, 236] on bookings-row "19:00 [DATE] 2 [PERSON_NAME] credit_card amex * 2006 stripe A la carte SIN CONF…" at bounding box center [373, 296] width 746 height 216
click at [56, 178] on div "No hay notas para este servicio. Haz clic para agregar una 19:00 [DATE] 2 [PERS…" at bounding box center [373, 268] width 746 height 256
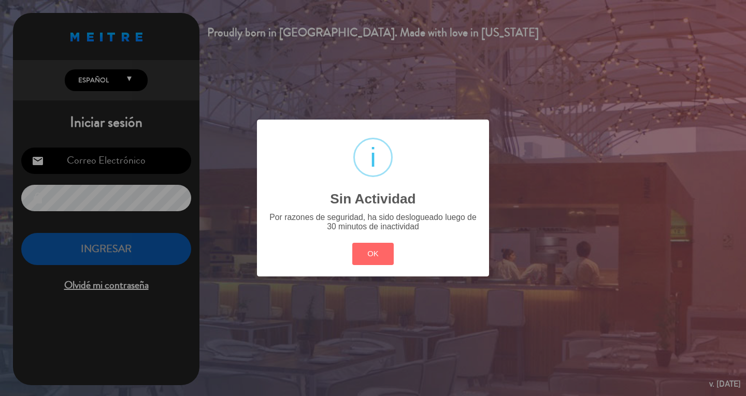
type input "[EMAIL_ADDRESS][DOMAIN_NAME]"
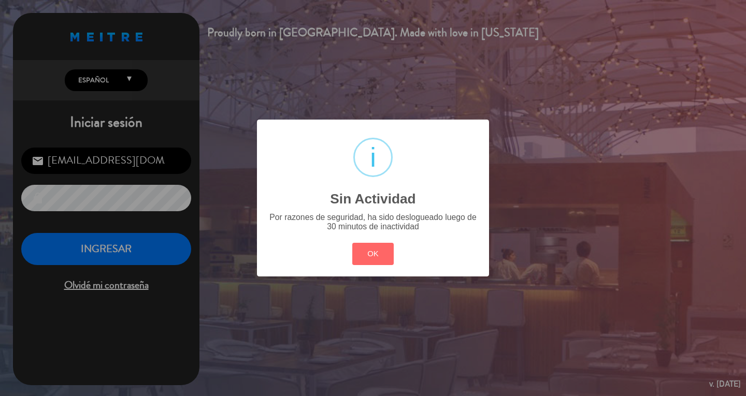
click at [352, 243] on button "OK" at bounding box center [373, 254] width 42 height 22
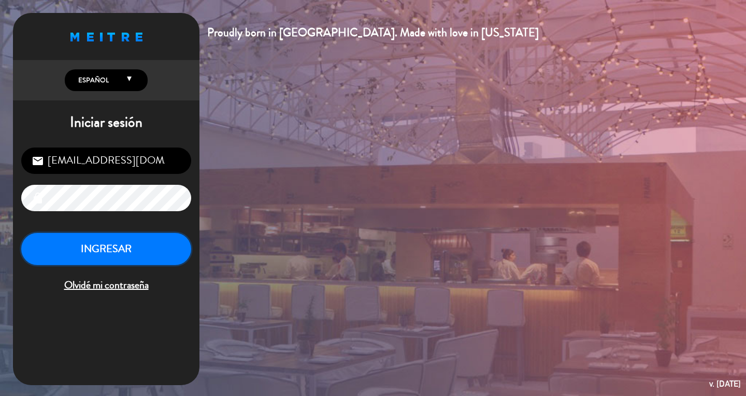
click at [92, 245] on button "INGRESAR" at bounding box center [106, 249] width 170 height 33
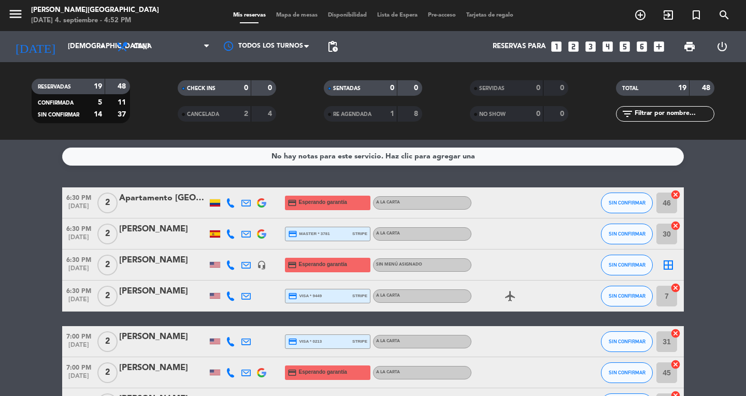
click at [18, 16] on icon "menu" at bounding box center [16, 14] width 16 height 16
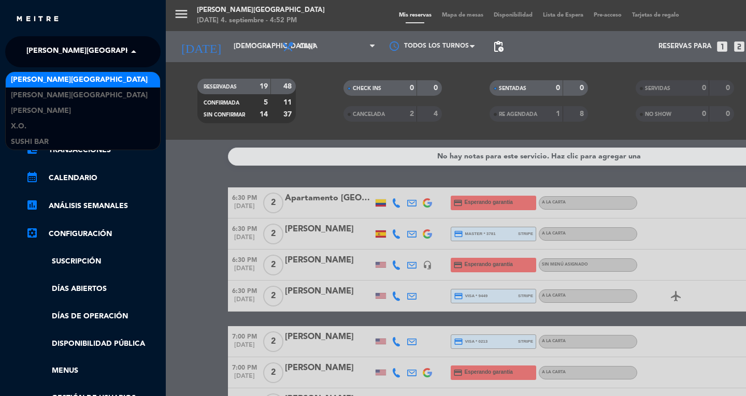
click at [50, 62] on span "[PERSON_NAME][GEOGRAPHIC_DATA]" at bounding box center [94, 52] width 137 height 22
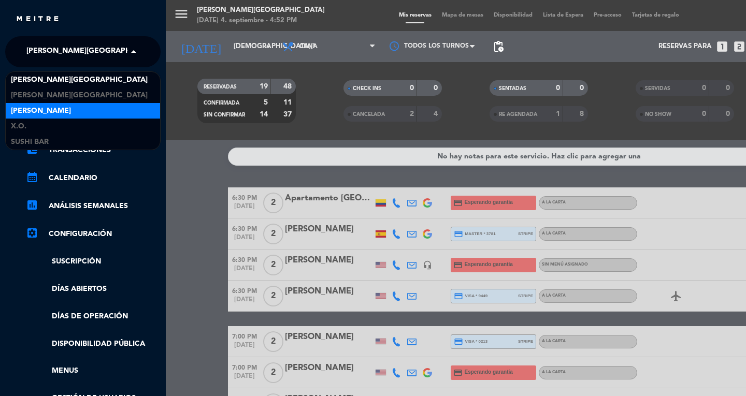
click at [39, 110] on span "[PERSON_NAME]" at bounding box center [41, 111] width 60 height 12
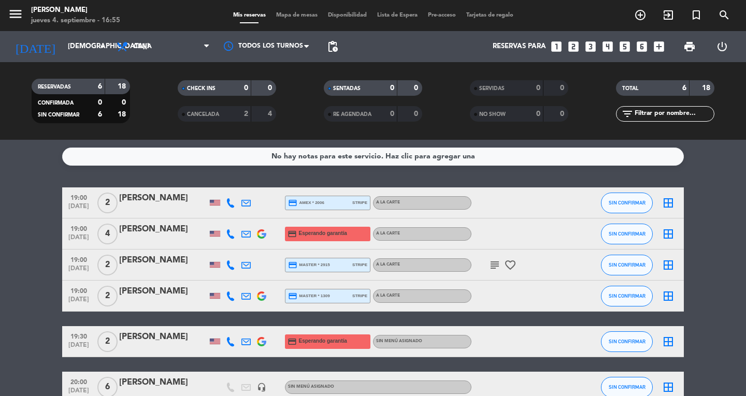
click at [31, 220] on bookings-row "19:00 [DATE] 2 [PERSON_NAME] credit_card amex * 2006 stripe A la carte SIN CONF…" at bounding box center [373, 296] width 746 height 216
click at [229, 199] on icon at bounding box center [230, 202] width 9 height 9
click at [228, 187] on button "Copiar content_paste" at bounding box center [230, 185] width 32 height 11
click at [223, 236] on div at bounding box center [231, 234] width 16 height 31
click at [232, 236] on icon at bounding box center [230, 234] width 9 height 9
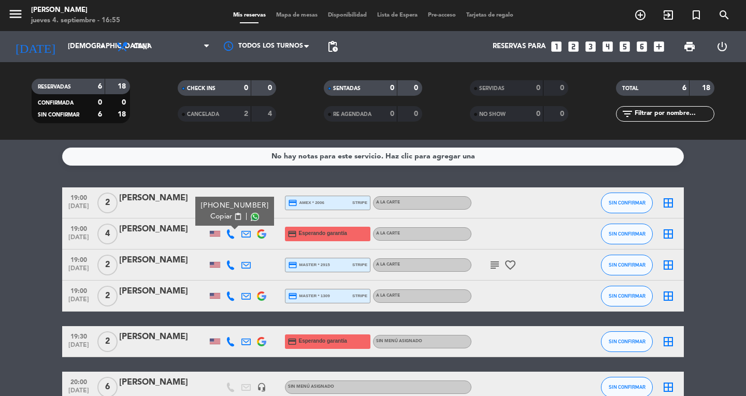
click at [234, 220] on span "content_paste" at bounding box center [238, 217] width 8 height 8
click at [229, 266] on icon at bounding box center [230, 265] width 9 height 9
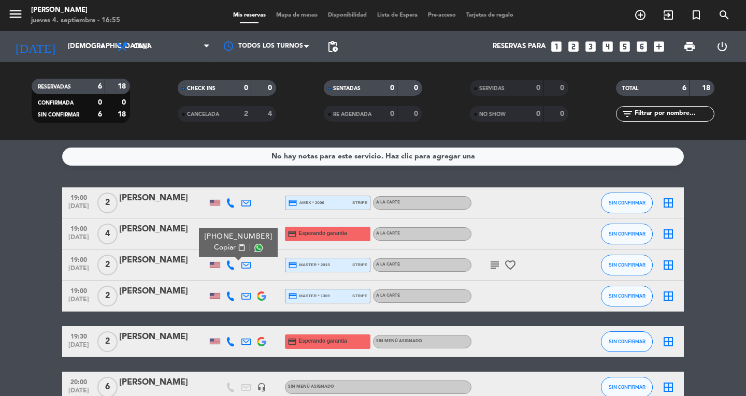
click at [230, 243] on button "Copiar content_paste" at bounding box center [230, 248] width 32 height 11
click at [230, 299] on icon at bounding box center [230, 296] width 9 height 9
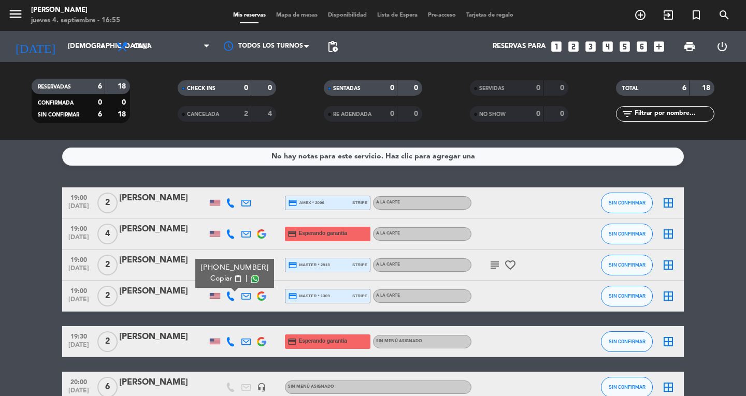
click at [225, 281] on span "Copiar" at bounding box center [221, 279] width 22 height 11
click at [226, 338] on icon at bounding box center [230, 341] width 9 height 9
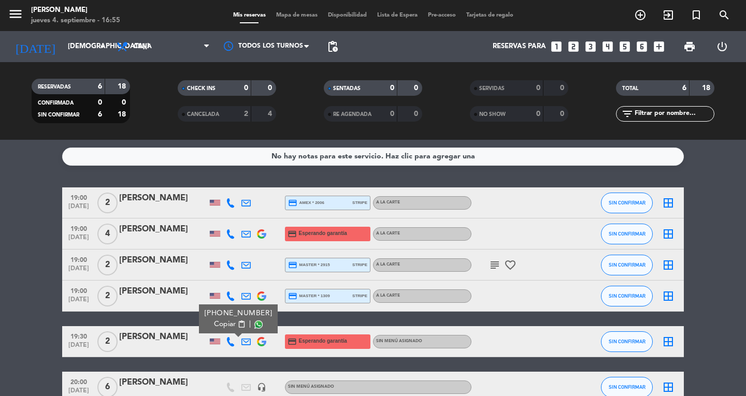
click at [220, 322] on span "Copiar" at bounding box center [225, 324] width 22 height 11
click at [8, 24] on button "menu" at bounding box center [16, 15] width 16 height 19
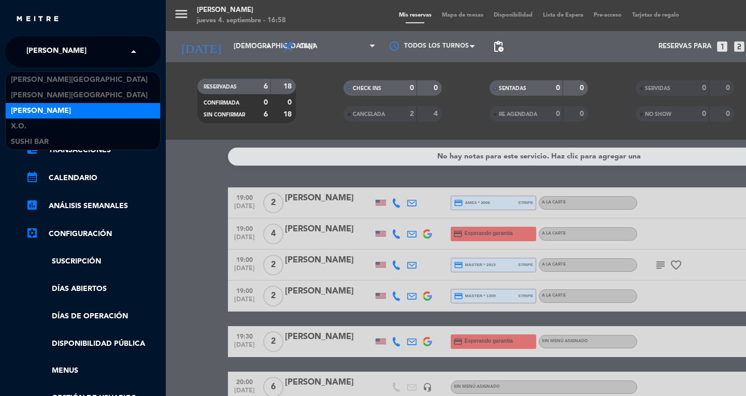
click at [43, 50] on span "[PERSON_NAME]" at bounding box center [56, 52] width 60 height 22
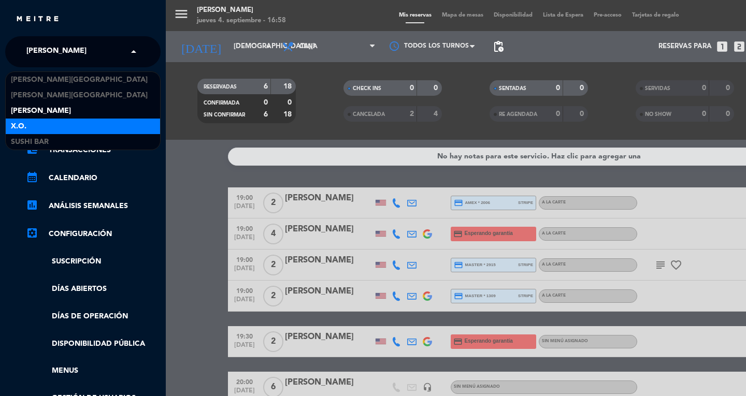
click at [33, 126] on div "X.O." at bounding box center [83, 127] width 154 height 16
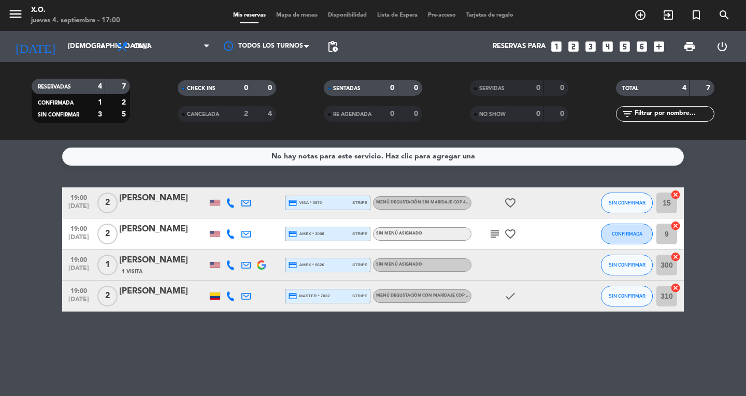
click at [364, 324] on div "No hay notas para este servicio. Haz clic para agregar una 19:00 [DATE] 2 [PERS…" at bounding box center [373, 268] width 746 height 256
click at [106, 17] on div "jueves 4. septiembre - 17:00" at bounding box center [75, 21] width 89 height 10
click at [21, 15] on icon "menu" at bounding box center [16, 14] width 16 height 16
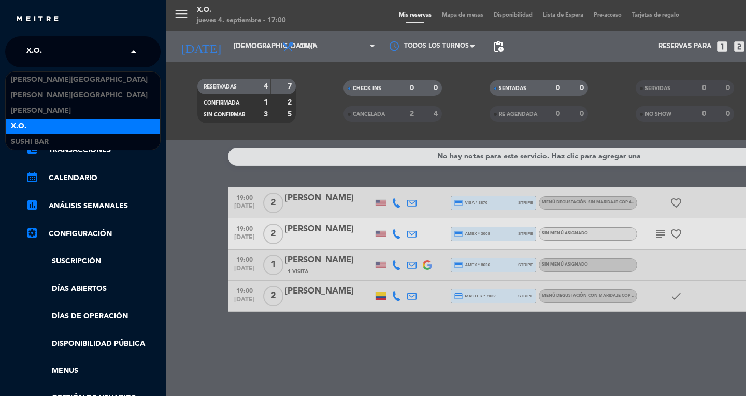
click at [58, 48] on input "text" at bounding box center [84, 52] width 126 height 23
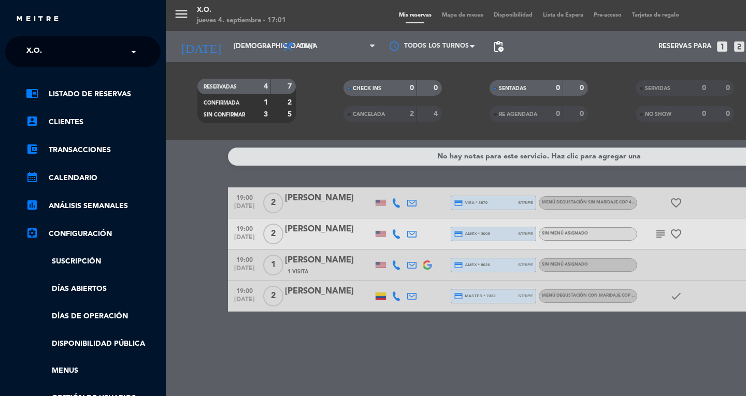
click at [575, 355] on div "menu X.O. [DATE] 4. septiembre - 17:01 Mis reservas Mapa de mesas Disponibilida…" at bounding box center [539, 198] width 746 height 396
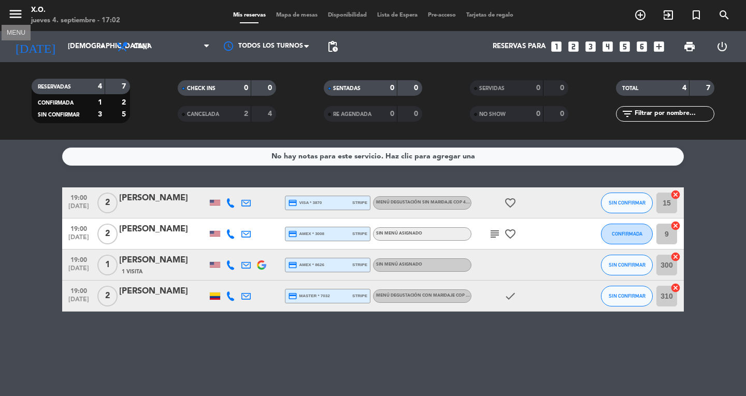
click at [19, 16] on icon "menu" at bounding box center [16, 14] width 16 height 16
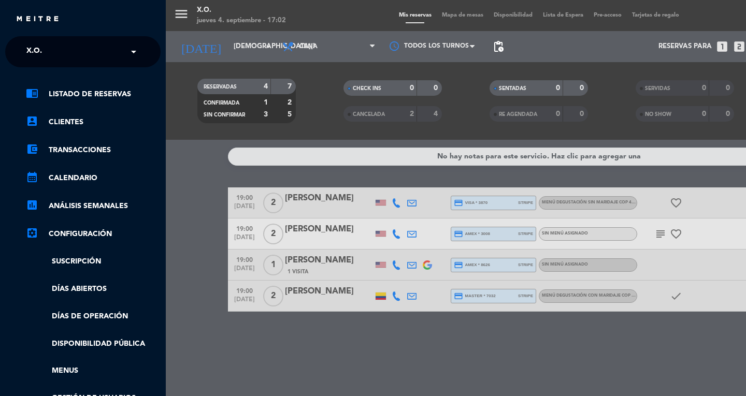
click at [53, 61] on div "× X.O." at bounding box center [39, 52] width 35 height 22
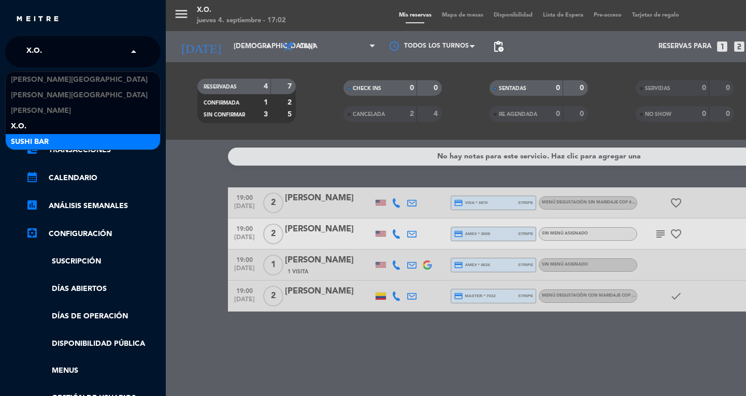
click at [50, 140] on div "SUSHI BAR" at bounding box center [83, 142] width 154 height 16
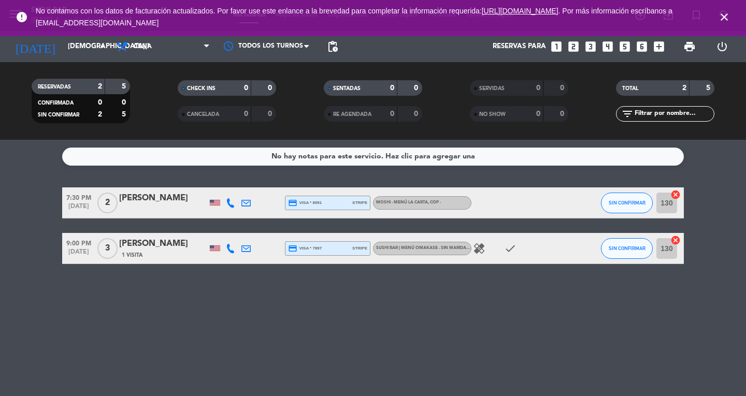
click at [607, 45] on icon "looks_4" at bounding box center [607, 46] width 13 height 13
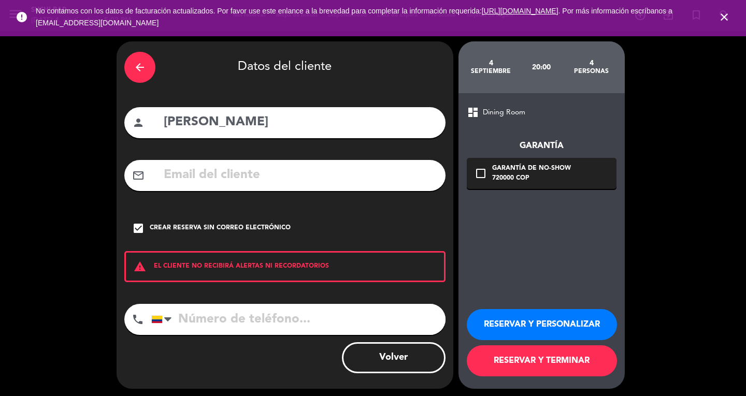
click at [133, 76] on div "arrow_back" at bounding box center [139, 67] width 31 height 31
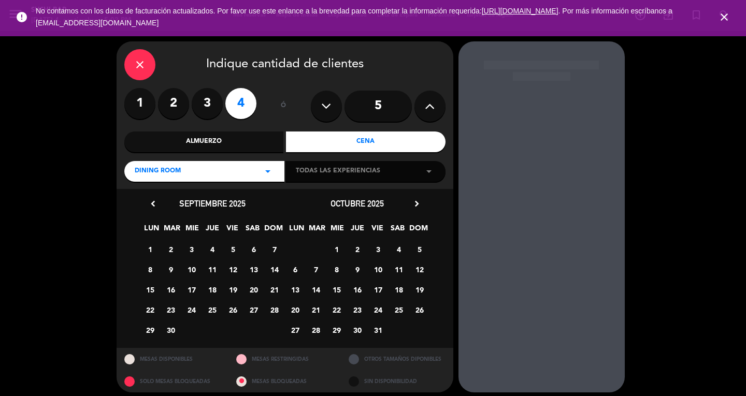
click at [152, 63] on div "close" at bounding box center [139, 64] width 31 height 31
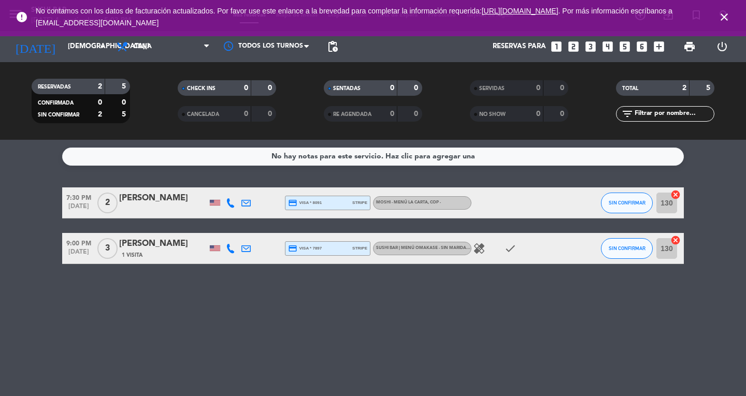
click at [245, 313] on div "No hay notas para este servicio. Haz clic para agregar una 7:30 PM [DATE] 2 [PE…" at bounding box center [373, 268] width 746 height 256
click at [729, 14] on icon "close" at bounding box center [724, 17] width 12 height 12
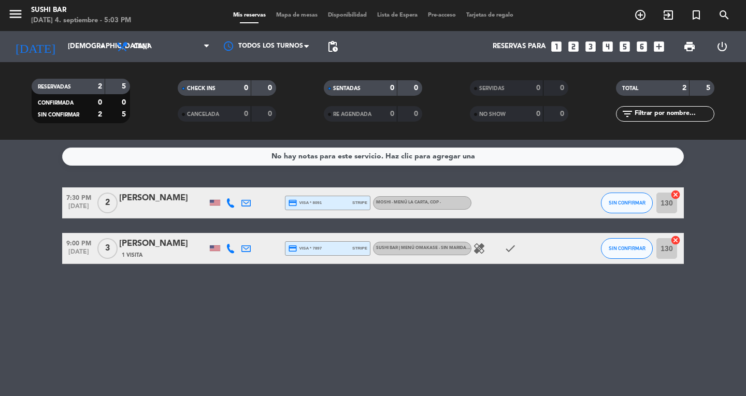
click at [609, 43] on icon "looks_4" at bounding box center [607, 46] width 13 height 13
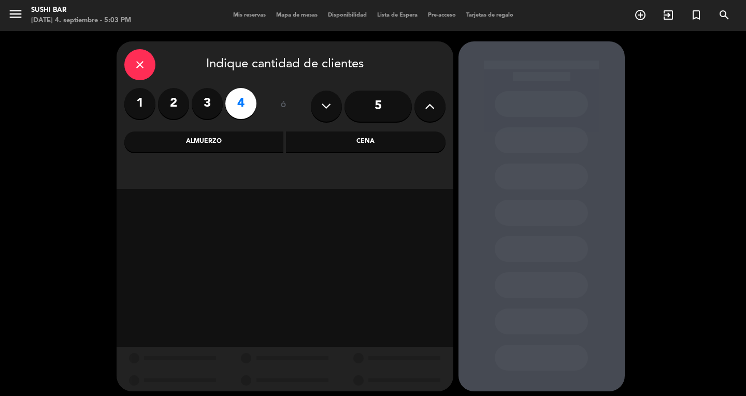
click at [412, 148] on div "Cena" at bounding box center [366, 142] width 160 height 21
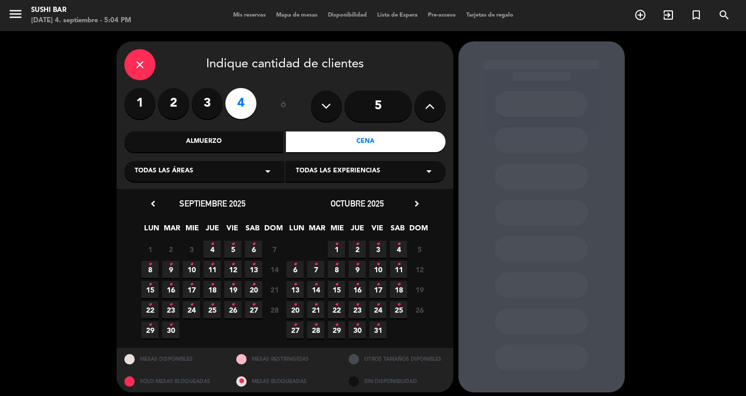
click at [419, 199] on icon "chevron_right" at bounding box center [416, 203] width 11 height 11
click at [419, 198] on icon "chevron_right" at bounding box center [416, 203] width 11 height 11
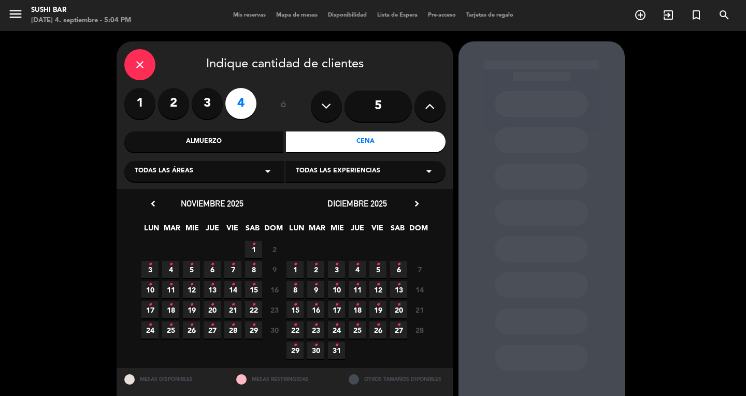
click at [292, 322] on span "22 •" at bounding box center [295, 330] width 17 height 17
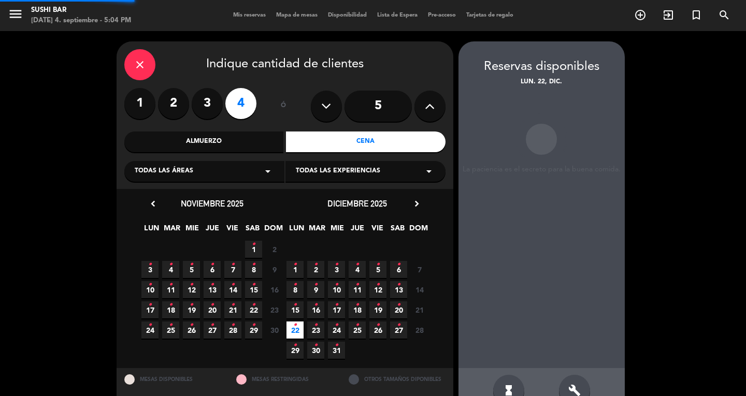
scroll to position [26, 0]
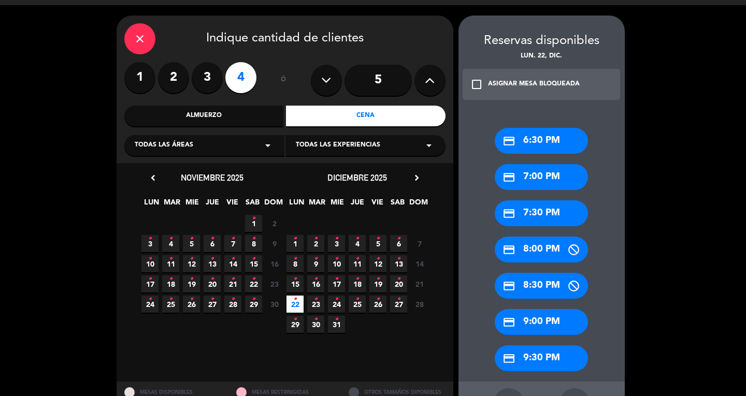
click at [230, 354] on calendar-double "chevron_left [DATE] LUN MAR MIE JUE VIE SAB DOM 27 • 28 • 29 • 30 • 31 • 1 • 2 …" at bounding box center [285, 272] width 290 height 203
click at [544, 210] on div "credit_card 7:30 PM" at bounding box center [541, 214] width 93 height 26
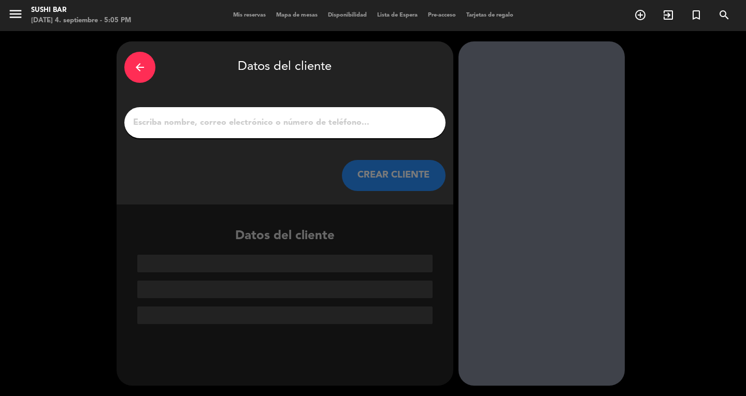
click at [349, 123] on input "1" at bounding box center [285, 123] width 306 height 15
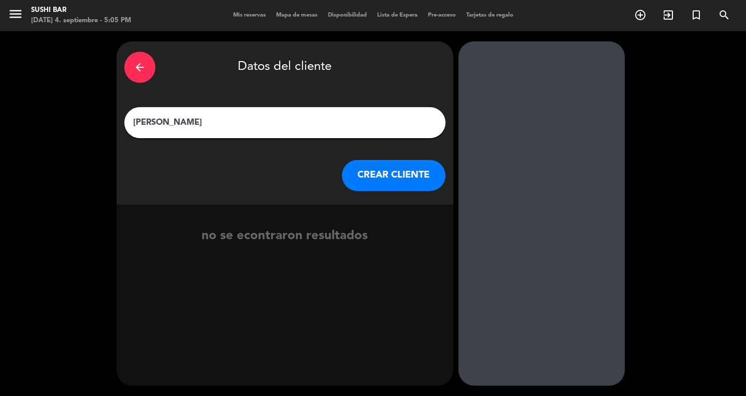
type input "[PERSON_NAME]"
click at [387, 185] on button "CREAR CLIENTE" at bounding box center [394, 175] width 104 height 31
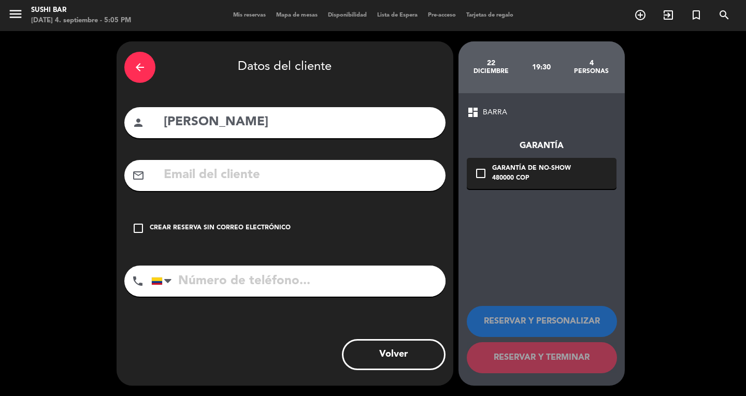
click at [324, 173] on input "text" at bounding box center [300, 175] width 275 height 21
click at [197, 164] on div "mail_outline" at bounding box center [284, 175] width 321 height 31
click at [199, 172] on input "text" at bounding box center [300, 175] width 275 height 21
paste input "[EMAIL_ADDRESS]"
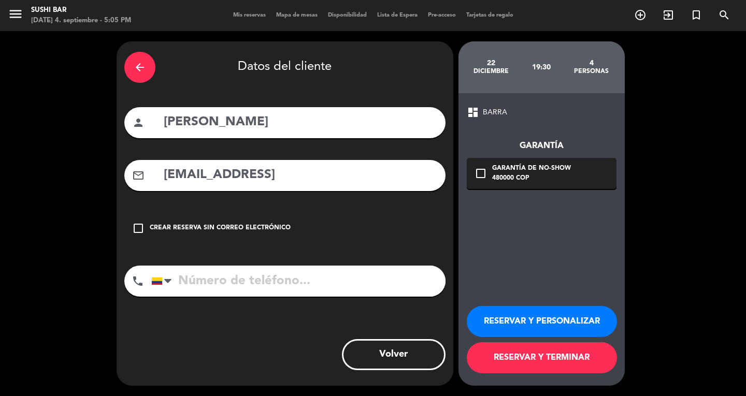
type input "[EMAIL_ADDRESS]"
click at [202, 284] on input "tel" at bounding box center [298, 281] width 294 height 31
paste input "[PHONE_NUMBER]"
type input "[PHONE_NUMBER]"
click at [659, 349] on div "arrow_back Datos del cliente person [PERSON_NAME] mail_outline [EMAIL_ADDRESS] …" at bounding box center [373, 213] width 746 height 365
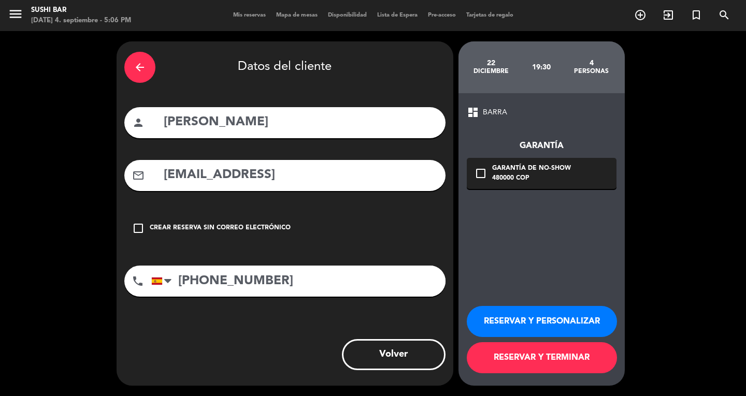
click at [539, 182] on div "480000 COP" at bounding box center [531, 179] width 79 height 10
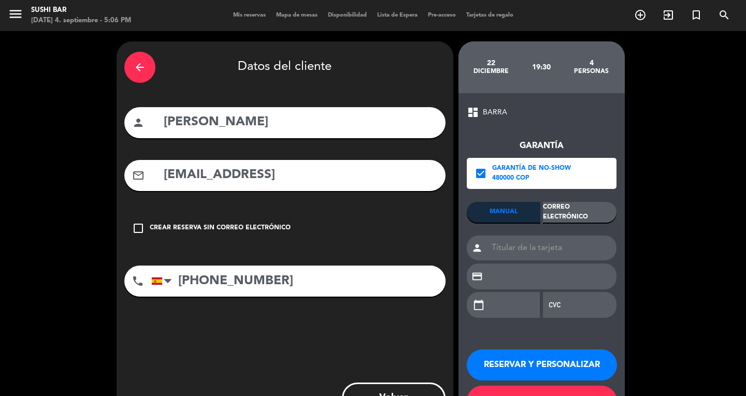
click at [568, 212] on div "Correo Electrónico" at bounding box center [580, 212] width 74 height 21
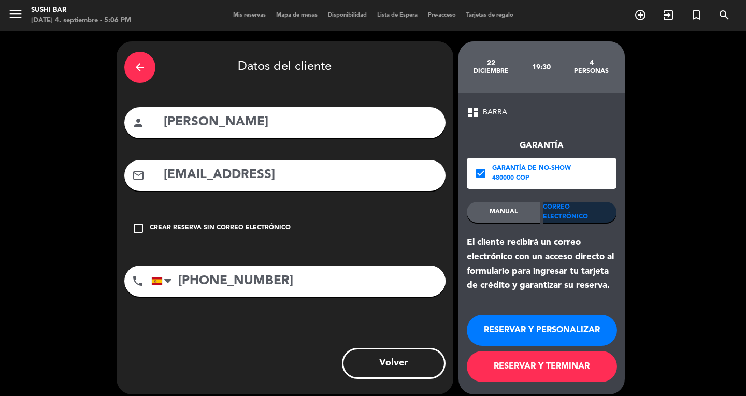
click at [550, 326] on button "RESERVAR Y PERSONALIZAR" at bounding box center [542, 330] width 150 height 31
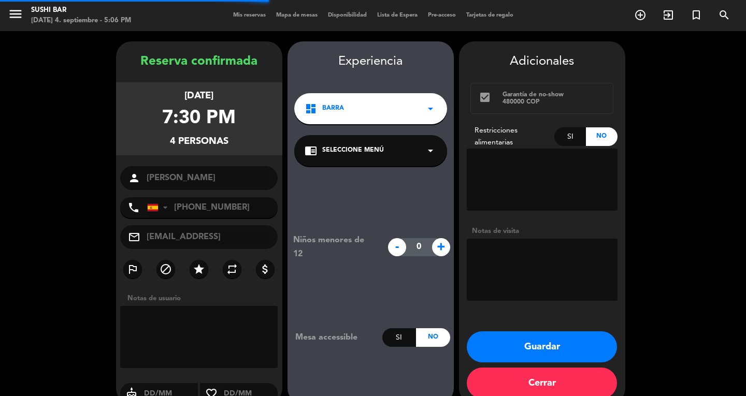
scroll to position [18, 0]
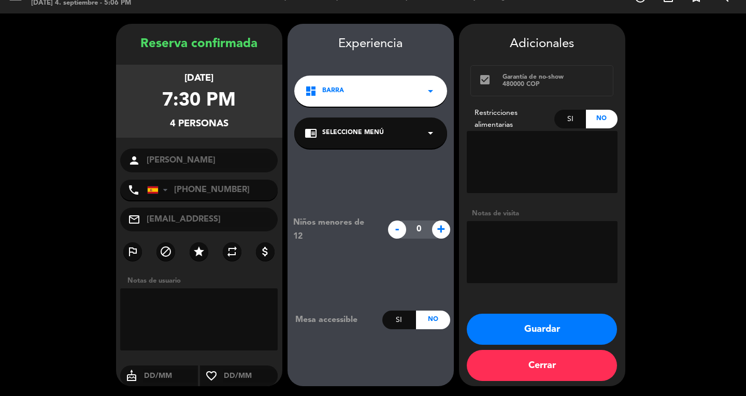
click at [535, 260] on textarea at bounding box center [542, 252] width 151 height 62
paste textarea "Alergia a la langosta e [MEDICAL_DATA] y a la lactosa"
type textarea "Alergia a la langosta e [MEDICAL_DATA] y a la lactosa"
click at [530, 325] on button "Guardar" at bounding box center [542, 329] width 150 height 31
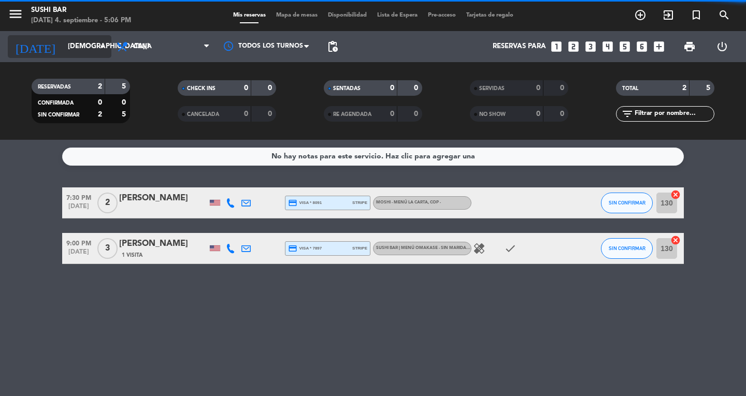
click at [80, 42] on input "[DEMOGRAPHIC_DATA][DATE]" at bounding box center [108, 46] width 91 height 19
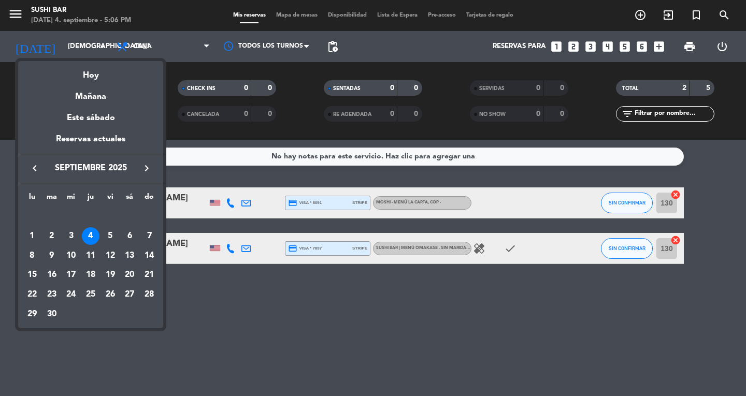
click at [143, 167] on icon "keyboard_arrow_right" at bounding box center [146, 168] width 12 height 12
click at [31, 294] on div "22" at bounding box center [32, 295] width 18 height 18
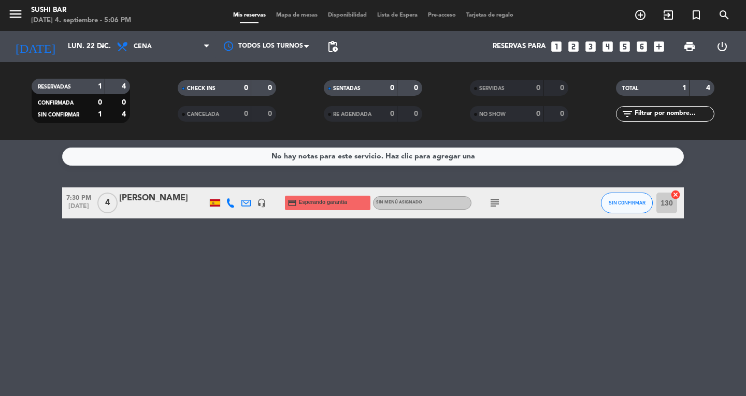
click at [174, 218] on div "7:30 PM [DATE] 4 [PERSON_NAME] headset_mic credit_card Esperando garantía Sin m…" at bounding box center [373, 203] width 622 height 31
click at [174, 199] on div "[PERSON_NAME]" at bounding box center [163, 198] width 88 height 13
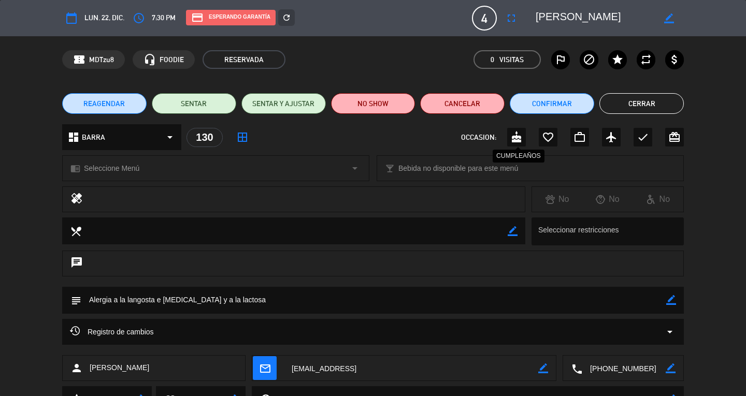
click at [512, 134] on icon "cake" at bounding box center [516, 137] width 12 height 12
click at [635, 104] on button "Cerrar" at bounding box center [642, 103] width 84 height 21
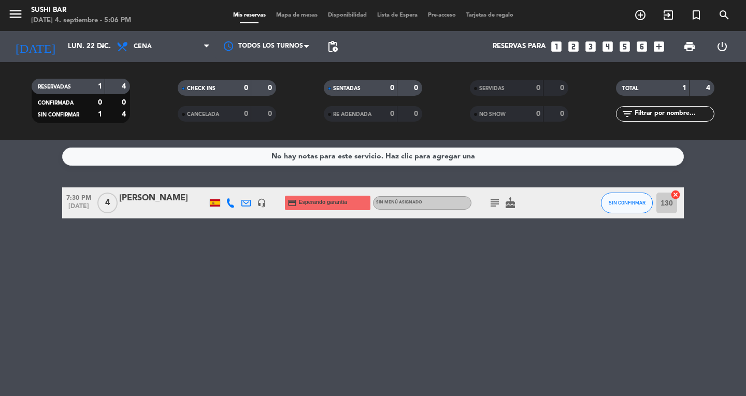
click at [127, 299] on div "No hay notas para este servicio. Haz clic para agregar una 7:30 PM [DATE] 4 [PE…" at bounding box center [373, 268] width 746 height 256
click at [18, 7] on icon "menu" at bounding box center [16, 14] width 16 height 16
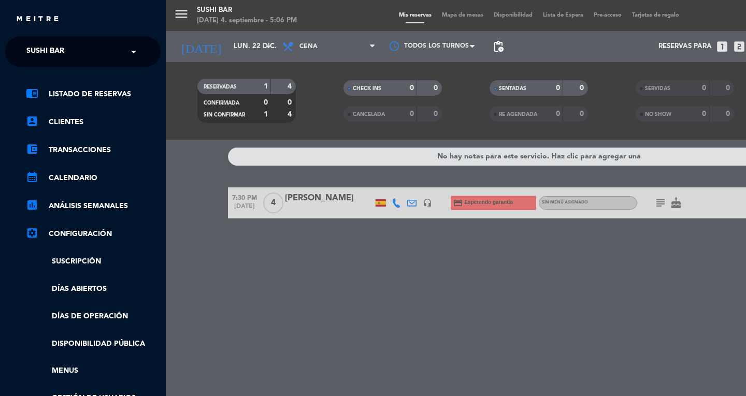
click at [49, 37] on ng-select "× SUSHI BAR ×" at bounding box center [82, 51] width 155 height 31
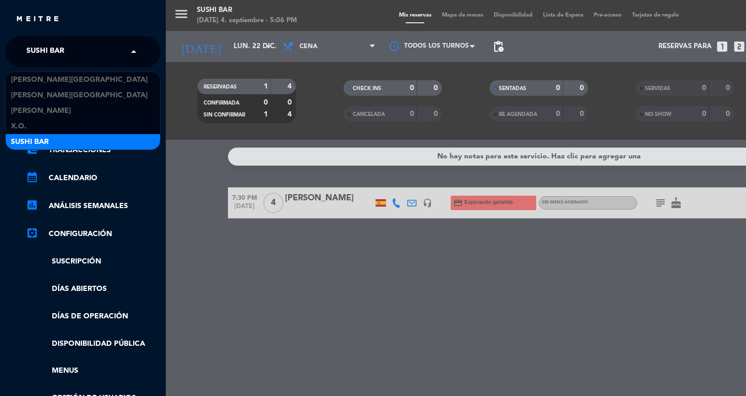
click at [55, 47] on span "SUSHI BAR" at bounding box center [45, 52] width 38 height 22
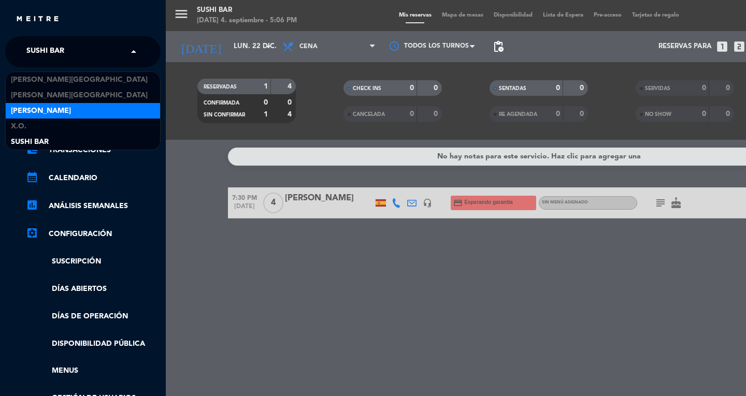
click at [49, 110] on span "[PERSON_NAME]" at bounding box center [41, 111] width 60 height 12
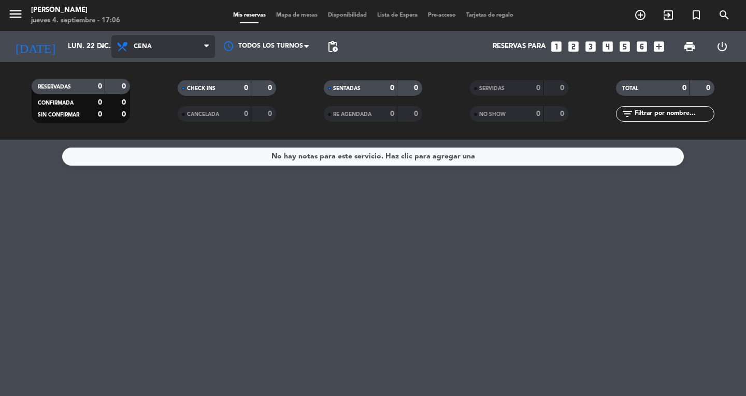
click at [117, 48] on icon at bounding box center [123, 46] width 15 height 12
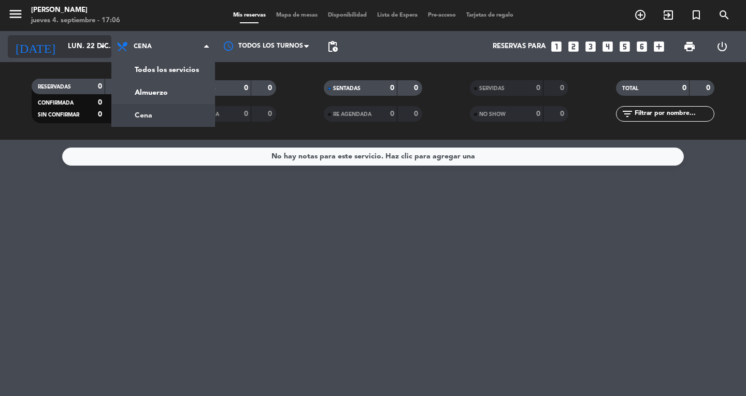
click at [95, 48] on input "lun. 22 dic." at bounding box center [108, 46] width 91 height 19
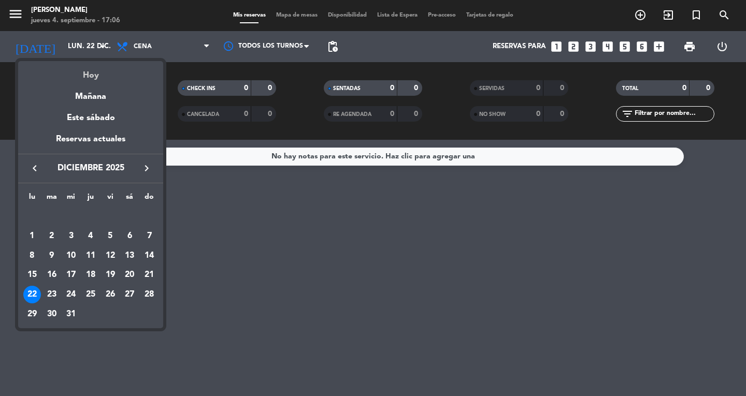
click at [97, 72] on div "Hoy" at bounding box center [90, 71] width 145 height 21
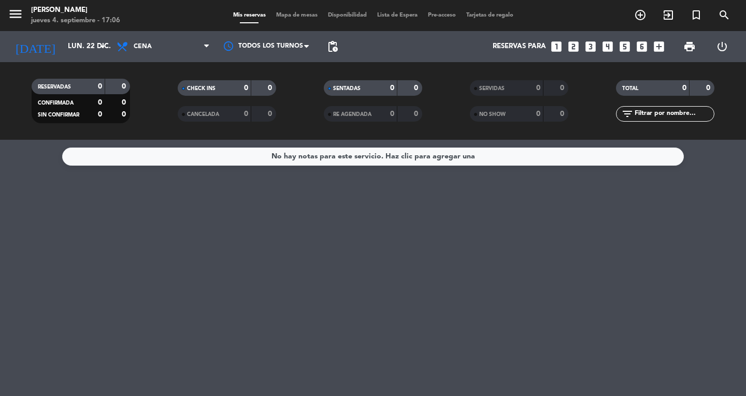
type input "[DEMOGRAPHIC_DATA][DATE]"
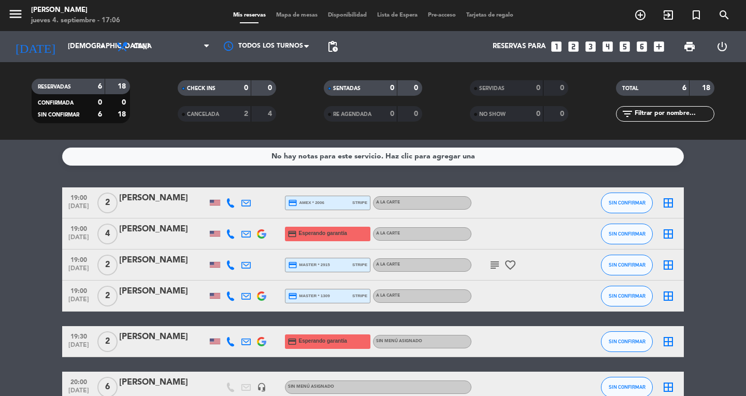
click at [233, 338] on icon at bounding box center [230, 341] width 9 height 9
click at [167, 353] on div "19:30 [DATE] 2 [PERSON_NAME] [PHONE_NUMBER] Copiar content_paste | credit_card …" at bounding box center [373, 341] width 622 height 31
click at [165, 349] on div at bounding box center [163, 349] width 88 height 8
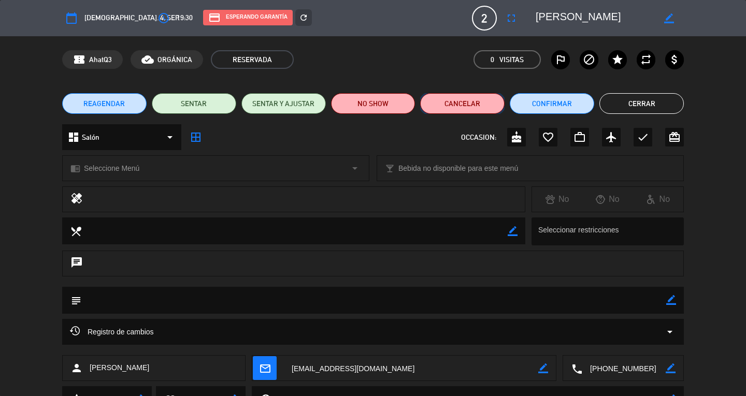
click at [473, 97] on button "Cancelar" at bounding box center [462, 103] width 84 height 21
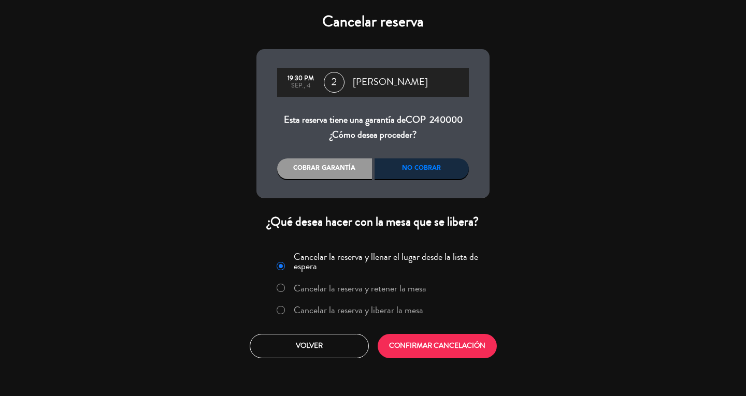
click at [389, 302] on label "Cancelar la reserva y liberar la mesa" at bounding box center [350, 311] width 158 height 19
click at [399, 343] on button "CONFIRMAR CANCELACIÓN" at bounding box center [437, 346] width 119 height 24
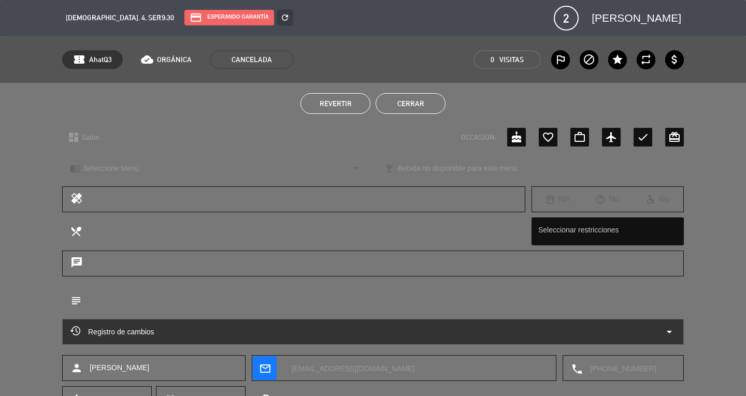
click at [399, 109] on button "Cerrar" at bounding box center [411, 103] width 70 height 21
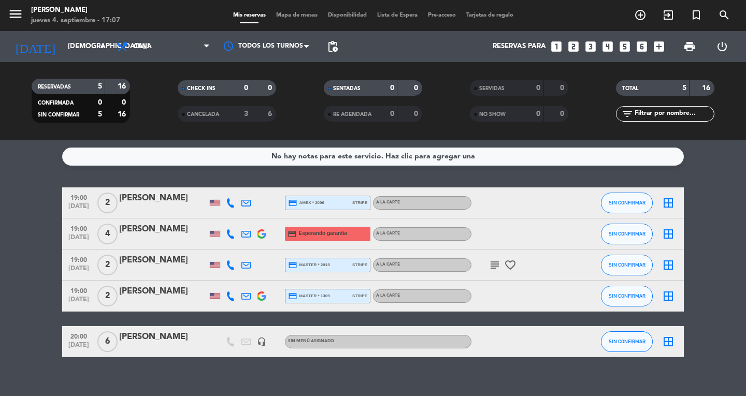
click at [4, 224] on bookings-row "19:00 [DATE] 2 [PERSON_NAME] credit_card amex * 2006 stripe A la carte SIN CONF…" at bounding box center [373, 273] width 746 height 170
click at [40, 222] on bookings-row "19:00 [DATE] 2 [PERSON_NAME] credit_card amex * 2006 stripe A la carte SIN CONF…" at bounding box center [373, 273] width 746 height 170
click at [230, 234] on icon at bounding box center [230, 234] width 9 height 9
click at [27, 203] on bookings-row "19:00 [DATE] 2 [PERSON_NAME] credit_card amex * 2006 stripe A la carte SIN CONF…" at bounding box center [373, 273] width 746 height 170
click at [229, 201] on icon at bounding box center [230, 202] width 9 height 9
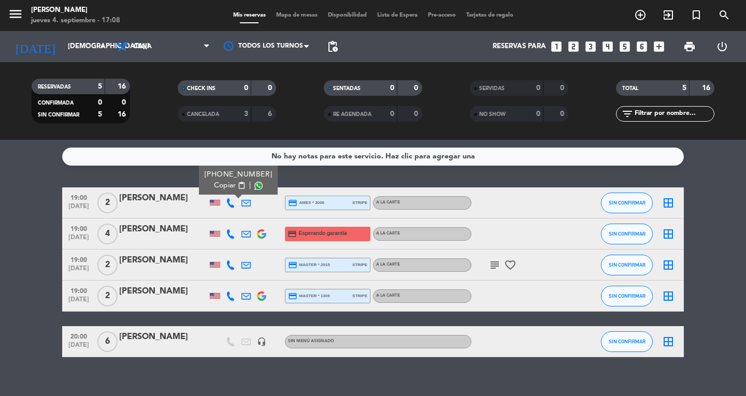
click at [45, 283] on bookings-row "19:00 [DATE] 2 [PERSON_NAME] [PHONE_NUMBER] Copiar content_paste | credit_card …" at bounding box center [373, 273] width 746 height 170
click at [20, 23] on button "menu" at bounding box center [16, 15] width 16 height 19
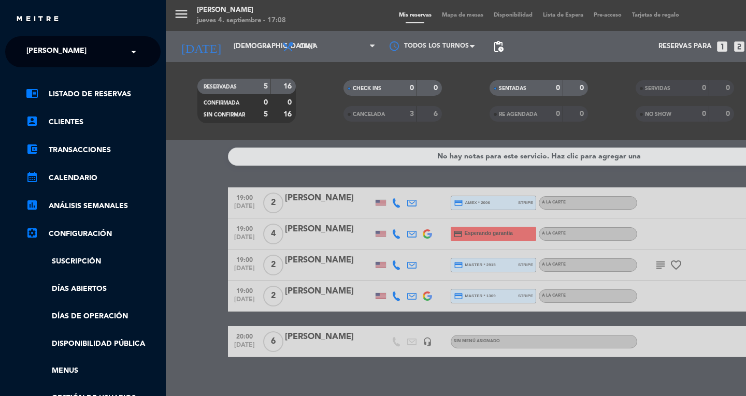
click at [50, 53] on span "[PERSON_NAME]" at bounding box center [56, 52] width 60 height 22
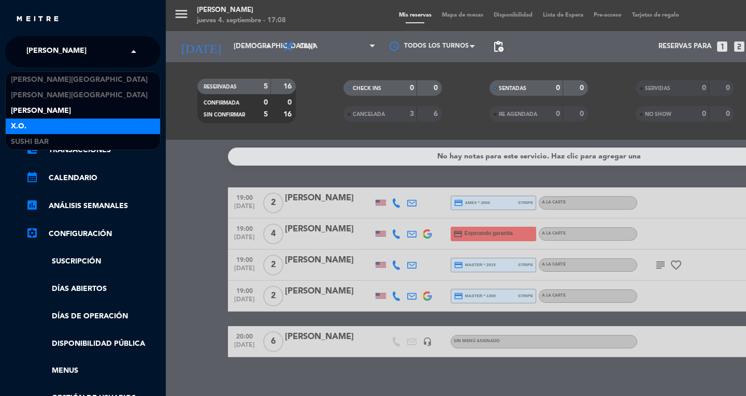
click at [50, 132] on div "X.O." at bounding box center [83, 127] width 154 height 16
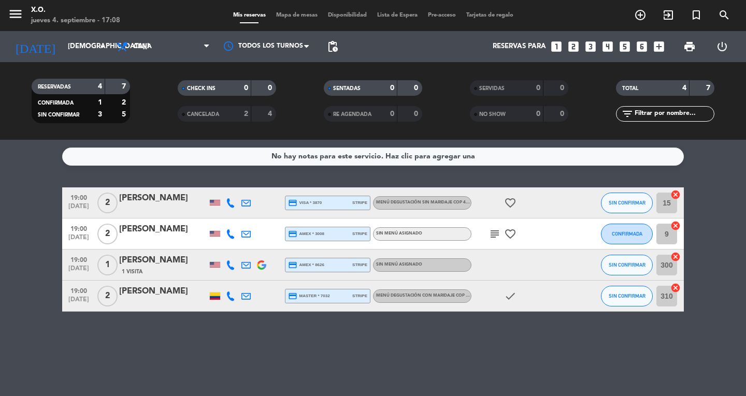
click at [223, 203] on div at bounding box center [231, 203] width 16 height 31
click at [224, 203] on div at bounding box center [231, 203] width 16 height 31
click at [226, 203] on icon at bounding box center [230, 202] width 9 height 9
click at [231, 180] on button "Copiar content_paste" at bounding box center [230, 185] width 32 height 11
click at [401, 377] on div "No hay notas para este servicio. Haz clic para agregar una 19:00 [DATE] 2 [PERS…" at bounding box center [373, 268] width 746 height 256
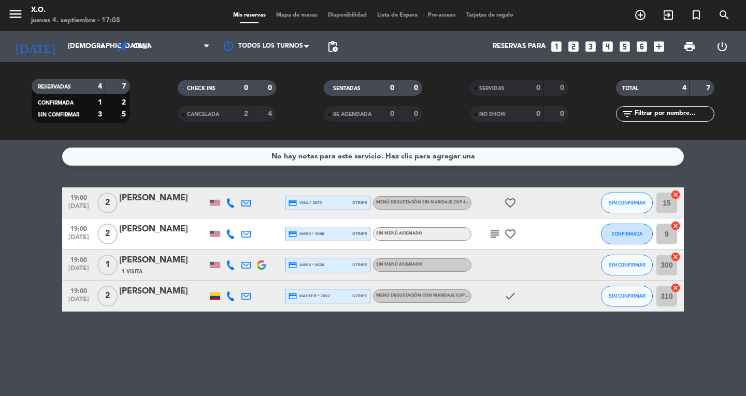
click at [160, 203] on div "[PERSON_NAME]" at bounding box center [163, 198] width 88 height 13
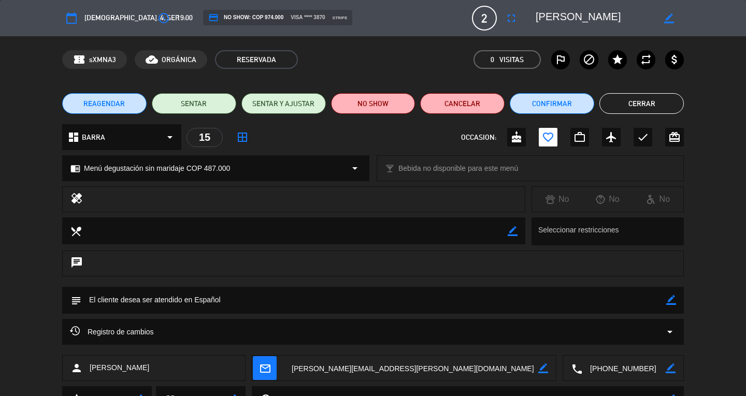
click at [667, 96] on button "Cerrar" at bounding box center [642, 103] width 84 height 21
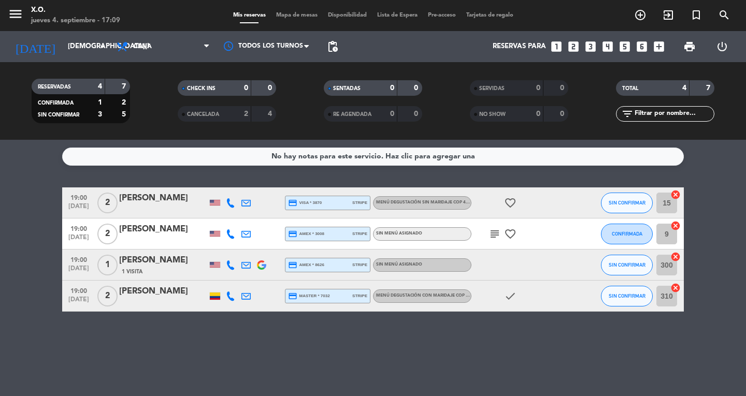
click at [373, 347] on div "No hay notas para este servicio. Haz clic para agregar una 19:00 [DATE] 2 [PERS…" at bounding box center [373, 268] width 746 height 256
click at [85, 320] on div "No hay notas para este servicio. Haz clic para agregar una 19:00 [DATE] 2 [PERS…" at bounding box center [373, 268] width 746 height 256
click at [496, 230] on icon "subject" at bounding box center [495, 234] width 12 height 12
click at [141, 298] on div "[PERSON_NAME]" at bounding box center [163, 291] width 88 height 13
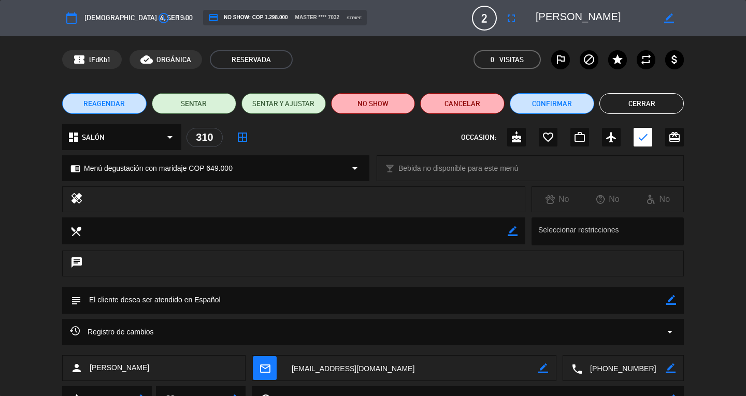
click at [623, 109] on button "Cerrar" at bounding box center [642, 103] width 84 height 21
